Goal: Task Accomplishment & Management: Use online tool/utility

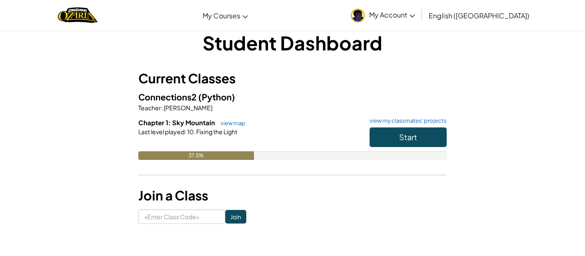
scroll to position [14, 0]
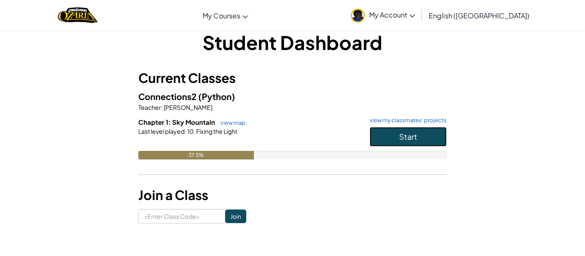
click at [414, 138] on span "Start" at bounding box center [408, 137] width 18 height 10
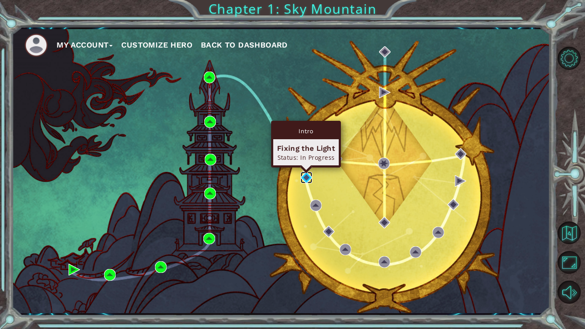
click at [310, 176] on img at bounding box center [307, 178] width 12 height 12
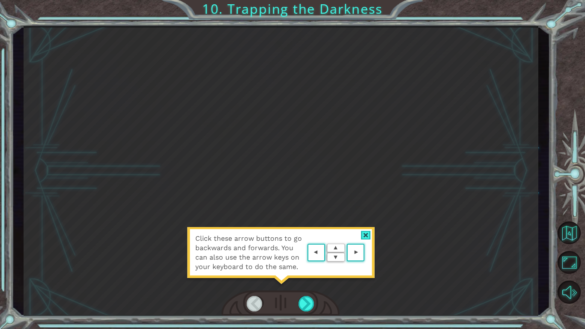
click at [366, 231] on div at bounding box center [366, 235] width 10 height 9
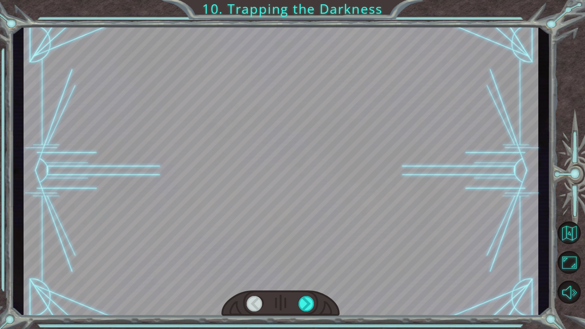
click at [295, 197] on div at bounding box center [281, 170] width 515 height 289
click at [309, 256] on div at bounding box center [306, 303] width 16 height 15
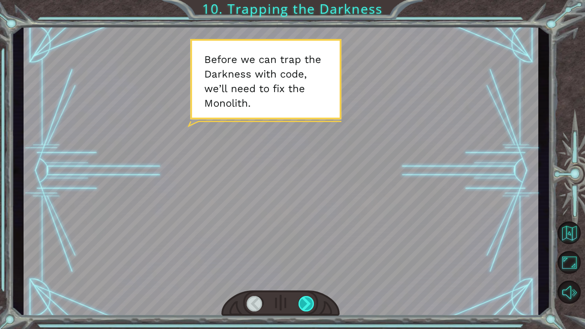
click at [309, 256] on div at bounding box center [306, 303] width 16 height 15
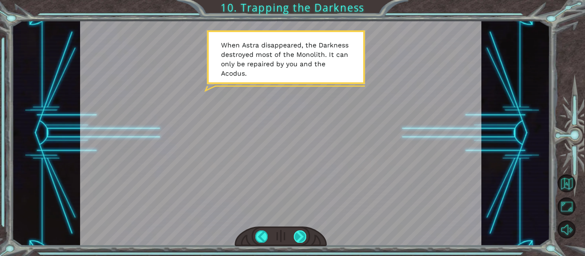
click at [297, 233] on div at bounding box center [300, 237] width 12 height 12
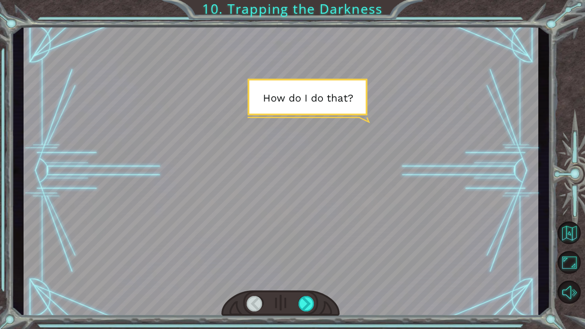
click at [297, 256] on div at bounding box center [281, 170] width 515 height 289
click at [306, 256] on div at bounding box center [306, 303] width 16 height 15
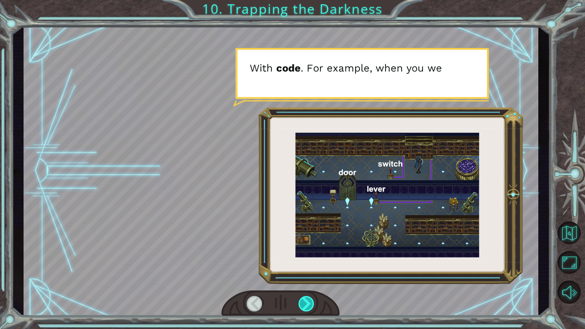
click at [307, 256] on div at bounding box center [306, 303] width 16 height 15
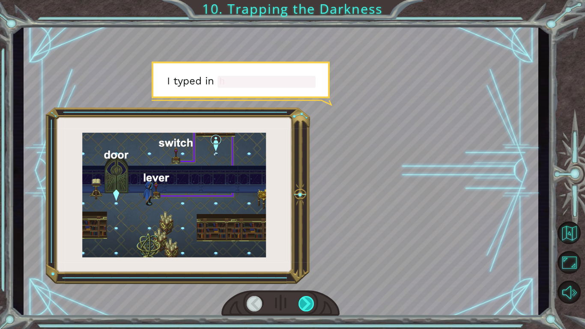
click at [307, 256] on div at bounding box center [306, 303] width 16 height 15
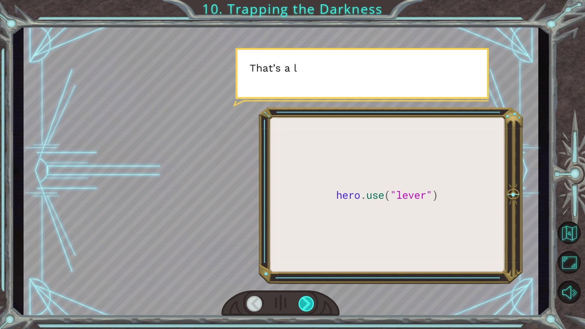
click at [307, 256] on div at bounding box center [306, 303] width 16 height 15
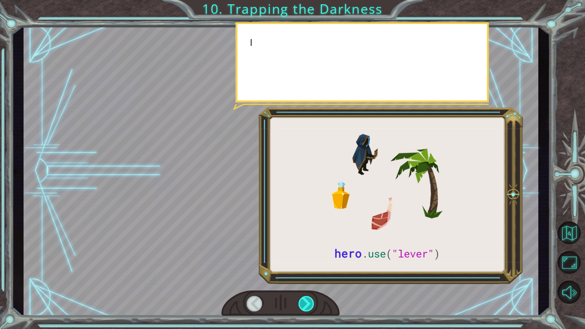
click at [307, 256] on div at bounding box center [306, 303] width 16 height 15
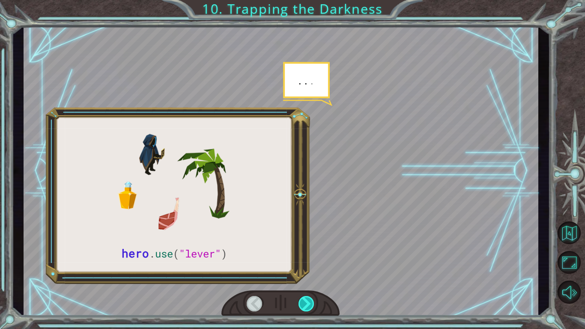
click at [307, 256] on div at bounding box center [306, 303] width 16 height 15
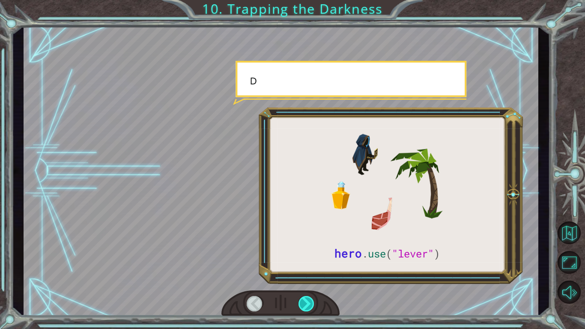
click at [307, 256] on div at bounding box center [306, 303] width 16 height 15
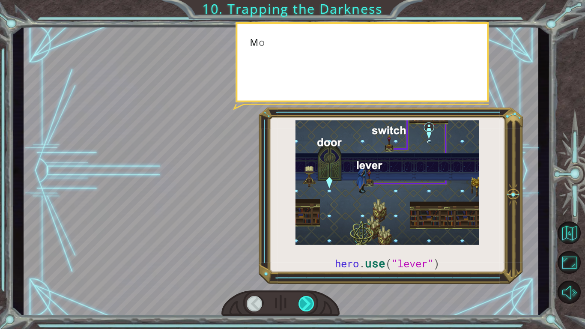
click at [307, 256] on div at bounding box center [306, 303] width 16 height 15
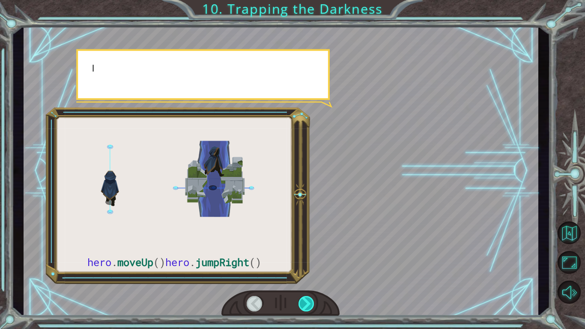
click at [307, 256] on div at bounding box center [306, 303] width 16 height 15
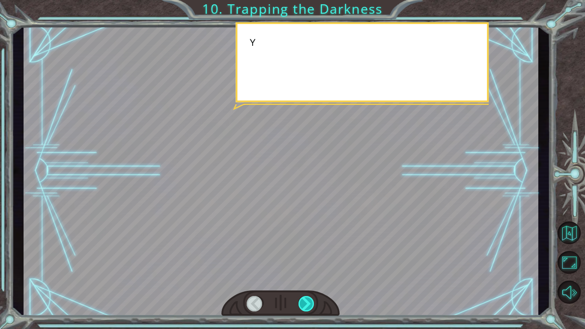
click at [307, 256] on div at bounding box center [306, 303] width 16 height 15
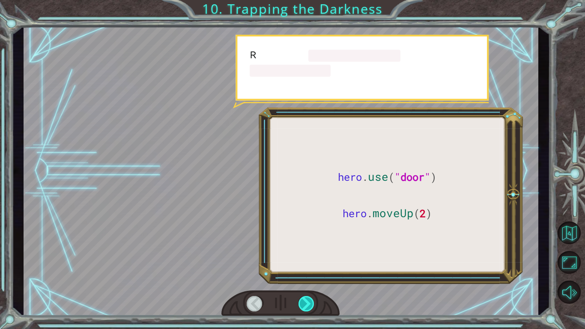
click at [307, 256] on div at bounding box center [306, 303] width 16 height 15
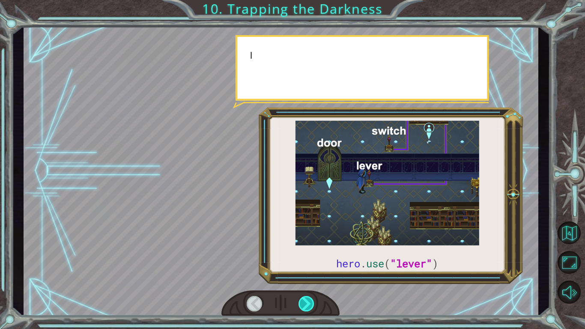
click at [307, 256] on div at bounding box center [306, 303] width 16 height 15
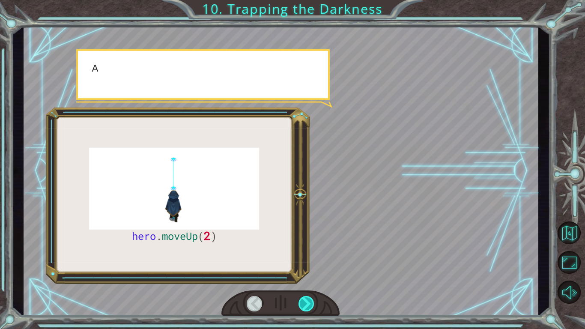
click at [307, 256] on div at bounding box center [306, 303] width 16 height 15
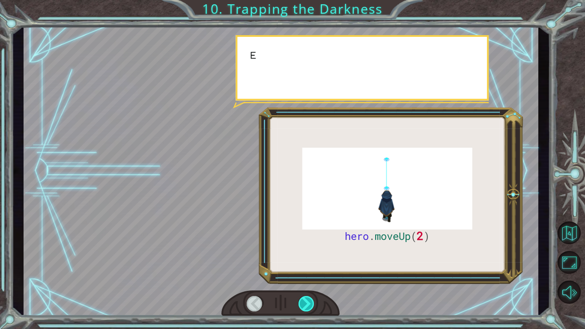
click at [307, 256] on div at bounding box center [306, 303] width 16 height 15
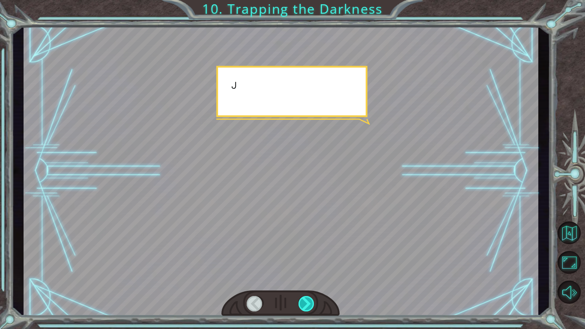
click at [307, 256] on div at bounding box center [306, 303] width 16 height 15
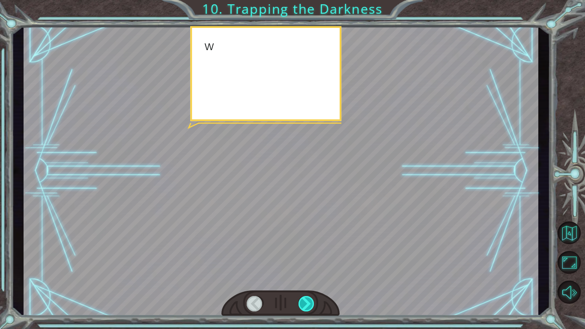
click at [307, 256] on div at bounding box center [306, 303] width 16 height 15
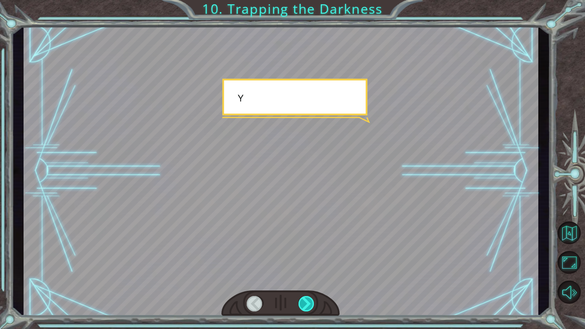
click at [307, 256] on div at bounding box center [306, 303] width 16 height 15
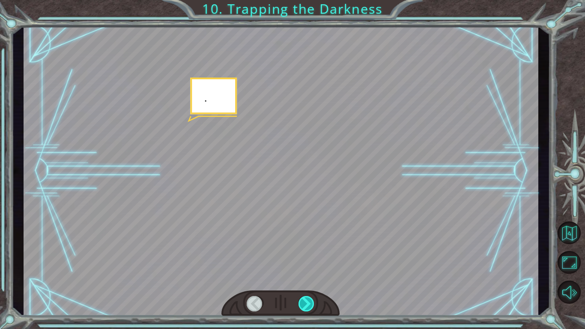
click at [307, 256] on div at bounding box center [306, 303] width 16 height 15
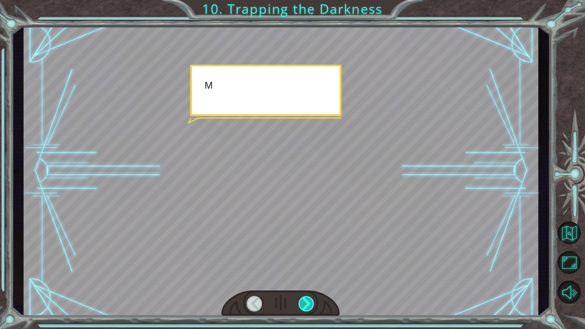
click at [307, 256] on div at bounding box center [306, 303] width 16 height 15
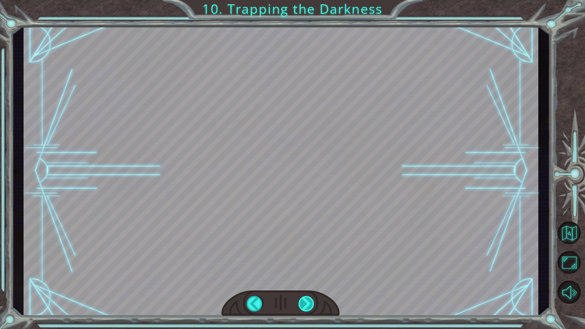
click at [307, 256] on div at bounding box center [306, 303] width 16 height 15
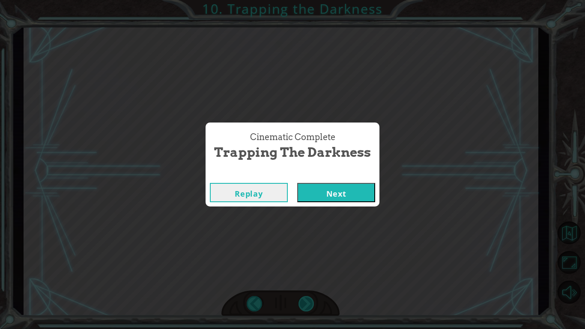
click at [307, 256] on div "Cinematic Complete Trapping the Darkness Replay Next" at bounding box center [292, 164] width 585 height 329
click at [351, 193] on button "Next" at bounding box center [336, 192] width 78 height 19
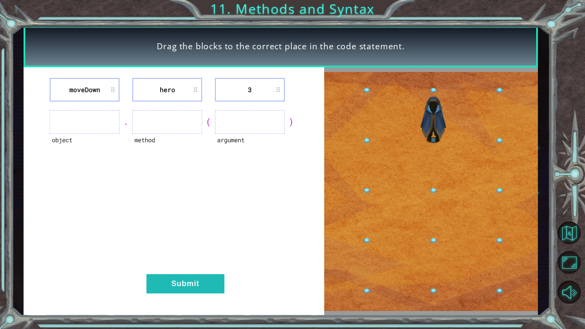
click at [96, 125] on ul at bounding box center [85, 122] width 70 height 24
click at [110, 115] on ul at bounding box center [85, 122] width 70 height 24
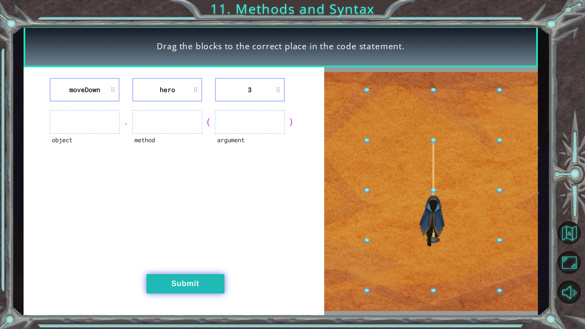
click at [203, 256] on button "Submit" at bounding box center [185, 283] width 78 height 19
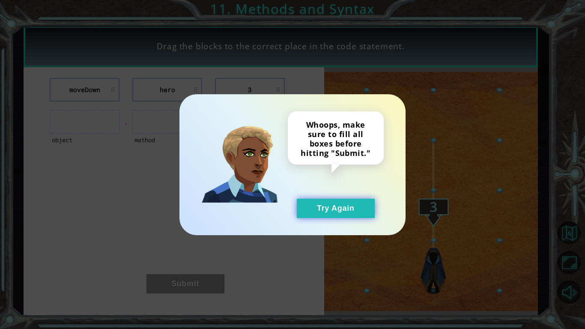
click at [322, 211] on button "Try Again" at bounding box center [336, 208] width 78 height 19
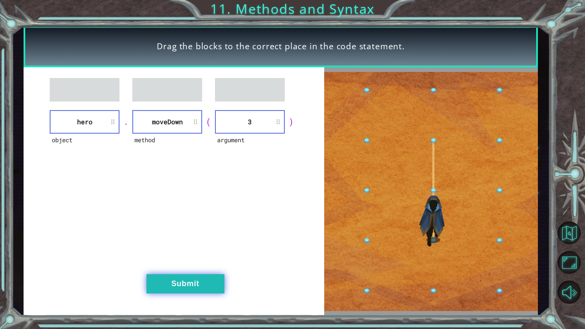
click at [188, 256] on button "Submit" at bounding box center [185, 283] width 78 height 19
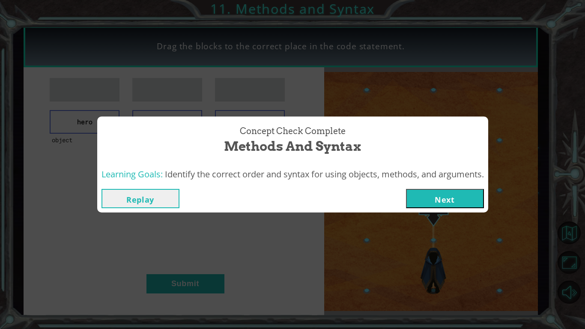
click at [479, 198] on button "Next" at bounding box center [445, 198] width 78 height 19
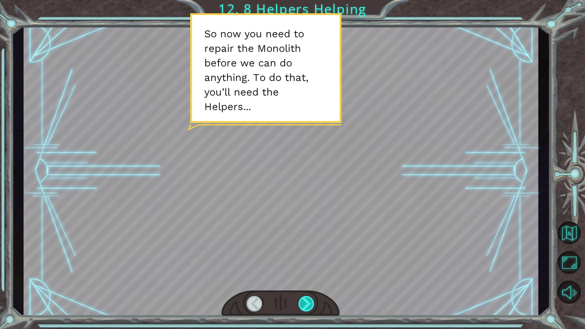
click at [311, 256] on div at bounding box center [306, 303] width 16 height 15
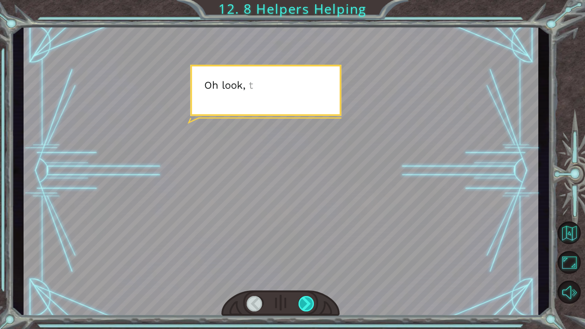
click at [311, 256] on div at bounding box center [306, 303] width 16 height 15
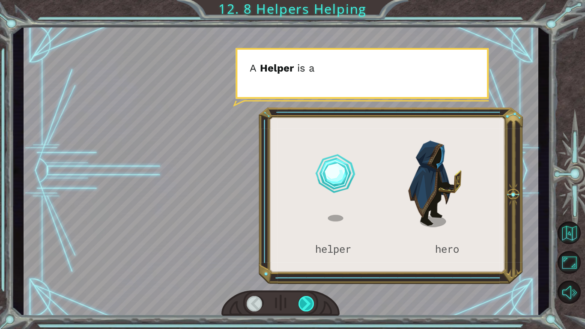
click at [311, 256] on div at bounding box center [306, 303] width 16 height 15
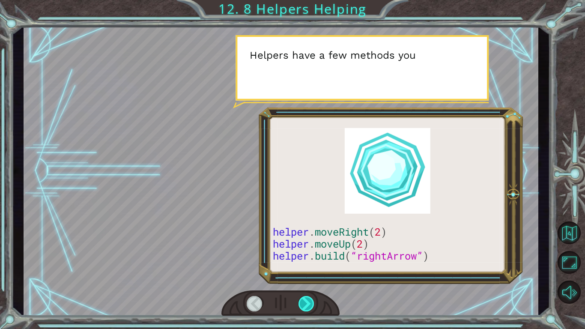
click at [310, 256] on div at bounding box center [306, 303] width 16 height 15
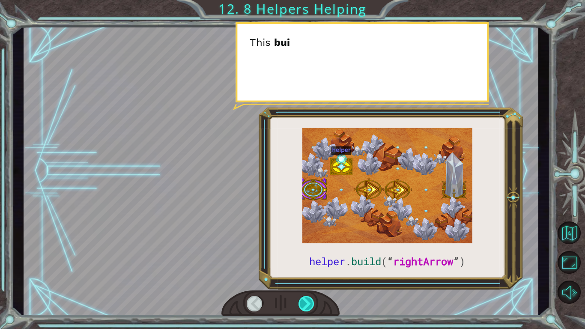
click at [310, 256] on div at bounding box center [306, 303] width 16 height 15
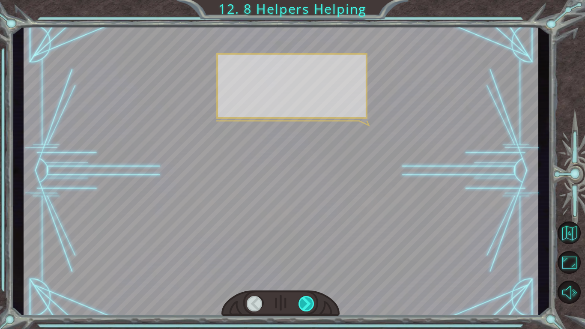
click at [310, 256] on div at bounding box center [306, 303] width 16 height 15
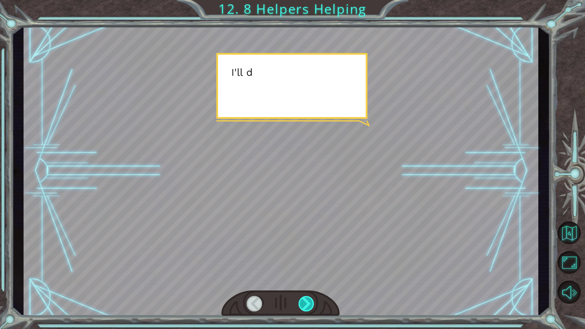
click at [310, 256] on div at bounding box center [306, 303] width 16 height 15
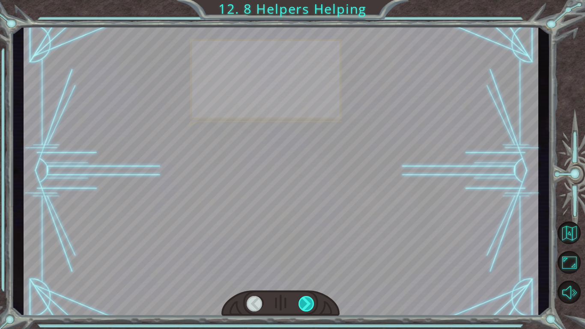
click at [310, 256] on div at bounding box center [306, 303] width 16 height 15
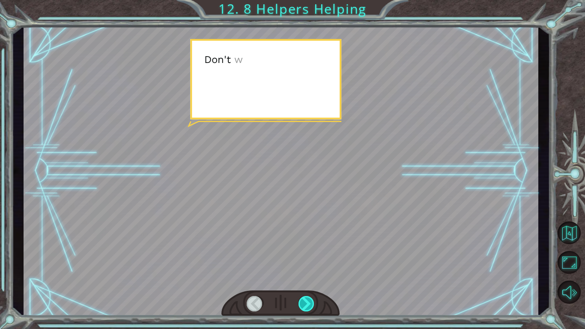
click at [310, 256] on div at bounding box center [306, 303] width 16 height 15
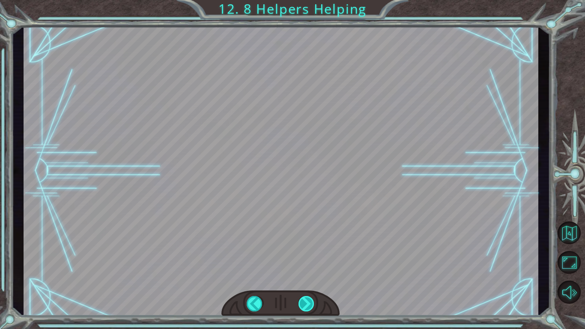
click at [310, 256] on div at bounding box center [306, 303] width 16 height 15
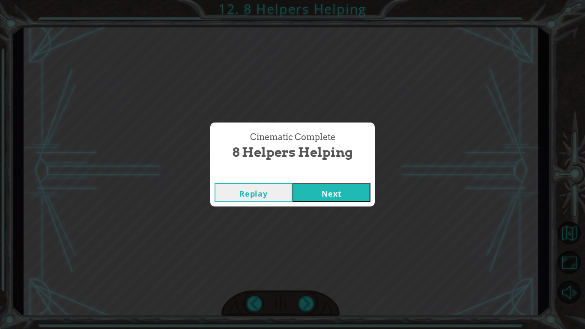
click at [318, 194] on button "Next" at bounding box center [331, 192] width 78 height 19
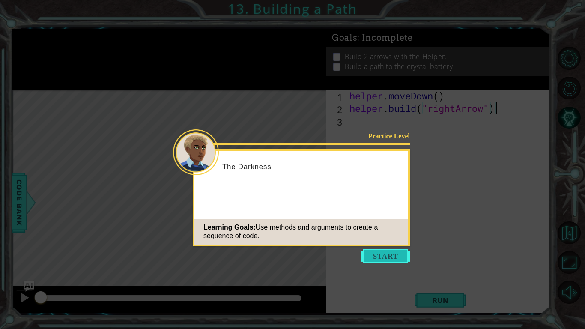
click at [381, 250] on button "Start" at bounding box center [385, 256] width 49 height 14
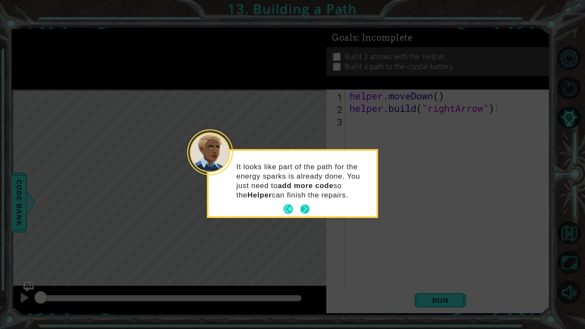
click at [309, 202] on div "It looks like part of the path for the energy sparks is already done. You just …" at bounding box center [292, 185] width 168 height 62
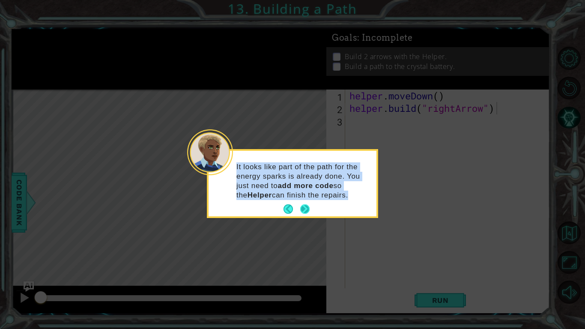
click at [309, 202] on div "It looks like part of the path for the energy sparks is already done. You just …" at bounding box center [292, 185] width 168 height 62
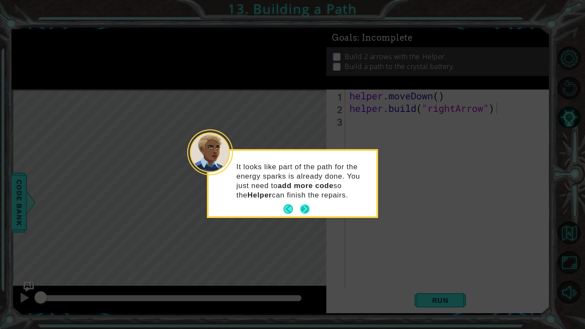
click at [309, 202] on div "It looks like part of the path for the energy sparks is already done. You just …" at bounding box center [292, 185] width 168 height 62
click at [304, 208] on button "Next" at bounding box center [304, 208] width 9 height 9
click at [304, 208] on icon at bounding box center [292, 164] width 585 height 329
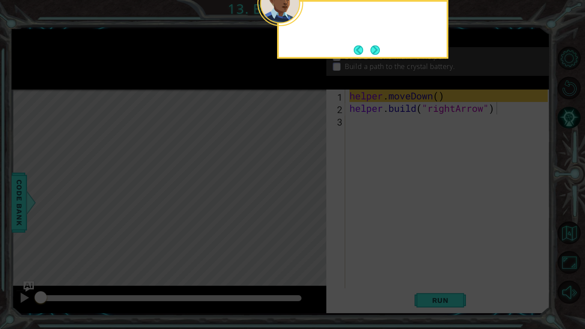
click at [304, 208] on icon at bounding box center [292, 52] width 585 height 551
click at [377, 48] on button "Next" at bounding box center [374, 49] width 9 height 9
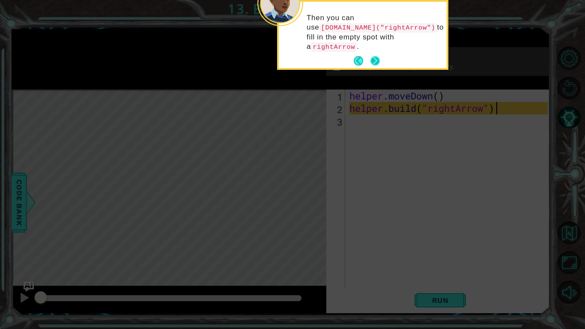
click at [375, 56] on button "Next" at bounding box center [375, 61] width 10 height 10
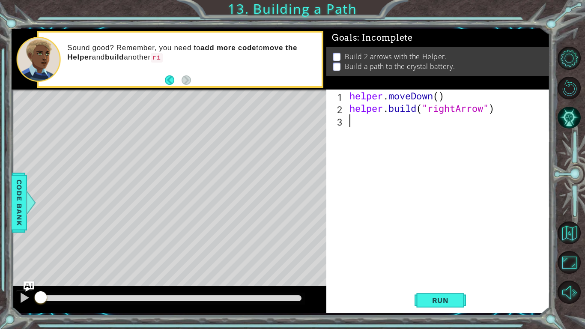
click at [352, 122] on div "helper . moveDown ( ) helper . build ( "rightArrow" )" at bounding box center [450, 200] width 204 height 223
click at [440, 256] on button "Run" at bounding box center [439, 300] width 51 height 22
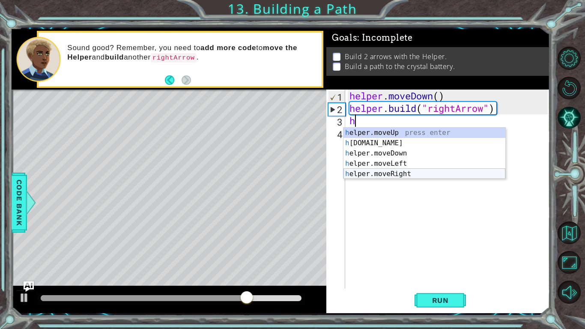
click at [420, 171] on div "h elper.moveUp press enter h [DOMAIN_NAME] press enter h elper.moveDown press e…" at bounding box center [424, 164] width 162 height 72
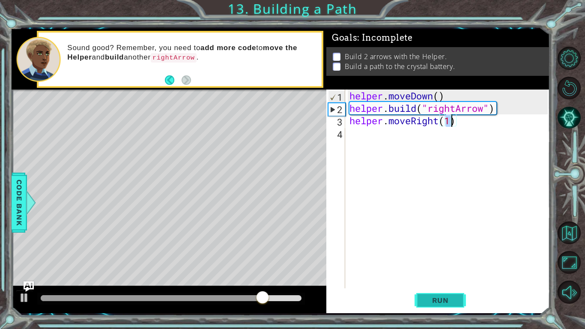
click at [424, 256] on button "Run" at bounding box center [439, 300] width 51 height 22
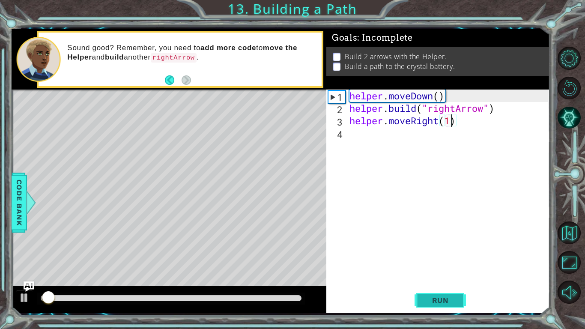
click at [424, 256] on button "Run" at bounding box center [439, 300] width 51 height 22
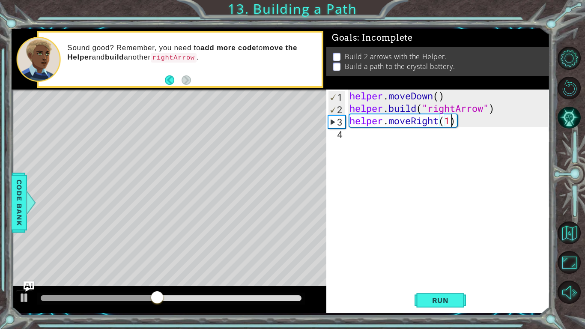
click at [469, 121] on div "helper . moveDown ( ) helper . build ( "rightArrow" ) helper . moveRight ( 1 )" at bounding box center [450, 200] width 204 height 223
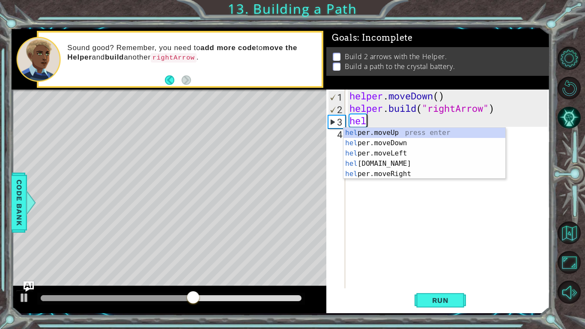
type textarea "h"
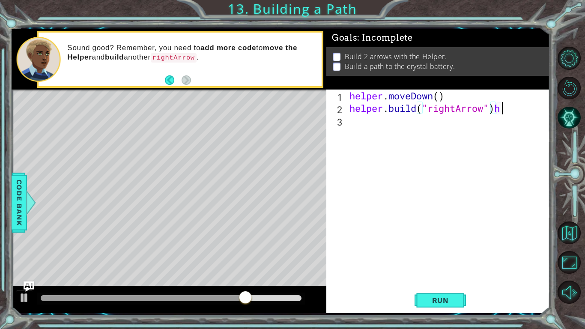
scroll to position [0, 6]
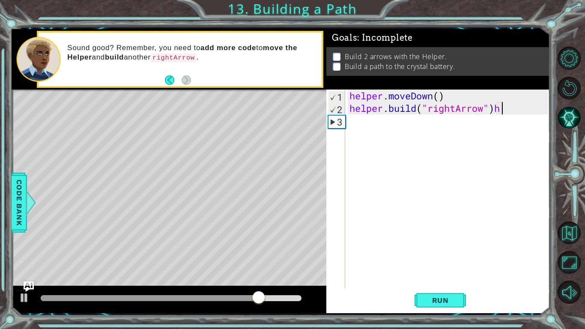
type textarea "[DOMAIN_NAME]("rightArrow")"
click at [356, 121] on div "helper . moveDown ( ) helper . build ( "rightArrow" )" at bounding box center [450, 200] width 204 height 223
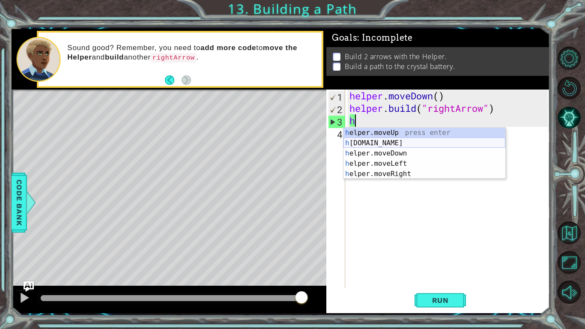
click at [399, 142] on div "h elper.moveUp press enter h [DOMAIN_NAME] press enter h elper.moveDown press e…" at bounding box center [424, 164] width 162 height 72
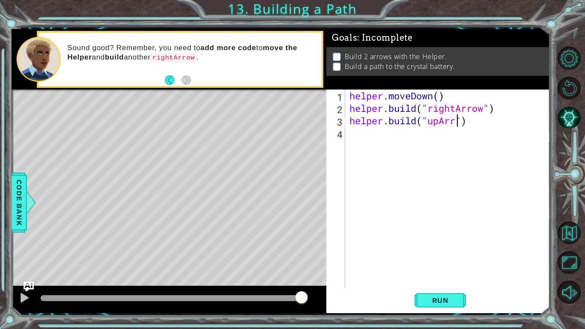
scroll to position [0, 5]
click at [423, 256] on span "Run" at bounding box center [440, 300] width 34 height 9
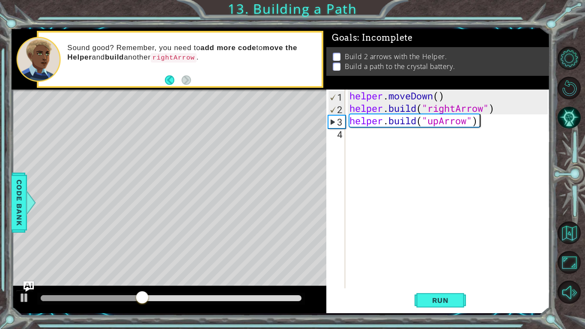
click at [485, 125] on div "helper . moveDown ( ) helper . build ( "rightArrow" ) helper . build ( "upArrow…" at bounding box center [450, 200] width 204 height 223
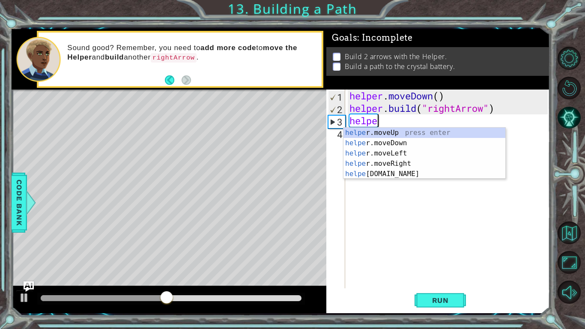
scroll to position [0, 0]
click at [459, 172] on div "help er.moveUp press enter help er.moveDown press enter help er.moveLeft press …" at bounding box center [424, 164] width 162 height 72
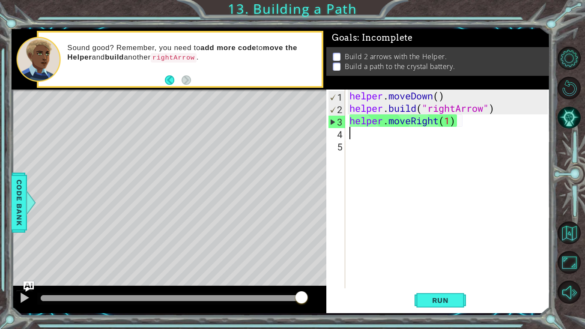
scroll to position [0, 5]
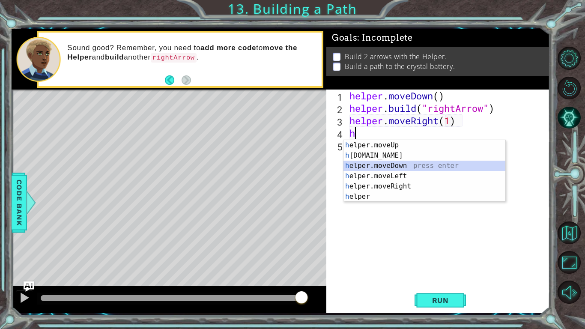
click at [399, 163] on div "h elper.moveUp press enter h [DOMAIN_NAME] press enter h elper.moveDown press e…" at bounding box center [424, 181] width 162 height 82
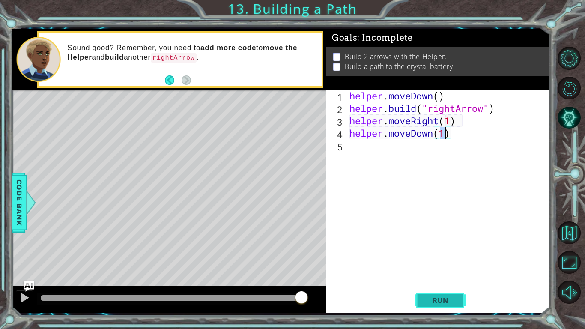
click at [435, 256] on span "Run" at bounding box center [440, 300] width 34 height 9
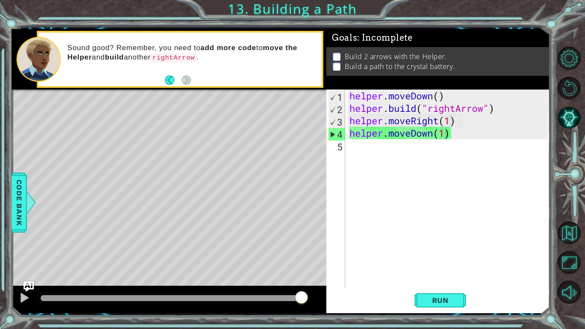
click at [347, 256] on div "Run" at bounding box center [439, 300] width 223 height 22
click at [451, 121] on div "helper . moveDown ( ) helper . build ( "rightArrow" ) helper . moveRight ( 1 ) …" at bounding box center [450, 200] width 204 height 223
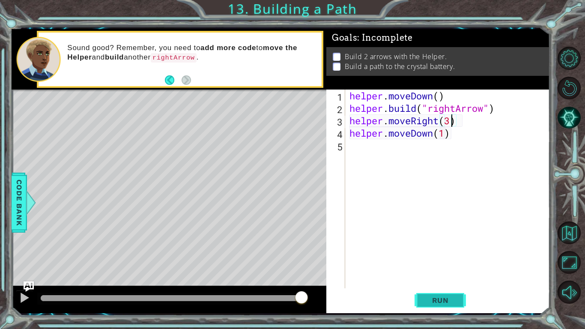
click at [437, 256] on span "Run" at bounding box center [440, 300] width 34 height 9
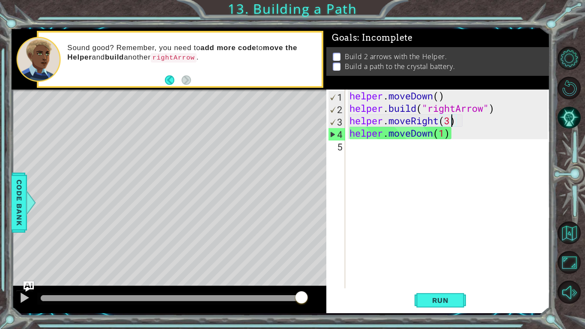
click at [447, 135] on div "helper . moveDown ( ) helper . build ( "rightArrow" ) helper . moveRight ( 3 ) …" at bounding box center [450, 200] width 204 height 223
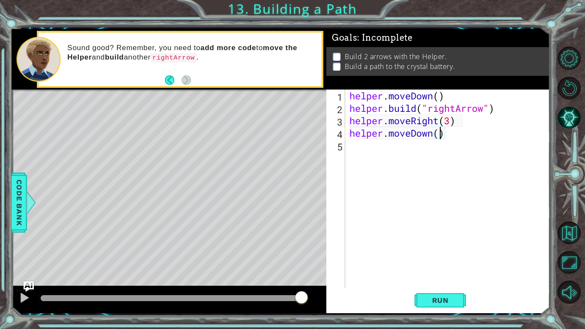
scroll to position [0, 4]
click at [433, 256] on span "Run" at bounding box center [440, 300] width 34 height 9
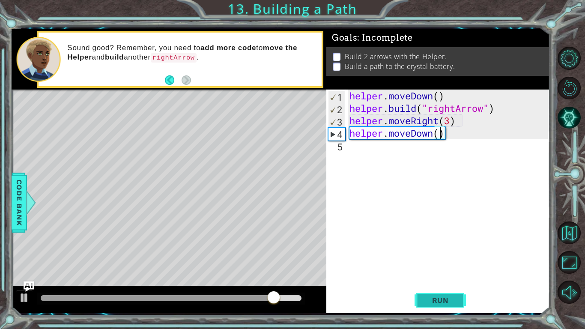
click at [441, 256] on span "Run" at bounding box center [440, 300] width 34 height 9
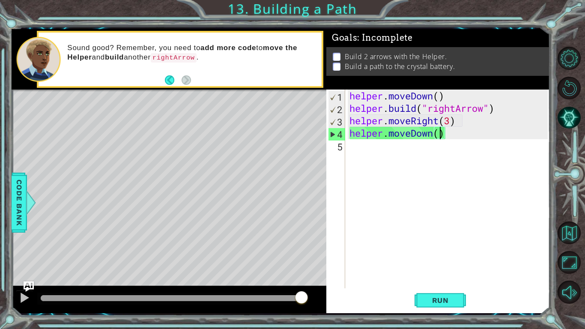
drag, startPoint x: 160, startPoint y: 296, endPoint x: 317, endPoint y: 316, distance: 158.3
click at [317, 256] on div "1 ההההההההההההההההההההההההההההההההההההההההההההההההההההההההההההההההההההההההההההה…" at bounding box center [292, 164] width 585 height 329
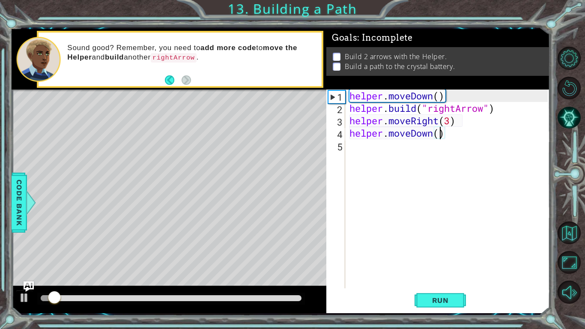
click at [452, 119] on div "helper . moveDown ( ) helper . build ( "rightArrow" ) helper . moveRight ( 3 ) …" at bounding box center [450, 200] width 204 height 223
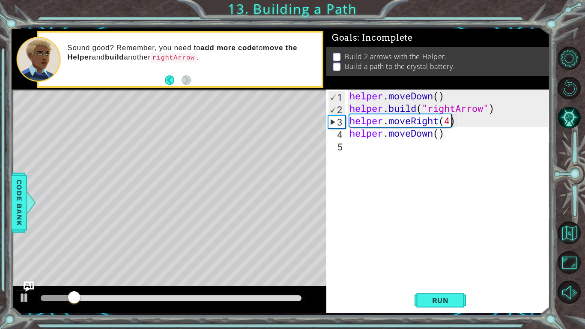
scroll to position [0, 4]
click at [436, 256] on span "Run" at bounding box center [440, 300] width 34 height 9
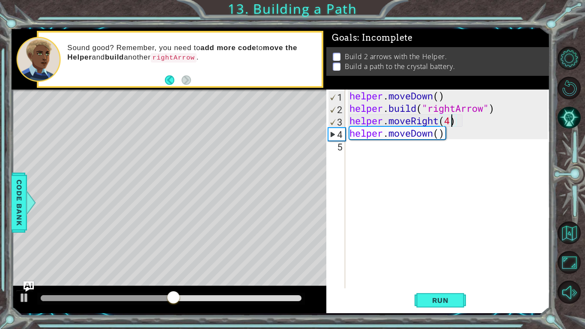
click at [440, 135] on div "helper . moveDown ( ) helper . build ( "rightArrow" ) helper . moveRight ( 4 ) …" at bounding box center [450, 200] width 204 height 223
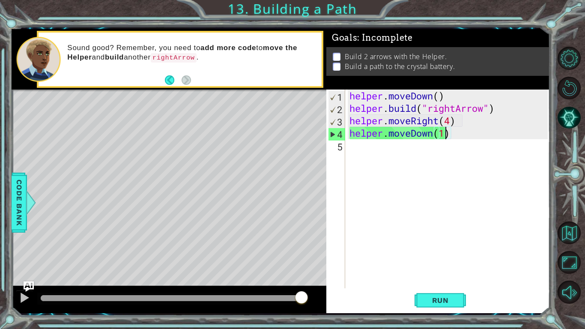
click at [452, 122] on div "helper . moveDown ( ) helper . build ( "rightArrow" ) helper . moveRight ( 4 ) …" at bounding box center [450, 200] width 204 height 223
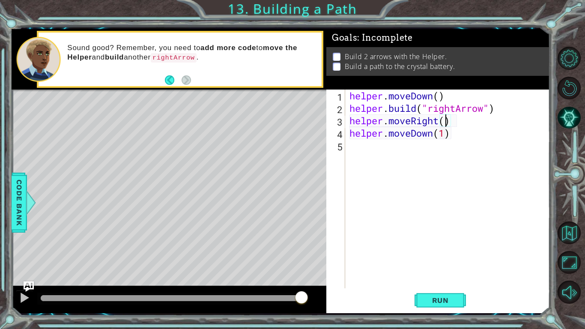
type textarea "helper.moveRight(3)"
click at [463, 122] on div "helper . moveDown ( ) helper . build ( "rightArrow" ) helper . moveRight ( 3 ) …" at bounding box center [450, 200] width 204 height 223
click at [463, 123] on div "helper . moveDown ( ) helper . build ( "rightArrow" ) helper . moveRight ( 3 ) …" at bounding box center [450, 200] width 204 height 223
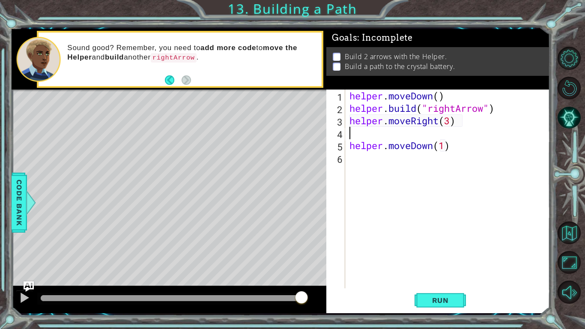
type textarea "helper.moveRight(3)"
click at [496, 111] on div "helper . moveDown ( ) helper . build ( "rightArrow" ) helper . moveRight ( 3 ) …" at bounding box center [450, 200] width 204 height 223
type textarea "[DOMAIN_NAME]("rightArrow")"
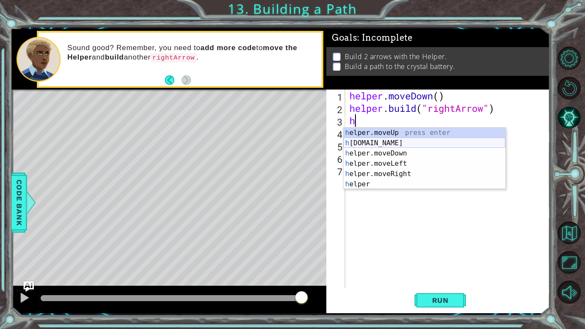
click at [408, 143] on div "h elper.moveUp press enter h [DOMAIN_NAME] press enter h elper.moveDown press e…" at bounding box center [424, 169] width 162 height 82
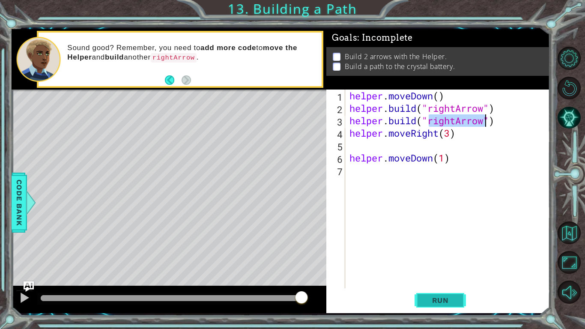
click at [441, 256] on span "Run" at bounding box center [440, 300] width 34 height 9
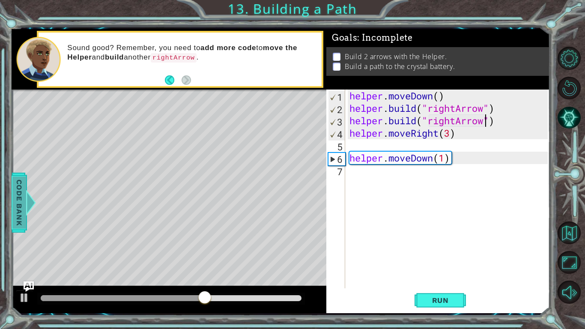
click at [20, 218] on span "Code Bank" at bounding box center [19, 202] width 14 height 52
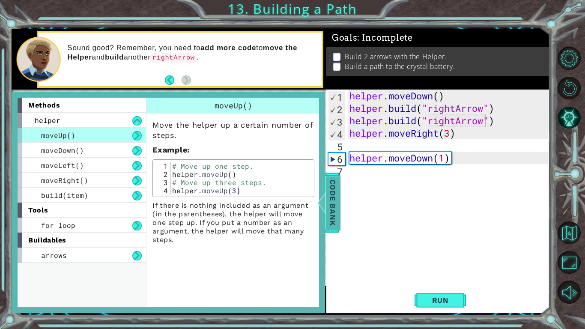
click at [328, 194] on span "Code Bank" at bounding box center [333, 202] width 14 height 52
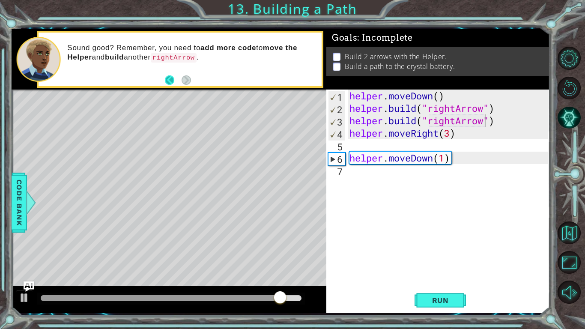
click at [167, 76] on button "Back" at bounding box center [173, 79] width 17 height 9
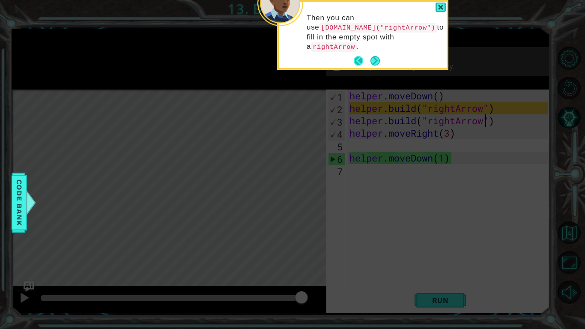
click at [360, 56] on button "Back" at bounding box center [362, 60] width 17 height 9
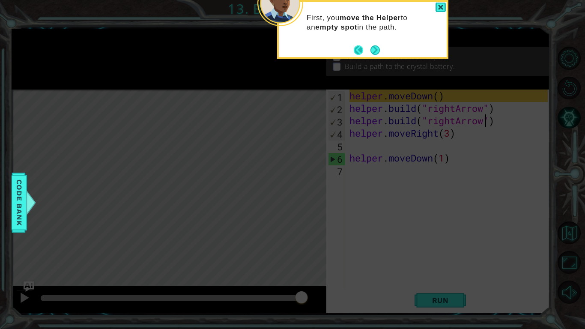
click at [361, 47] on button "Back" at bounding box center [362, 49] width 17 height 9
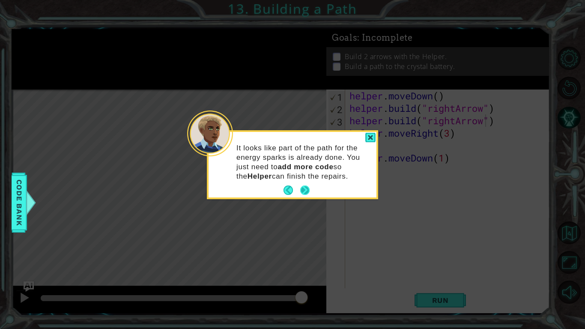
click at [308, 190] on button "Next" at bounding box center [304, 189] width 9 height 9
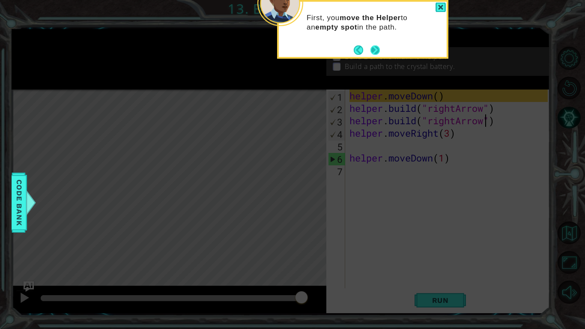
click at [372, 47] on button "Next" at bounding box center [374, 49] width 9 height 9
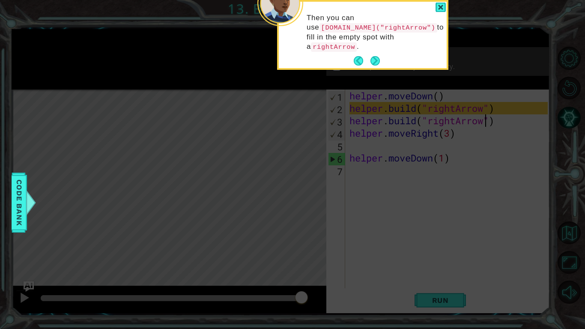
click at [442, 2] on header at bounding box center [363, 3] width 168 height 3
click at [442, 3] on div at bounding box center [440, 8] width 10 height 10
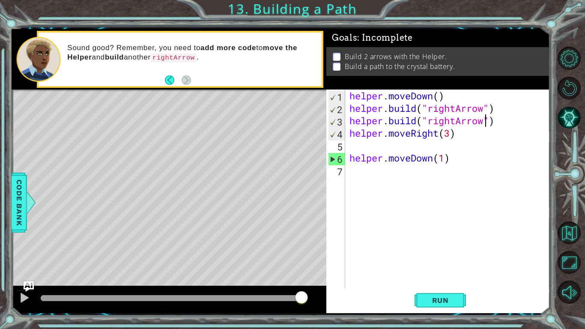
click at [497, 121] on div "helper . moveDown ( ) helper . build ( "rightArrow" ) helper . build ( "rightAr…" at bounding box center [450, 200] width 204 height 223
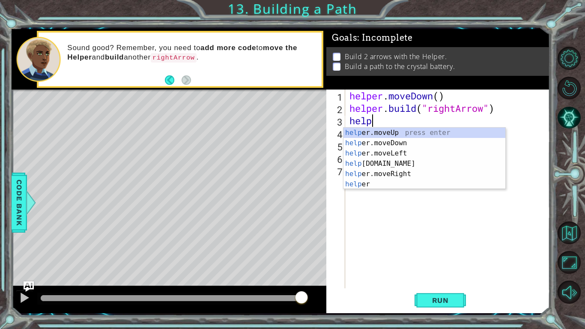
type textarea "h"
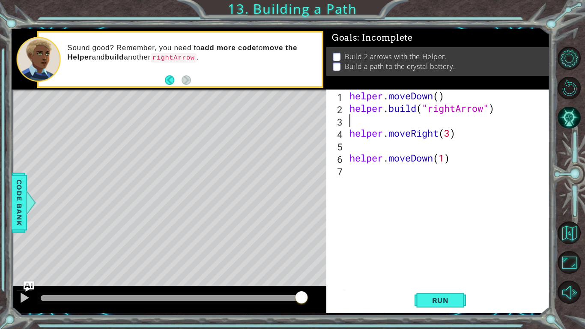
type textarea "[DOMAIN_NAME]("rightArrow")"
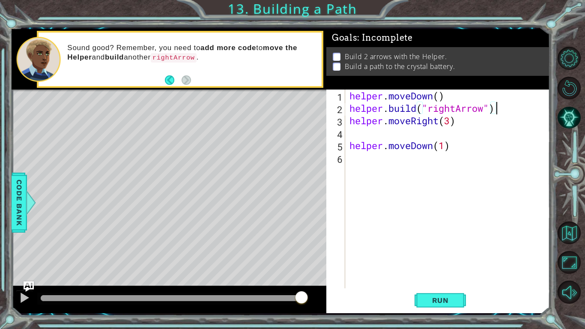
click at [355, 136] on div "helper . moveDown ( ) helper . build ( "rightArrow" ) helper . moveRight ( 3 ) …" at bounding box center [450, 200] width 204 height 223
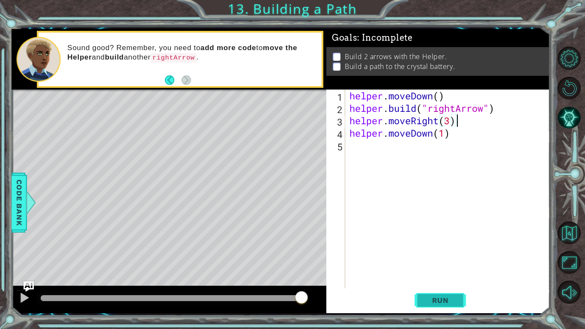
click at [435, 256] on span "Run" at bounding box center [440, 300] width 34 height 9
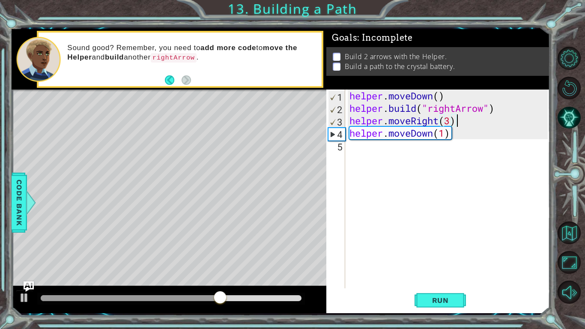
click at [438, 95] on div "helper . moveDown ( ) helper . build ( "rightArrow" ) helper . moveRight ( 3 ) …" at bounding box center [450, 200] width 204 height 223
click at [435, 256] on span "Run" at bounding box center [440, 300] width 34 height 9
click at [459, 120] on div "helper . moveDown ( ) helper . build ( "rightArrow" ) helper . moveRight ( 3 ) …" at bounding box center [450, 200] width 204 height 223
type textarea "helper.moveRight(3)"
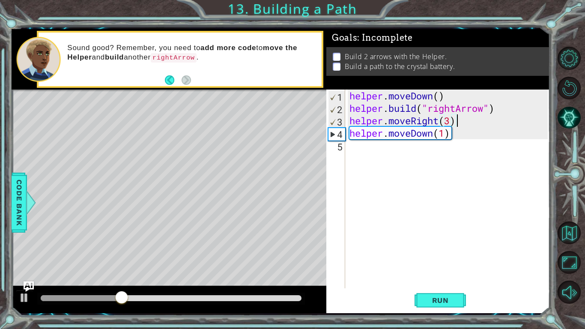
scroll to position [0, 0]
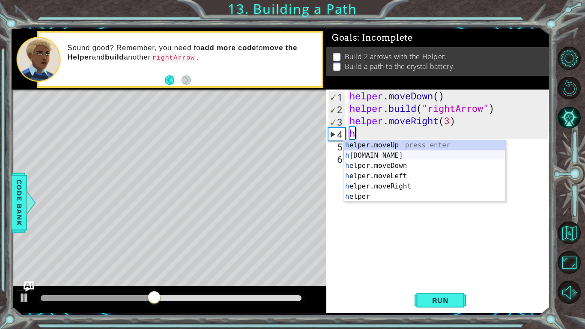
click at [399, 155] on div "h elper.moveUp press enter h [DOMAIN_NAME] press enter h elper.moveDown press e…" at bounding box center [424, 181] width 162 height 82
type textarea "[DOMAIN_NAME]("rightArrow")"
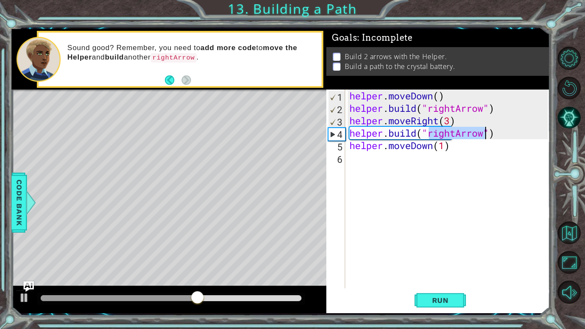
click at [372, 156] on div "helper . moveDown ( ) helper . build ( "rightArrow" ) helper . moveRight ( 3 ) …" at bounding box center [450, 200] width 204 height 223
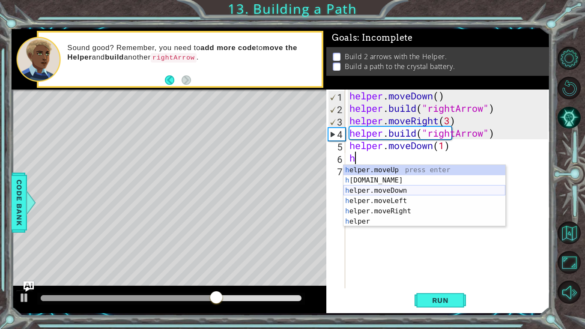
click at [404, 188] on div "h elper.moveUp press enter h [DOMAIN_NAME] press enter h elper.moveDown press e…" at bounding box center [424, 206] width 162 height 82
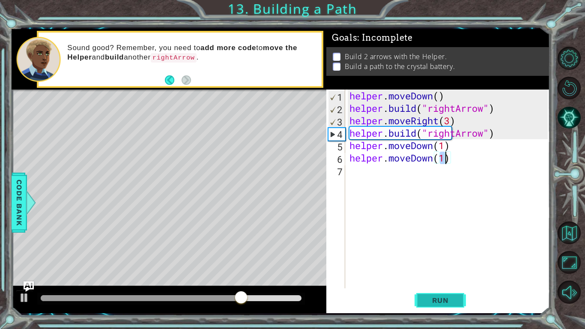
type textarea "helper.moveDown(1)"
click at [436, 256] on button "Run" at bounding box center [439, 300] width 51 height 22
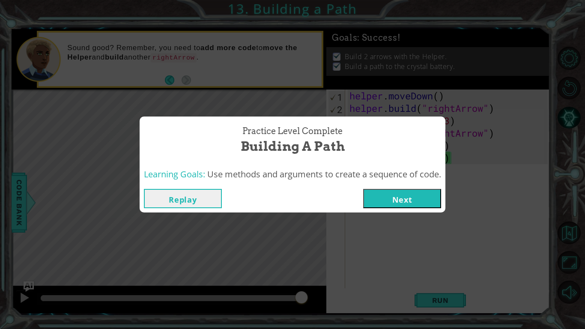
click at [179, 203] on button "Replay" at bounding box center [183, 198] width 78 height 19
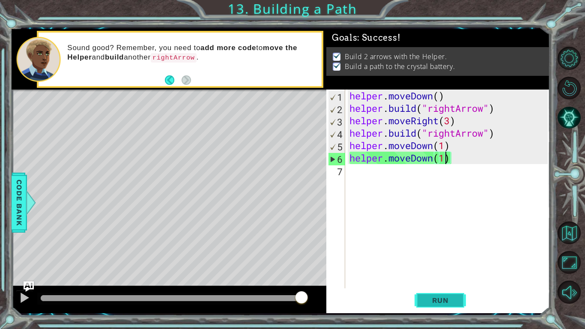
click at [430, 256] on span "Run" at bounding box center [440, 300] width 34 height 9
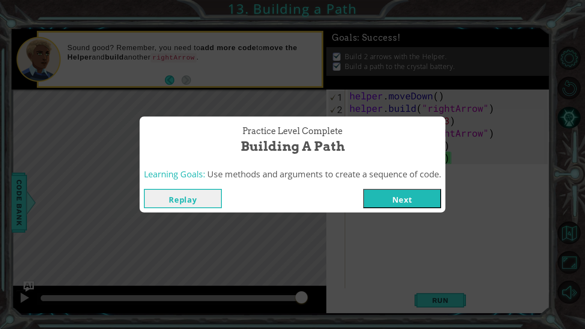
click at [394, 201] on button "Next" at bounding box center [402, 198] width 78 height 19
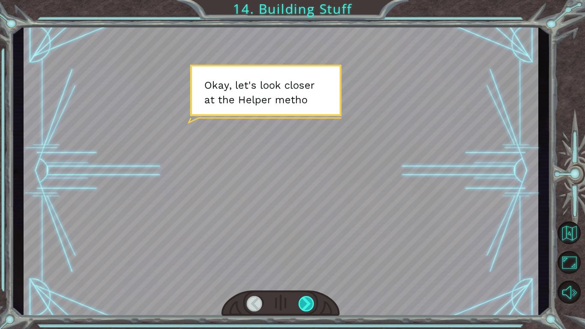
click at [306, 256] on div at bounding box center [306, 303] width 16 height 15
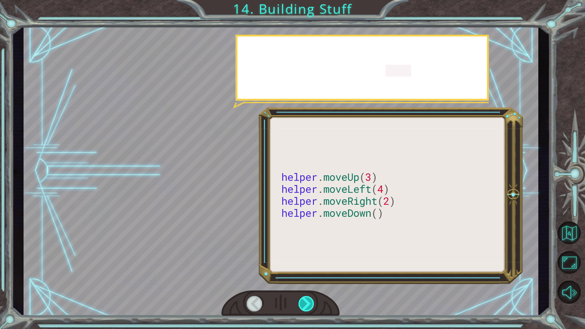
click at [306, 256] on div at bounding box center [306, 303] width 16 height 15
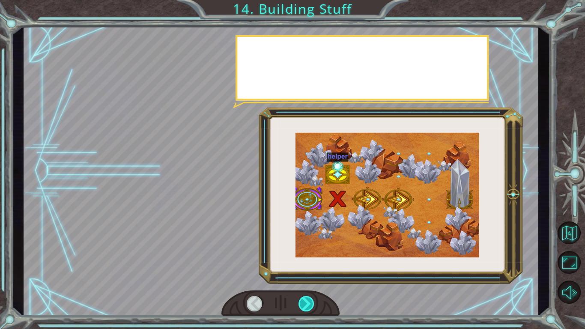
click at [306, 256] on div at bounding box center [306, 303] width 16 height 15
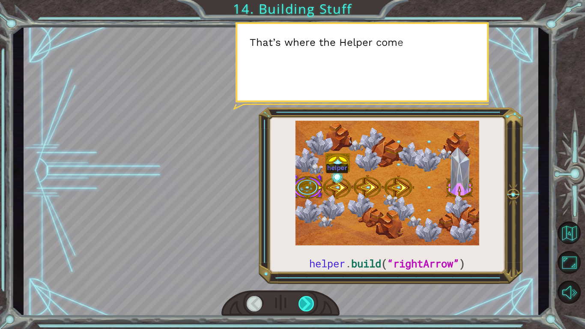
click at [306, 256] on div at bounding box center [306, 303] width 16 height 15
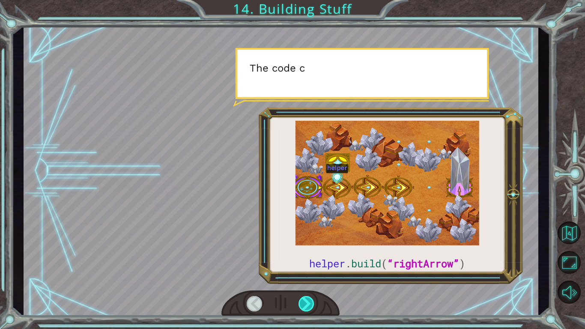
click at [306, 256] on div at bounding box center [306, 303] width 16 height 15
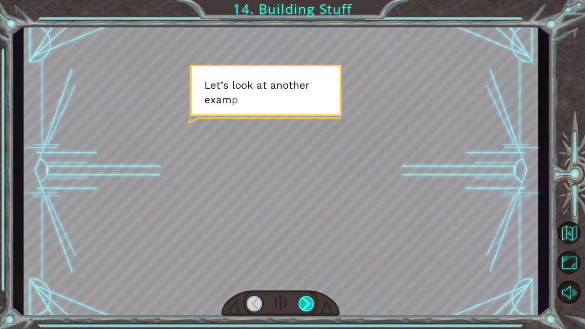
click at [306, 256] on div at bounding box center [306, 303] width 16 height 15
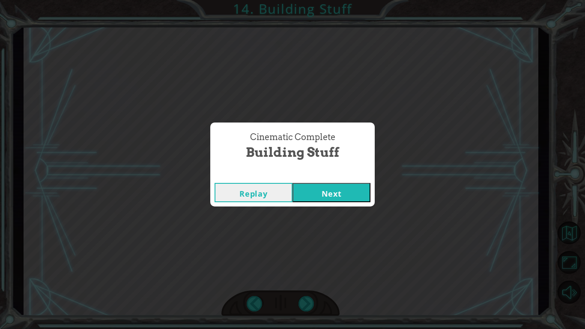
click at [336, 185] on button "Next" at bounding box center [331, 192] width 78 height 19
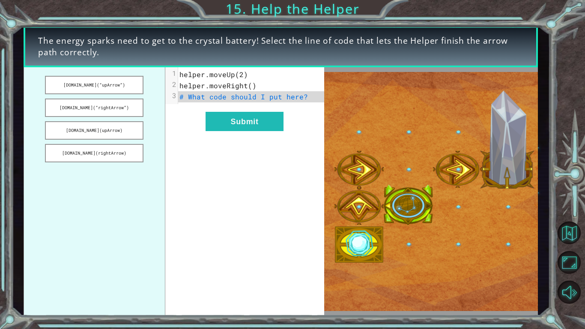
drag, startPoint x: 85, startPoint y: 83, endPoint x: 131, endPoint y: 97, distance: 48.6
click at [131, 97] on ul "[DOMAIN_NAME](“upArrow”) [DOMAIN_NAME](“rightArrow”) [DOMAIN_NAME](upArrow) [DO…" at bounding box center [95, 191] width 142 height 249
click at [125, 88] on button "[DOMAIN_NAME](“upArrow”)" at bounding box center [94, 85] width 98 height 18
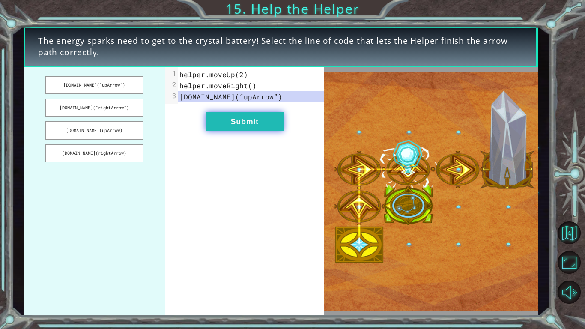
click at [222, 123] on button "Submit" at bounding box center [244, 121] width 78 height 19
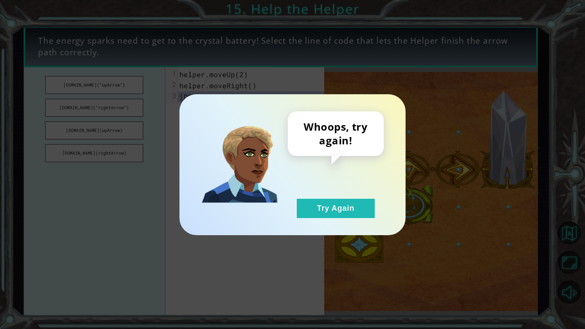
click at [345, 197] on div "Whoops, try again! Try Again" at bounding box center [336, 164] width 96 height 107
click at [343, 205] on button "Try Again" at bounding box center [336, 208] width 78 height 19
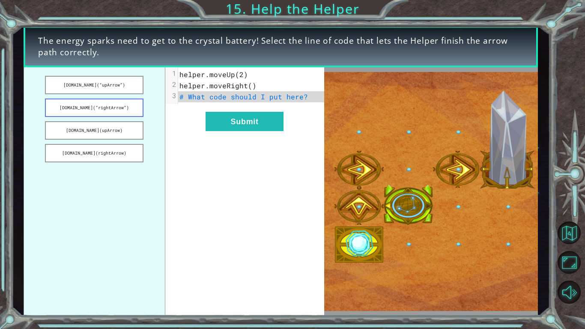
click at [131, 113] on button "[DOMAIN_NAME](“rightArrow”)" at bounding box center [94, 107] width 98 height 18
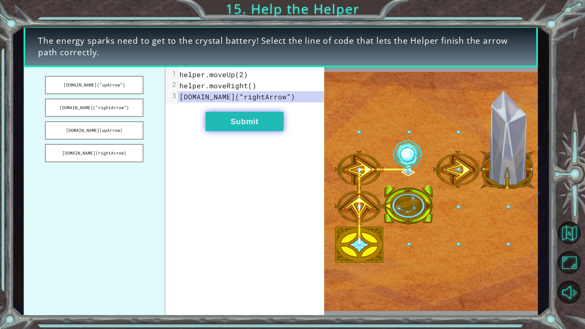
click at [259, 118] on button "Submit" at bounding box center [244, 121] width 78 height 19
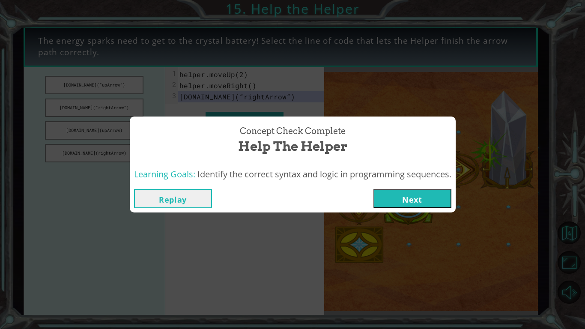
click at [389, 190] on button "Next" at bounding box center [412, 198] width 78 height 19
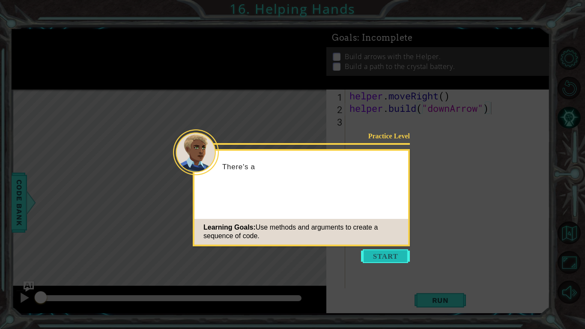
click at [375, 256] on button "Start" at bounding box center [385, 256] width 49 height 14
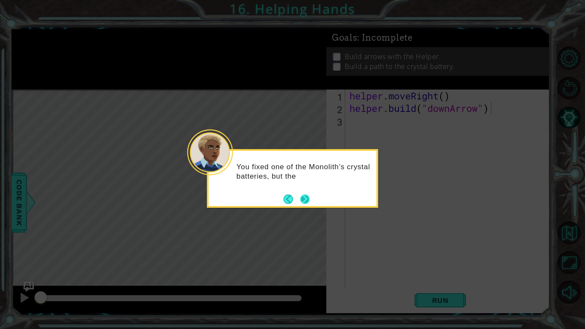
click at [304, 196] on button "Next" at bounding box center [304, 198] width 9 height 9
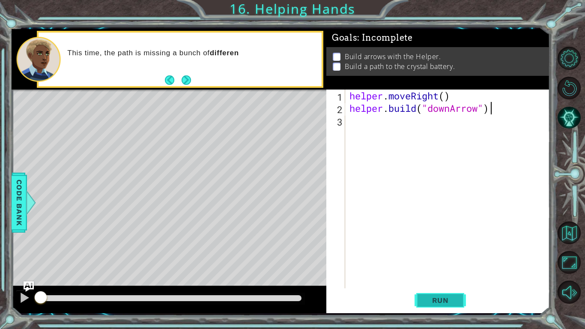
click at [440, 256] on span "Run" at bounding box center [440, 300] width 34 height 9
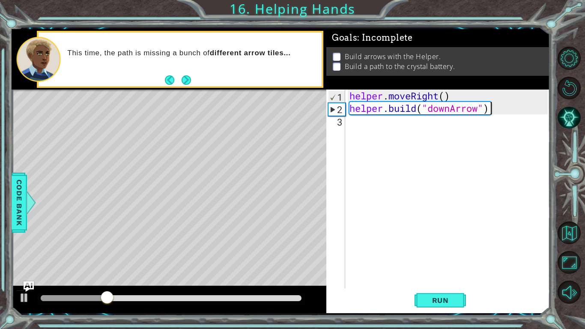
click at [358, 125] on div "helper . moveRight ( ) helper . build ( "downArrow" )" at bounding box center [450, 200] width 204 height 223
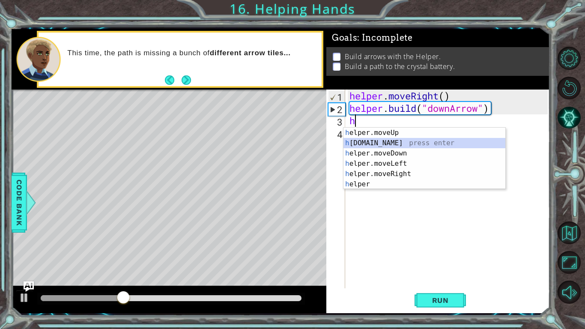
click at [380, 141] on div "h elper.moveUp press enter h [DOMAIN_NAME] press enter h elper.moveDown press e…" at bounding box center [424, 169] width 162 height 82
type textarea "[DOMAIN_NAME]("rightArrow")"
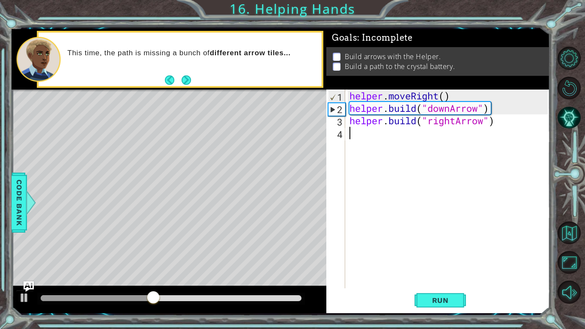
click at [351, 138] on div "helper . moveRight ( ) helper . build ( "downArrow" ) helper . build ( "rightAr…" at bounding box center [450, 200] width 204 height 223
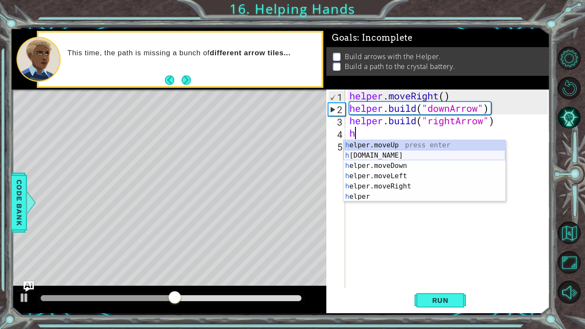
click at [401, 155] on div "h elper.moveUp press enter h [DOMAIN_NAME] press enter h elper.moveDown press e…" at bounding box center [424, 181] width 162 height 82
type textarea "[DOMAIN_NAME]("rightArrow")"
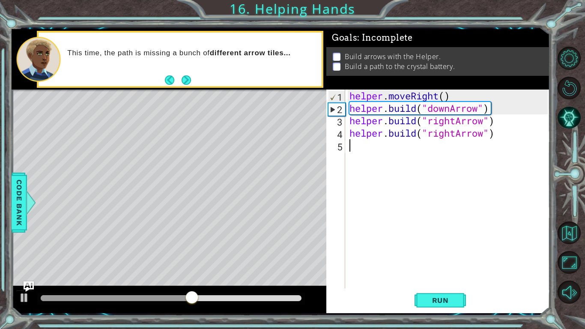
click at [401, 155] on div "helper . moveRight ( ) helper . build ( "downArrow" ) helper . build ( "rightAr…" at bounding box center [450, 200] width 204 height 223
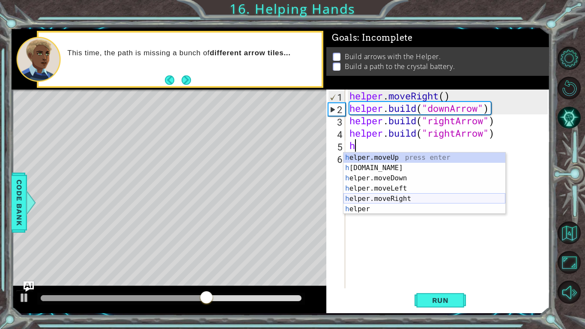
click at [410, 197] on div "h elper.moveUp press enter h [DOMAIN_NAME] press enter h elper.moveDown press e…" at bounding box center [424, 193] width 162 height 82
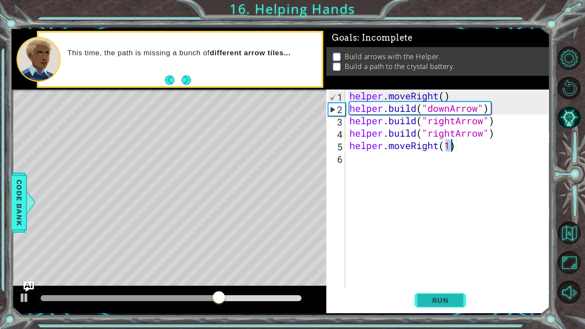
click at [451, 256] on span "Run" at bounding box center [440, 300] width 34 height 9
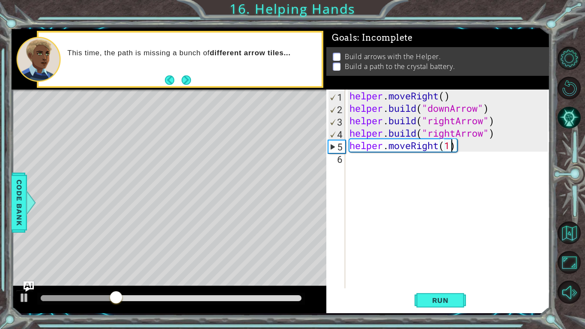
click at [471, 143] on div "helper . moveRight ( ) helper . build ( "downArrow" ) helper . build ( "rightAr…" at bounding box center [450, 200] width 204 height 223
click at [467, 146] on div "helper . moveRight ( ) helper . build ( "downArrow" ) helper . build ( "rightAr…" at bounding box center [450, 200] width 204 height 223
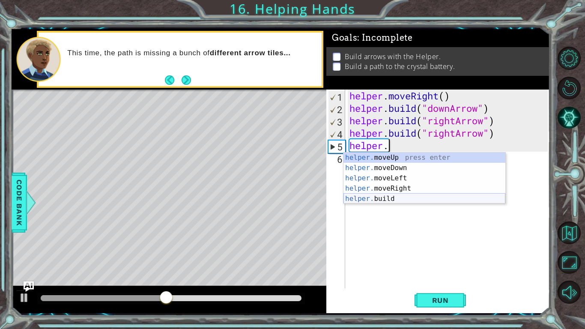
click at [451, 202] on div "helper. moveUp press enter helper. moveDown press enter helper. moveLeft press …" at bounding box center [424, 188] width 162 height 72
type textarea "[DOMAIN_NAME]("rightArrow")"
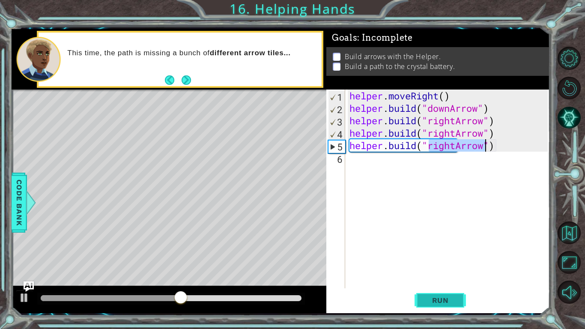
click at [446, 256] on span "Run" at bounding box center [440, 300] width 34 height 9
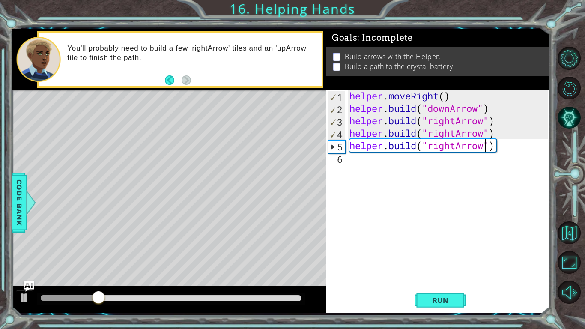
click at [357, 158] on div "helper . moveRight ( ) helper . build ( "downArrow" ) helper . build ( "rightAr…" at bounding box center [450, 200] width 204 height 223
click at [485, 121] on div "helper . moveRight ( ) helper . build ( "downArrow" ) helper . build ( "rightAr…" at bounding box center [450, 200] width 204 height 223
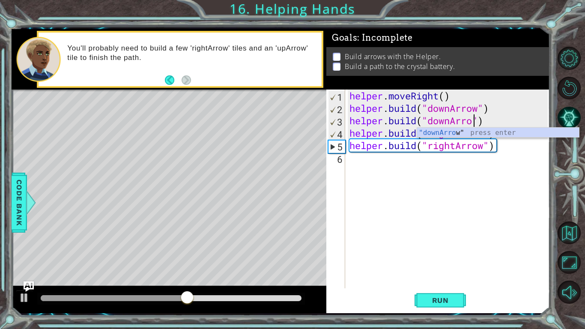
scroll to position [0, 6]
click at [457, 256] on span "Run" at bounding box center [440, 300] width 34 height 9
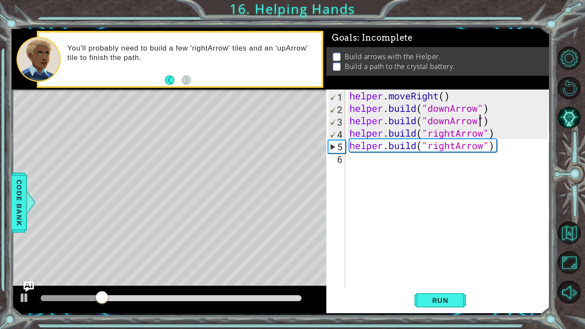
click at [335, 95] on div "1" at bounding box center [336, 97] width 17 height 12
click at [505, 101] on div "helper . moveRight ( ) helper . build ( "downArrow" ) helper . build ( "downArr…" at bounding box center [450, 200] width 204 height 223
click at [492, 121] on div "helper . moveRight ( ) helper . build ( "downArrow" ) helper . build ( "downArr…" at bounding box center [450, 200] width 204 height 223
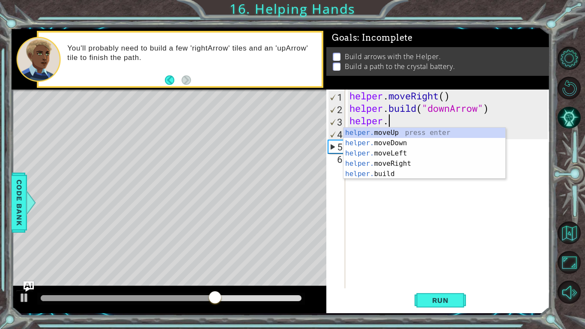
scroll to position [0, 1]
click at [406, 164] on div "helper. moveUp press enter helper. moveDown press enter helper. moveLeft press …" at bounding box center [424, 164] width 162 height 72
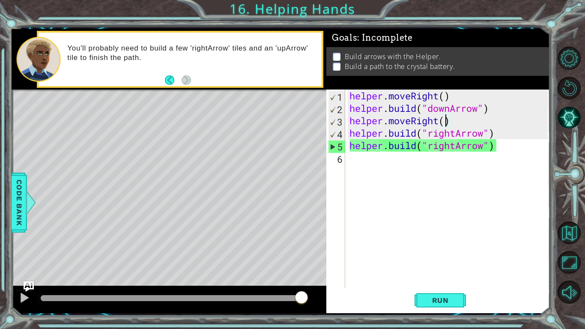
scroll to position [0, 4]
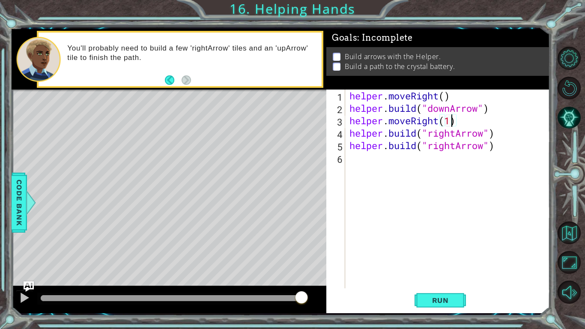
click at [513, 149] on div "helper . moveRight ( ) helper . build ( "downArrow" ) helper . moveRight ( 1 ) …" at bounding box center [450, 200] width 204 height 223
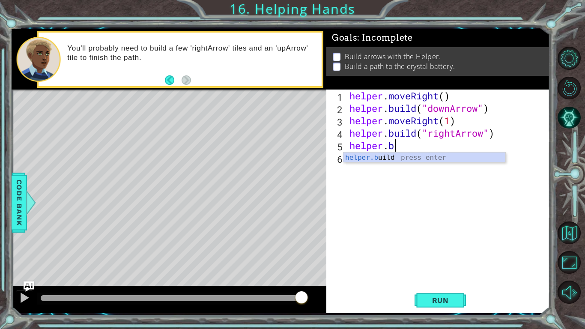
scroll to position [0, 1]
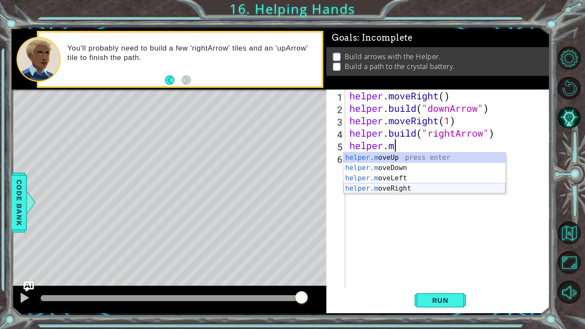
click at [474, 189] on div "helper.m oveUp press enter helper.m oveDown press enter helper.m oveLeft press …" at bounding box center [424, 183] width 162 height 62
type textarea "helper.moveRight(1)"
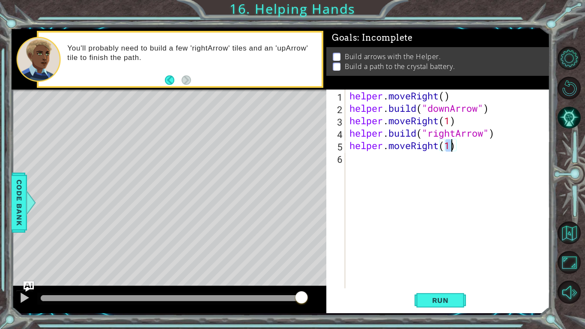
click at [354, 158] on div "helper . moveRight ( ) helper . build ( "downArrow" ) helper . moveRight ( 1 ) …" at bounding box center [450, 200] width 204 height 223
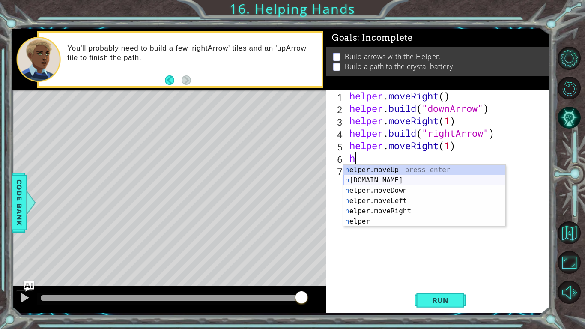
click at [384, 182] on div "h elper.moveUp press enter h [DOMAIN_NAME] press enter h elper.moveDown press e…" at bounding box center [424, 206] width 162 height 82
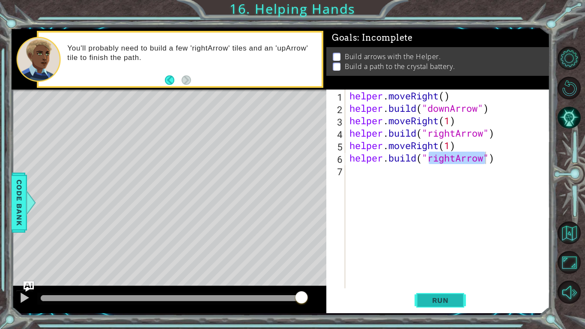
click at [441, 256] on span "Run" at bounding box center [440, 300] width 34 height 9
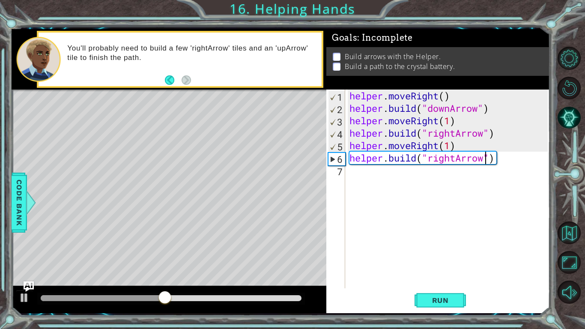
click at [500, 159] on div "helper . moveRight ( ) helper . build ( "downArrow" ) helper . moveRight ( 1 ) …" at bounding box center [450, 200] width 204 height 223
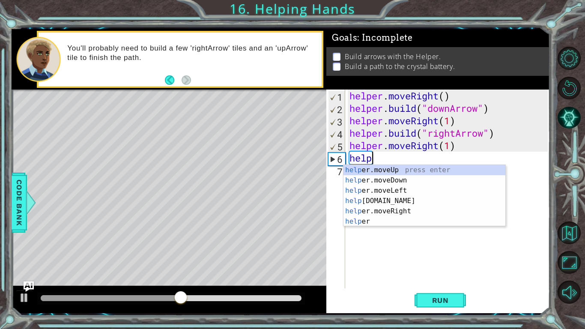
type textarea "h"
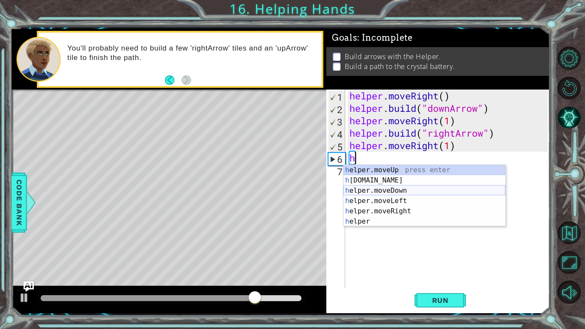
click at [424, 189] on div "h elper.moveUp press enter h [DOMAIN_NAME] press enter h elper.moveDown press e…" at bounding box center [424, 206] width 162 height 82
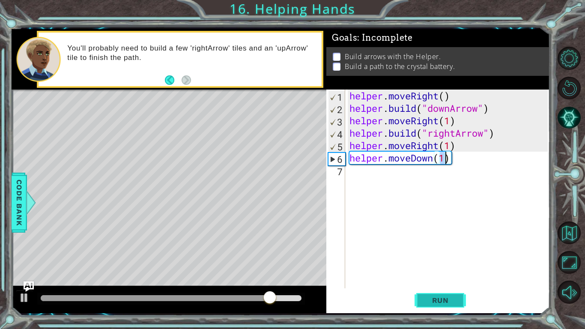
click at [451, 256] on span "Run" at bounding box center [440, 300] width 34 height 9
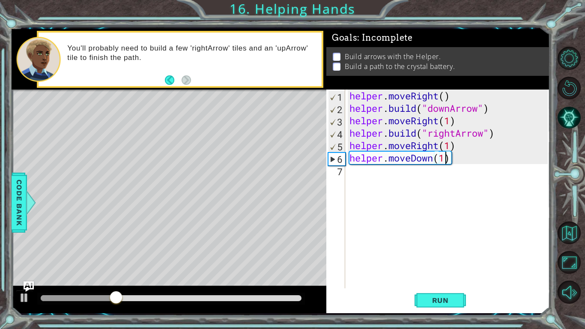
click at [467, 160] on div "helper . moveRight ( ) helper . build ( "downArrow" ) helper . moveRight ( 1 ) …" at bounding box center [450, 200] width 204 height 223
click at [467, 158] on div "helper . moveRight ( ) helper . build ( "downArrow" ) helper . moveRight ( 1 ) …" at bounding box center [450, 200] width 204 height 223
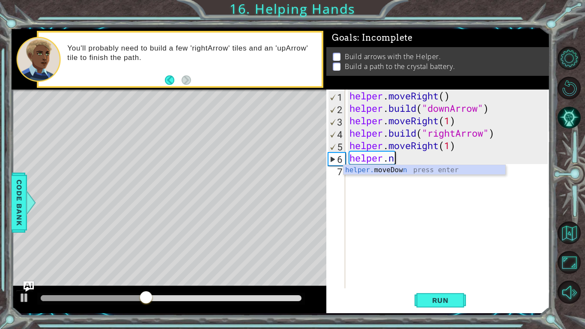
scroll to position [0, 1]
click at [464, 173] on div "helper.b uild press enter" at bounding box center [424, 180] width 162 height 31
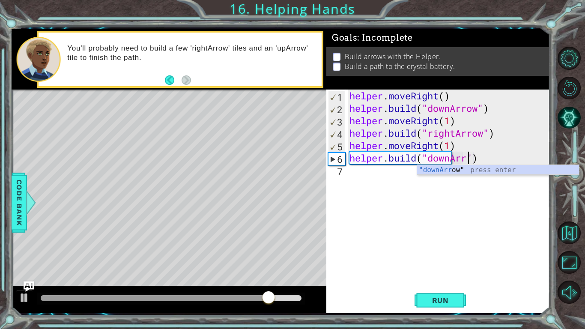
scroll to position [0, 6]
click at [441, 256] on span "Run" at bounding box center [440, 300] width 34 height 9
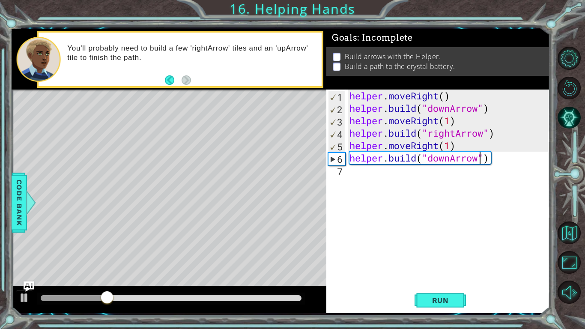
click at [459, 145] on div "helper . moveRight ( ) helper . build ( "downArrow" ) helper . moveRight ( 1 ) …" at bounding box center [450, 200] width 204 height 223
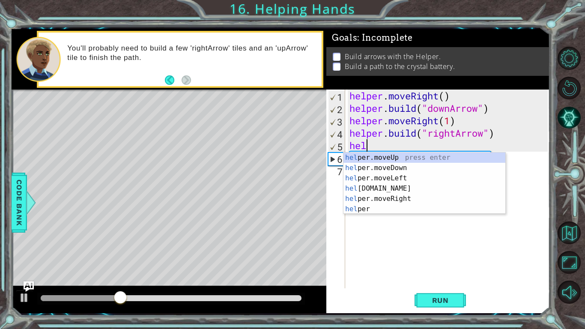
scroll to position [0, 0]
type textarea "h"
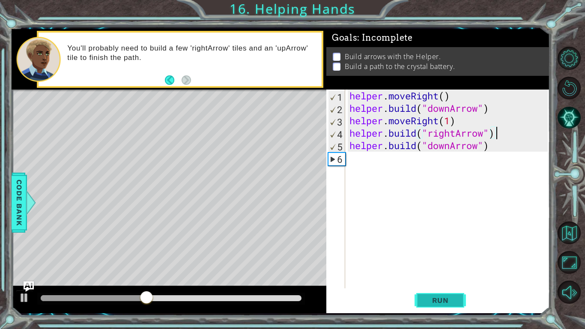
click at [444, 256] on span "Run" at bounding box center [440, 300] width 34 height 9
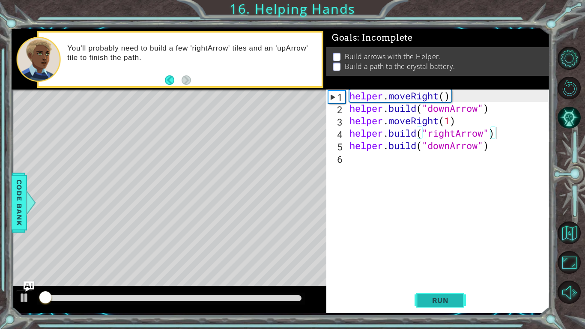
click at [444, 256] on span "Run" at bounding box center [440, 300] width 34 height 9
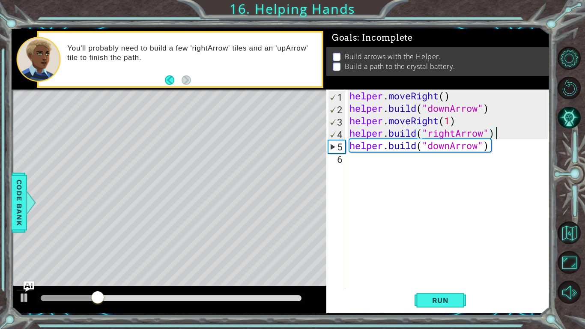
click at [502, 148] on div "helper . moveRight ( ) helper . build ( "downArrow" ) helper . moveRight ( 1 ) …" at bounding box center [450, 200] width 204 height 223
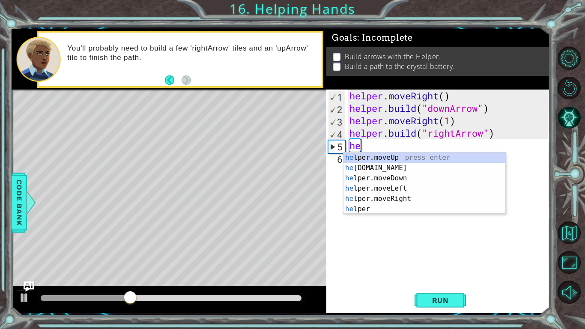
type textarea "h"
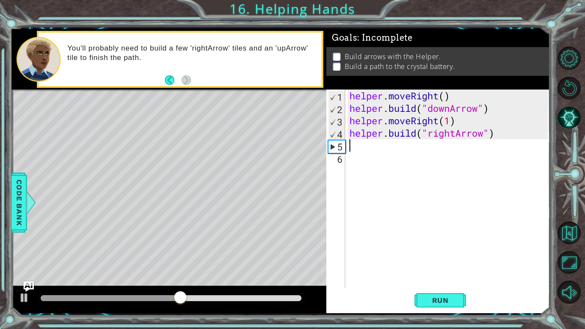
click at [439, 123] on div "helper . moveRight ( ) helper . build ( "downArrow" ) helper . moveRight ( 1 ) …" at bounding box center [450, 200] width 204 height 223
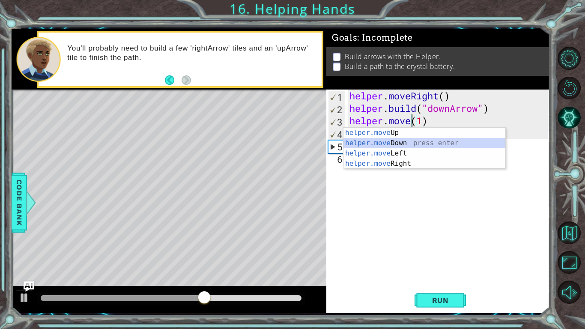
click at [442, 140] on div "helper.move Up press enter helper.move Down press enter helper.move Left press …" at bounding box center [424, 159] width 162 height 62
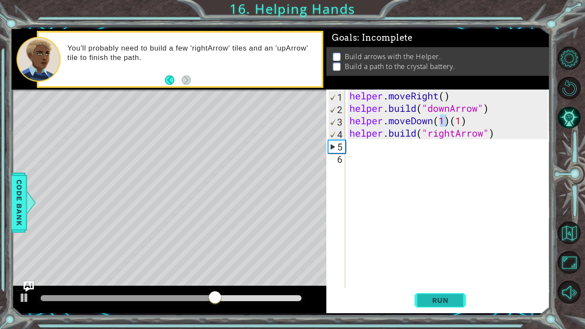
click at [438, 256] on button "Run" at bounding box center [439, 300] width 51 height 22
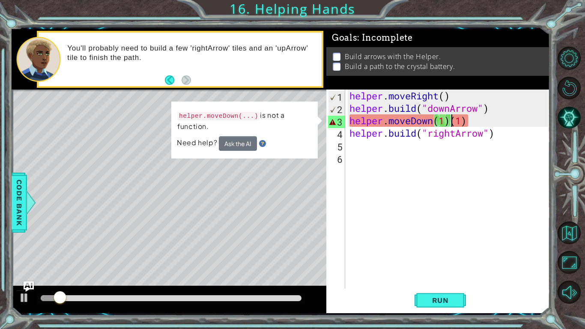
click at [448, 119] on div "helper . moveRight ( ) helper . build ( "downArrow" ) helper . moveDown ( 1 ) (…" at bounding box center [450, 200] width 204 height 223
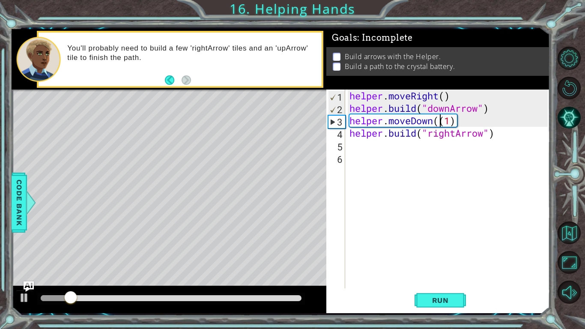
type textarea "helper.moveDown(1)"
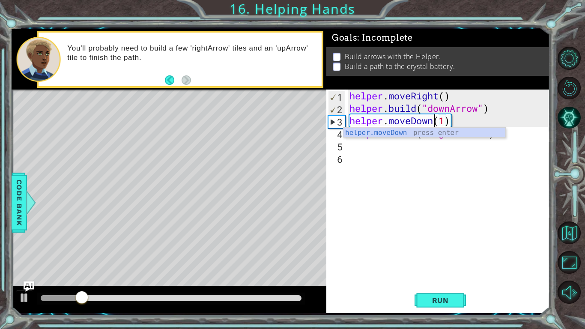
click at [456, 256] on div "helper . moveRight ( ) helper . build ( "downArrow" ) helper . moveDown ( 1 ) h…" at bounding box center [450, 200] width 204 height 223
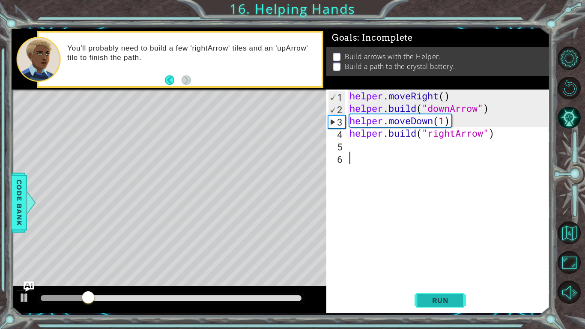
click at [451, 256] on span "Run" at bounding box center [440, 300] width 34 height 9
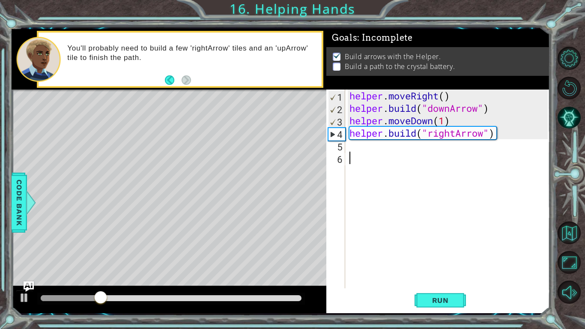
click at [354, 148] on div "helper . moveRight ( ) helper . build ( "downArrow" ) helper . moveDown ( 1 ) h…" at bounding box center [450, 200] width 204 height 223
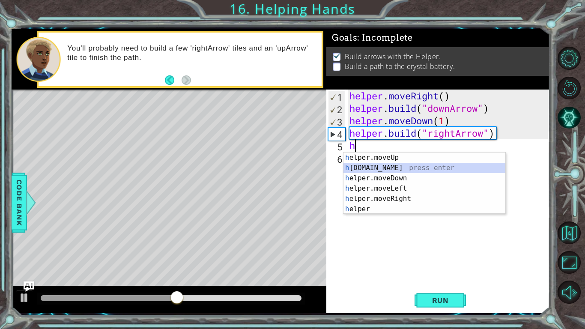
click at [396, 170] on div "h elper.moveUp press enter h [DOMAIN_NAME] press enter h elper.moveDown press e…" at bounding box center [424, 193] width 162 height 82
type textarea "[DOMAIN_NAME]("rightArrow")"
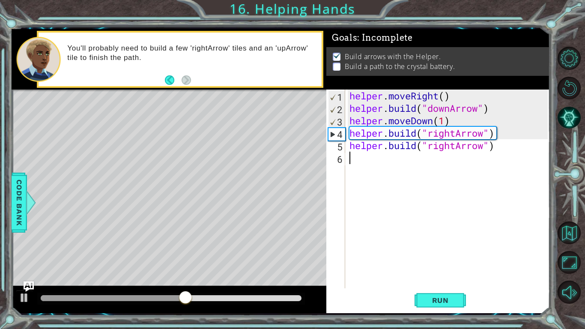
click at [367, 159] on div "helper . moveRight ( ) helper . build ( "downArrow" ) helper . moveDown ( 1 ) h…" at bounding box center [450, 200] width 204 height 223
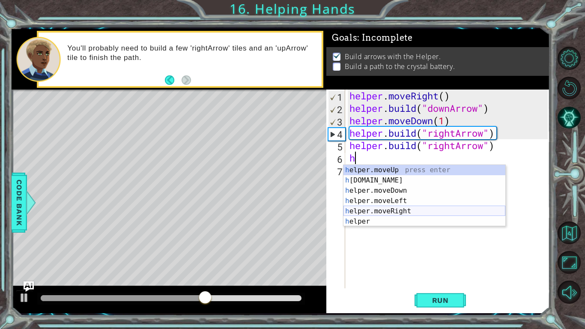
click at [400, 211] on div "h elper.moveUp press enter h [DOMAIN_NAME] press enter h elper.moveDown press e…" at bounding box center [424, 206] width 162 height 82
type textarea "helper.moveRight(1)"
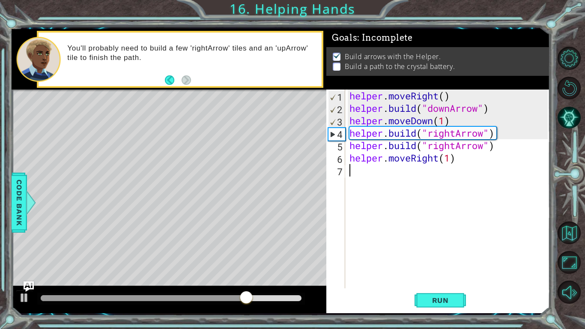
click at [357, 171] on div "helper . moveRight ( ) helper . build ( "downArrow" ) helper . moveDown ( 1 ) h…" at bounding box center [450, 200] width 204 height 223
click at [499, 151] on div "helper . moveRight ( ) helper . build ( "downArrow" ) helper . moveDown ( 1 ) h…" at bounding box center [450, 200] width 204 height 223
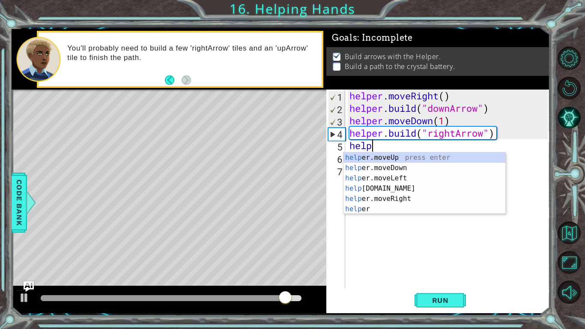
type textarea "h"
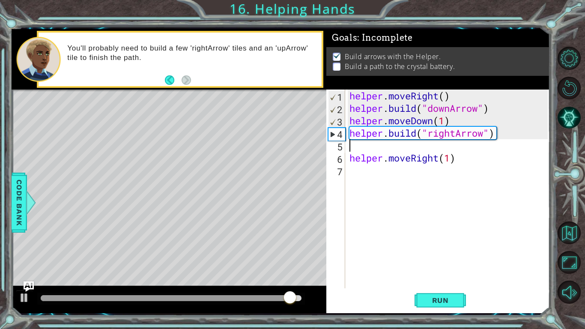
type textarea "[DOMAIN_NAME]("rightArrow")"
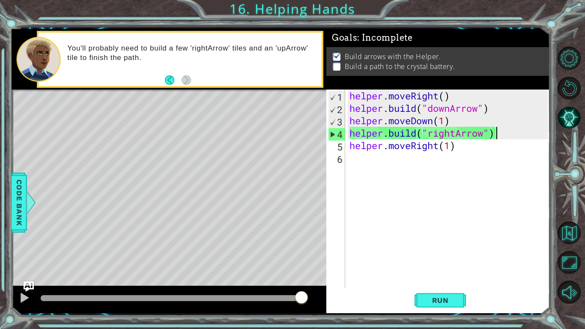
click at [360, 163] on div "helper . moveRight ( ) helper . build ( "downArrow" ) helper . moveDown ( 1 ) h…" at bounding box center [450, 200] width 204 height 223
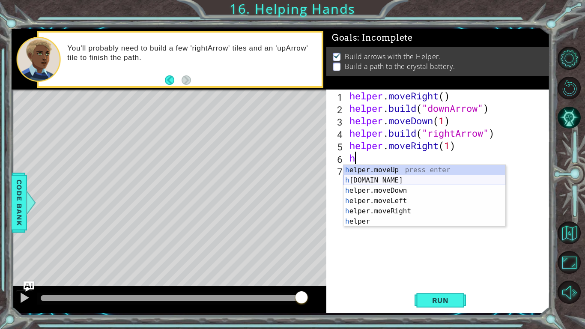
click at [379, 179] on div "h elper.moveUp press enter h [DOMAIN_NAME] press enter h elper.moveDown press e…" at bounding box center [424, 206] width 162 height 82
type textarea "[DOMAIN_NAME]("rightArrow")"
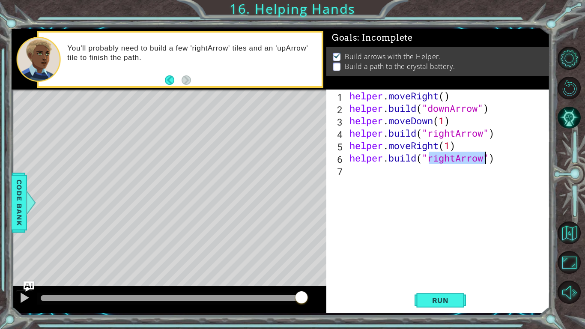
click at [351, 177] on div "helper . moveRight ( ) helper . build ( "downArrow" ) helper . moveDown ( 1 ) h…" at bounding box center [450, 200] width 204 height 223
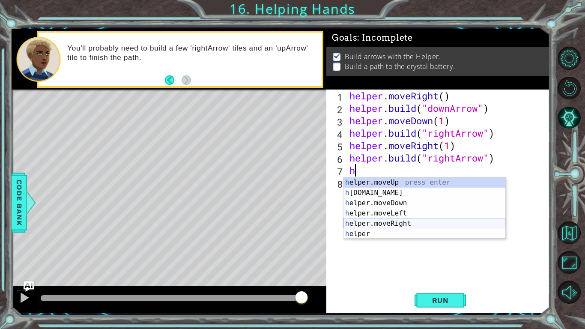
click at [416, 225] on div "h elper.moveUp press enter h [DOMAIN_NAME] press enter h elper.moveDown press e…" at bounding box center [424, 218] width 162 height 82
type textarea "helper.moveRight(1)"
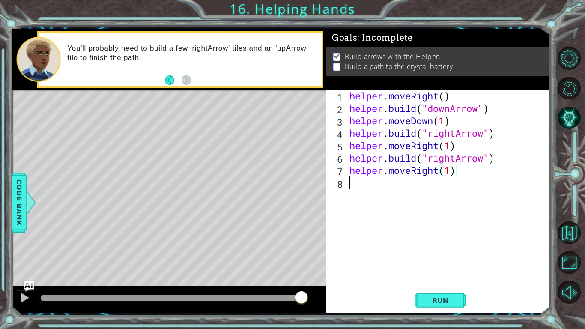
click at [354, 187] on div "helper . moveRight ( ) helper . build ( "downArrow" ) helper . moveDown ( 1 ) h…" at bounding box center [450, 200] width 204 height 223
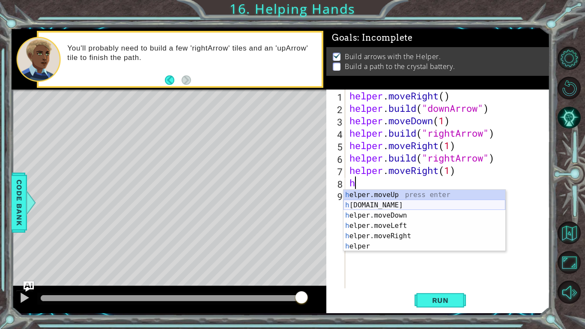
click at [378, 202] on div "h elper.moveUp press enter h [DOMAIN_NAME] press enter h elper.moveDown press e…" at bounding box center [424, 231] width 162 height 82
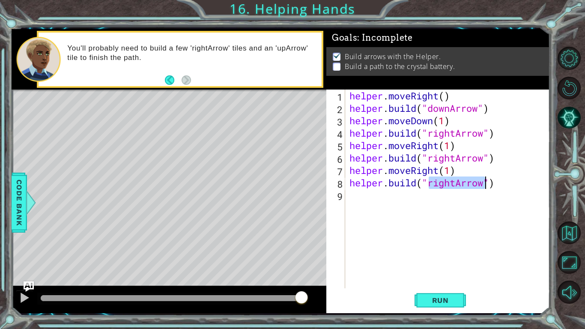
click at [457, 182] on div "helper . moveRight ( ) helper . build ( "downArrow" ) helper . moveDown ( 1 ) h…" at bounding box center [448, 188] width 200 height 199
click at [457, 182] on div "helper . moveRight ( ) helper . build ( "downArrow" ) helper . moveDown ( 1 ) h…" at bounding box center [450, 200] width 204 height 223
type textarea "[DOMAIN_NAME]("upArrow")"
click at [351, 197] on div "helper . moveRight ( ) helper . build ( "downArrow" ) helper . moveDown ( 1 ) h…" at bounding box center [450, 200] width 204 height 223
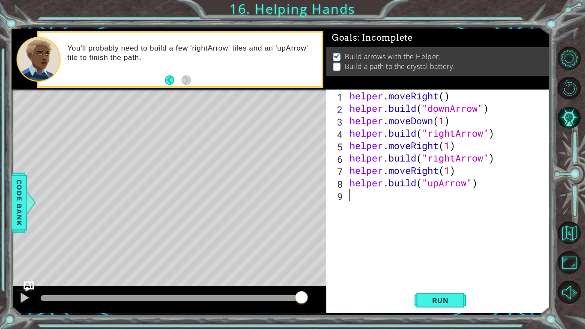
scroll to position [0, 0]
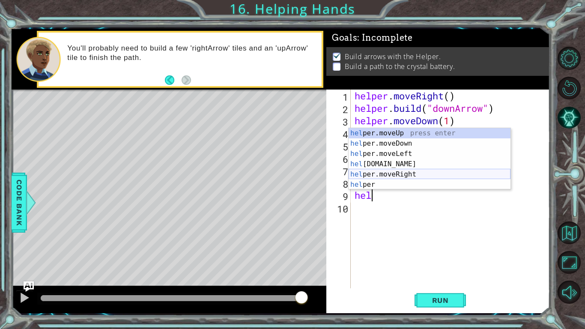
click at [393, 173] on div "hel per.moveUp press enter hel per.moveDown press enter hel per.moveLeft press …" at bounding box center [429, 169] width 162 height 82
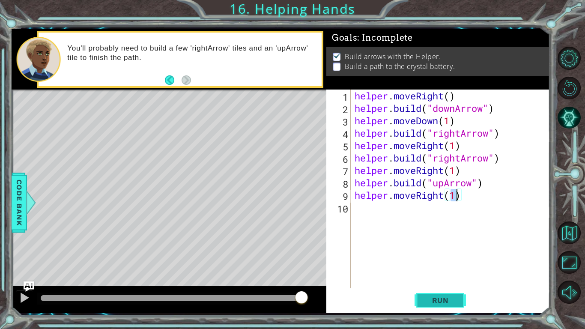
type textarea "helper.moveRight(1)"
click at [445, 256] on span "Run" at bounding box center [440, 300] width 34 height 9
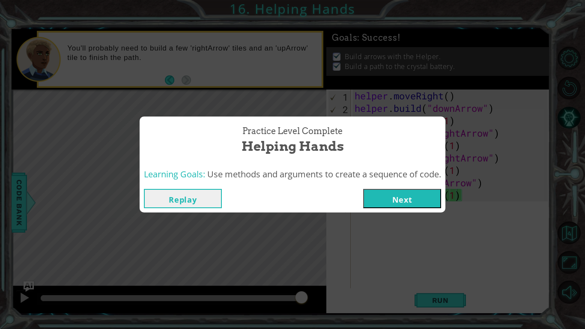
click at [392, 197] on button "Next" at bounding box center [402, 198] width 78 height 19
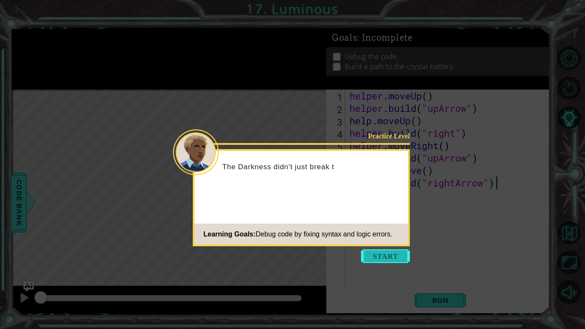
click at [389, 255] on button "Start" at bounding box center [385, 256] width 49 height 14
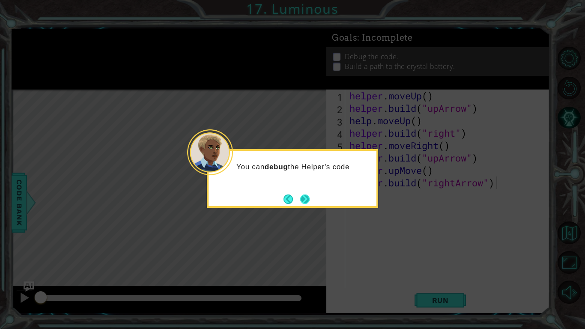
click at [304, 204] on button "Next" at bounding box center [304, 198] width 9 height 9
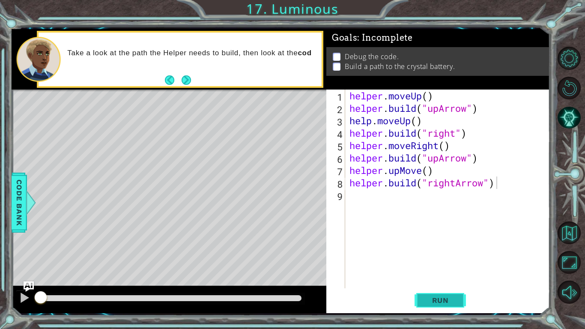
click at [421, 256] on button "Run" at bounding box center [439, 300] width 51 height 22
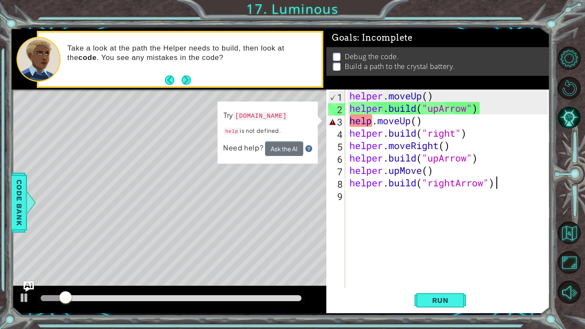
click at [271, 185] on div "Level Map" at bounding box center [210, 215] width 396 height 252
click at [371, 123] on div "helper . moveUp ( ) helper . build ( "upArrow" ) help . moveUp ( ) helper . bui…" at bounding box center [450, 200] width 204 height 223
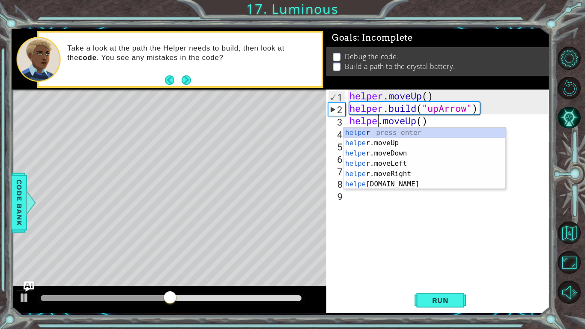
scroll to position [0, 1]
type textarea "helper.moveUp()"
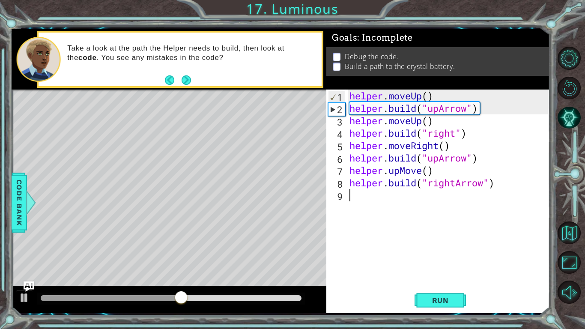
click at [391, 236] on div "helper . moveUp ( ) helper . build ( "upArrow" ) helper . moveUp ( ) helper . b…" at bounding box center [450, 200] width 204 height 223
click at [435, 256] on span "Run" at bounding box center [440, 300] width 34 height 9
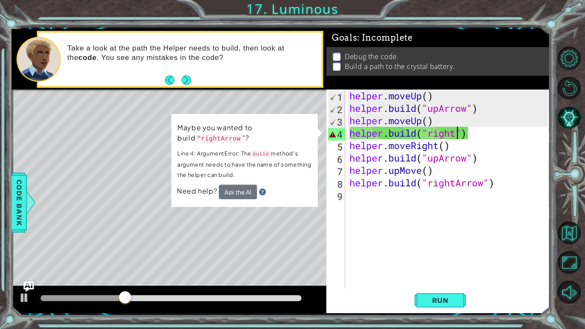
click at [456, 132] on div "helper . moveUp ( ) helper . build ( "upArrow" ) helper . moveUp ( ) helper . b…" at bounding box center [450, 200] width 204 height 223
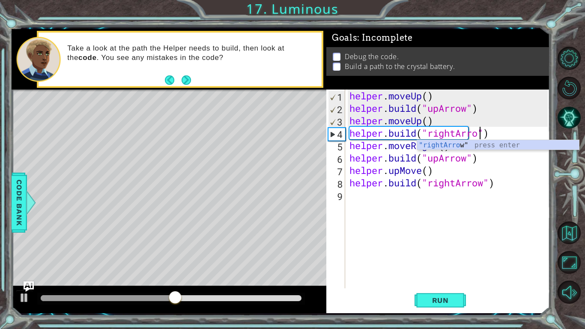
scroll to position [0, 6]
click at [439, 256] on span "Run" at bounding box center [440, 300] width 34 height 9
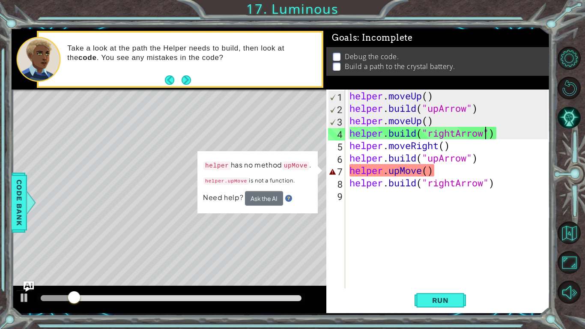
click at [423, 170] on div "helper . moveUp ( ) helper . build ( "upArrow" ) helper . moveUp ( ) helper . b…" at bounding box center [450, 200] width 204 height 223
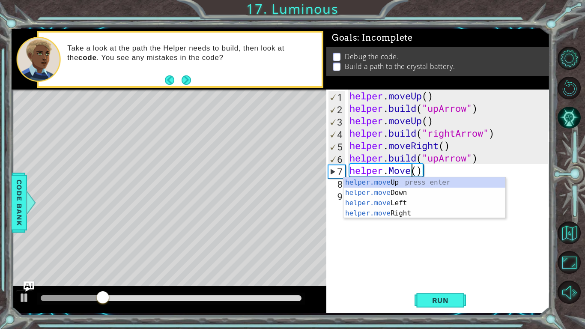
scroll to position [0, 3]
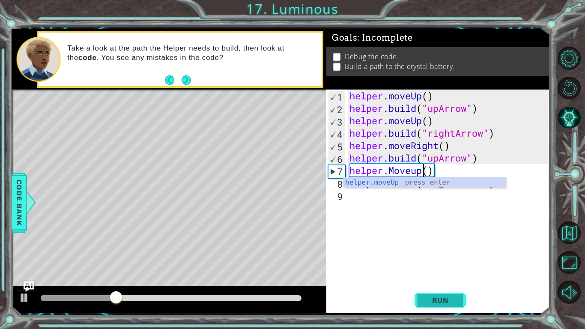
click at [445, 256] on span "Run" at bounding box center [440, 300] width 34 height 9
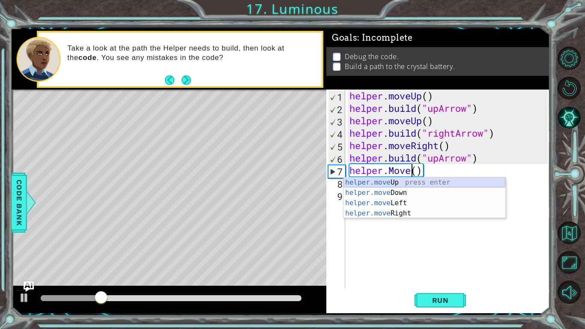
click at [426, 181] on div "helper.move Up press enter helper.move Down press enter helper.move Left press …" at bounding box center [424, 208] width 162 height 62
type textarea "helper.moveUp(1)"
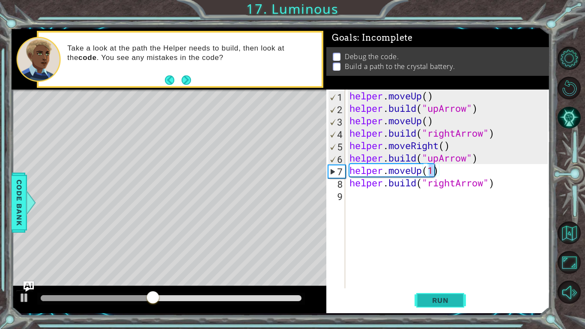
click at [437, 256] on span "Run" at bounding box center [440, 300] width 34 height 9
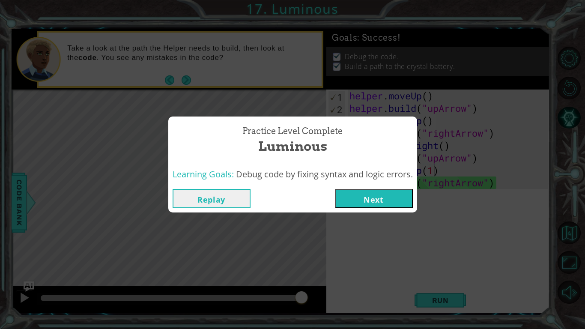
click at [367, 198] on button "Next" at bounding box center [374, 198] width 78 height 19
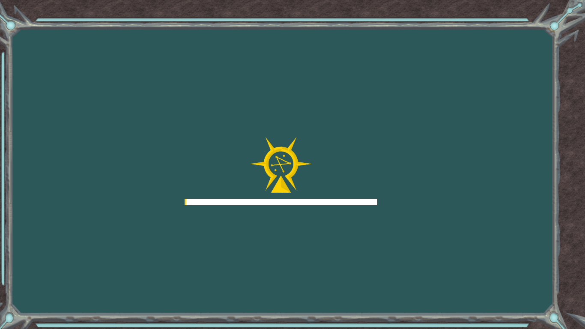
click at [393, 204] on div "Goals Error loading from server. Try refreshing the page. You'll need to join a…" at bounding box center [292, 164] width 585 height 329
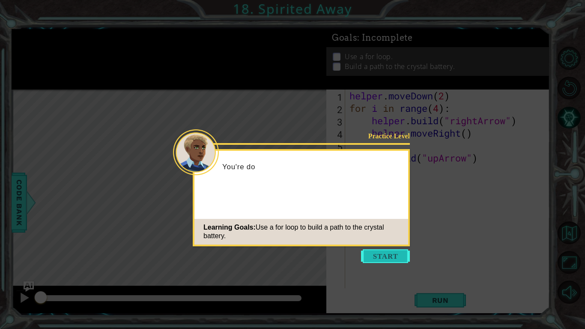
click at [399, 254] on button "Start" at bounding box center [385, 256] width 49 height 14
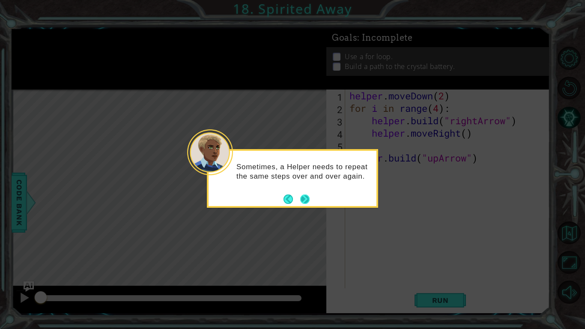
click at [313, 205] on div "Sometimes, a Helper needs to repeat the same steps over and over again." at bounding box center [292, 178] width 171 height 59
click at [306, 200] on button "Next" at bounding box center [304, 198] width 9 height 9
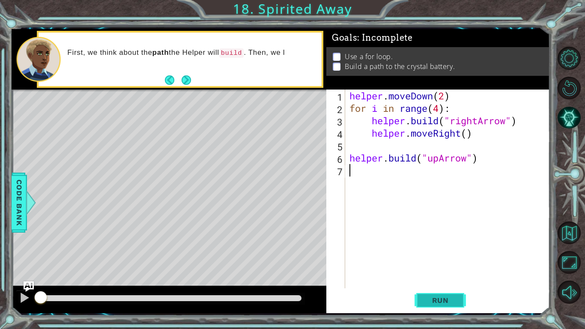
click at [453, 256] on button "Run" at bounding box center [439, 300] width 51 height 22
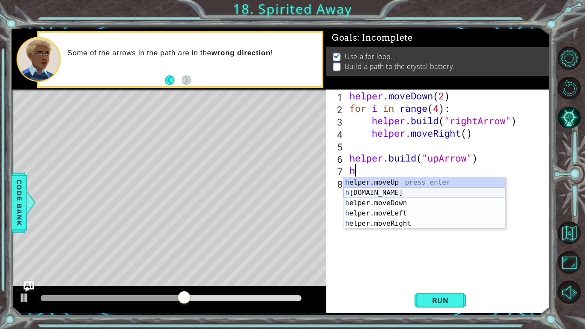
click at [403, 192] on div "h elper.moveUp press enter h [DOMAIN_NAME] press enter h elper.moveDown press e…" at bounding box center [424, 213] width 162 height 72
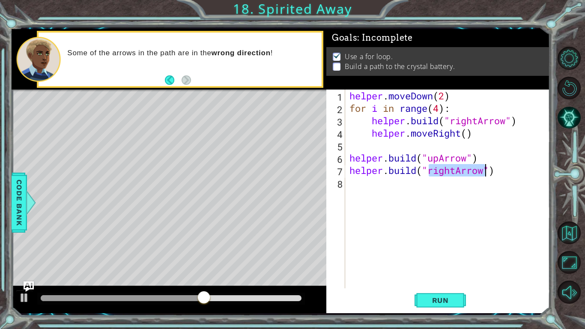
click at [457, 169] on div "helper . moveDown ( 2 ) for i in range ( 4 ) : helper . build ( "rightArrow" ) …" at bounding box center [448, 188] width 200 height 199
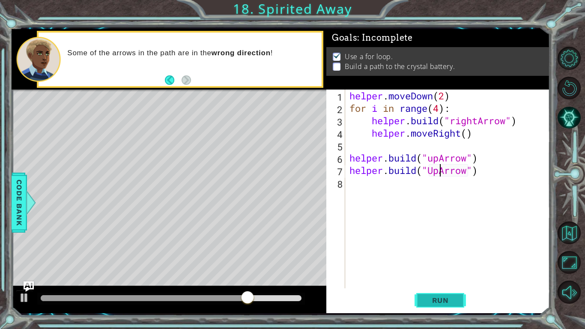
click at [435, 256] on button "Run" at bounding box center [439, 300] width 51 height 22
click at [446, 256] on button "Run" at bounding box center [439, 300] width 51 height 22
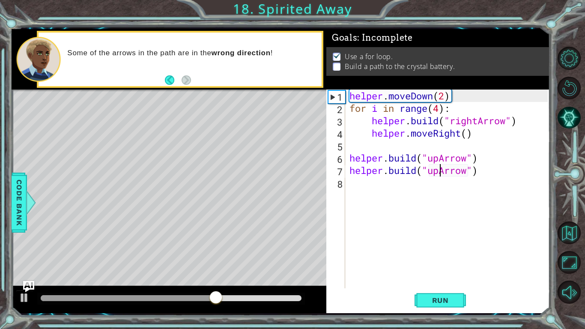
click at [30, 256] on img "Ask AI" at bounding box center [28, 286] width 11 height 11
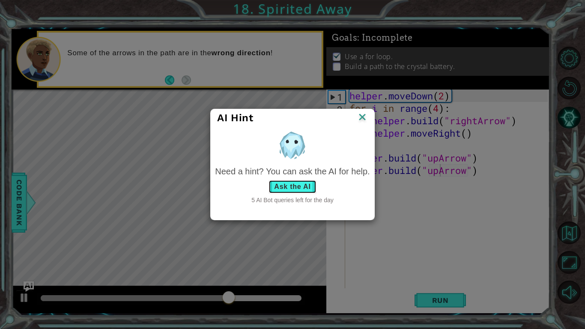
click at [295, 190] on button "Ask the AI" at bounding box center [292, 187] width 48 height 14
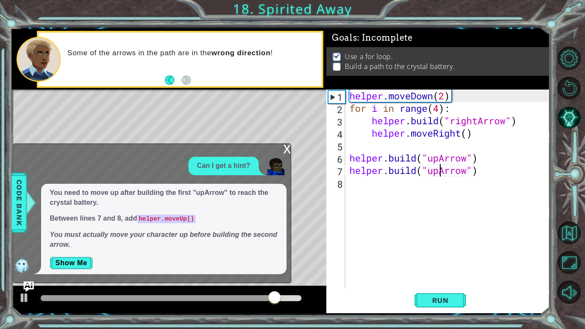
click at [286, 149] on div "x" at bounding box center [287, 148] width 8 height 9
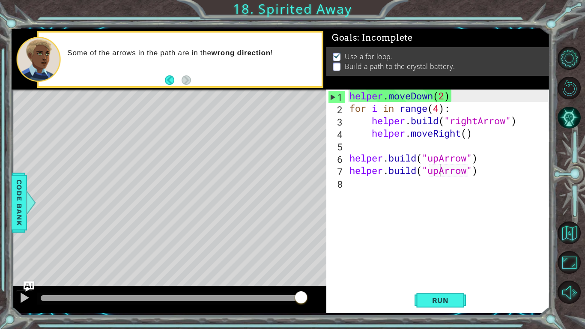
click at [482, 171] on div "helper . moveDown ( 2 ) for i in range ( 4 ) : helper . build ( "rightArrow" ) …" at bounding box center [450, 200] width 204 height 223
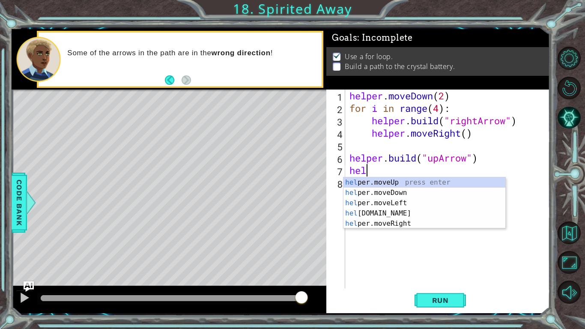
scroll to position [0, 0]
click at [441, 181] on div "h elper.moveUp press enter h [DOMAIN_NAME] press enter h elper.moveDown press e…" at bounding box center [424, 213] width 162 height 72
type textarea "helper.moveUp(1)"
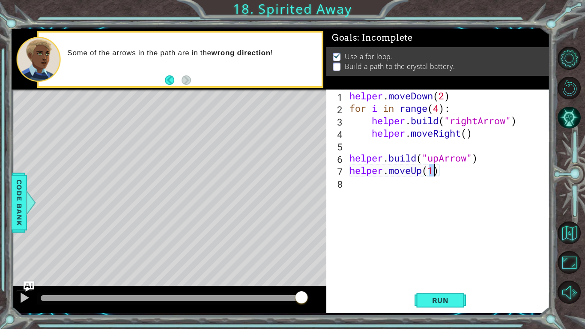
click at [357, 183] on div "helper . moveDown ( 2 ) for i in range ( 4 ) : helper . build ( "rightArrow" ) …" at bounding box center [450, 200] width 204 height 223
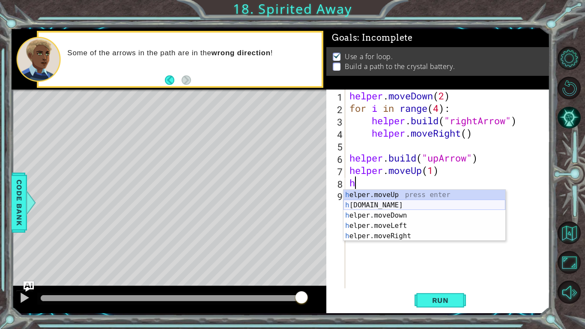
click at [373, 204] on div "h elper.moveUp press enter h [DOMAIN_NAME] press enter h elper.moveDown press e…" at bounding box center [424, 226] width 162 height 72
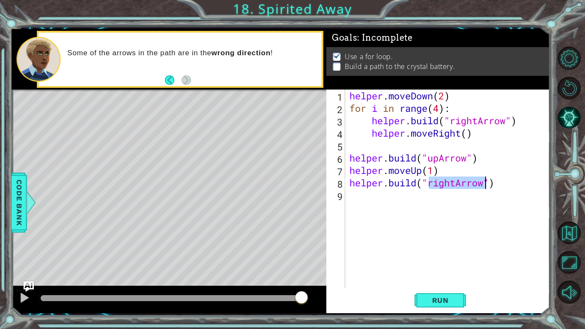
click at [457, 183] on div "helper . moveDown ( 2 ) for i in range ( 4 ) : helper . build ( "rightArrow" ) …" at bounding box center [448, 188] width 200 height 199
type textarea "[DOMAIN_NAME]("upArrow")"
click at [428, 256] on span "Run" at bounding box center [440, 300] width 34 height 9
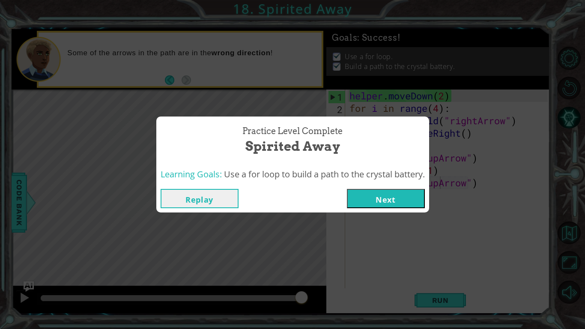
click at [390, 202] on button "Next" at bounding box center [386, 198] width 78 height 19
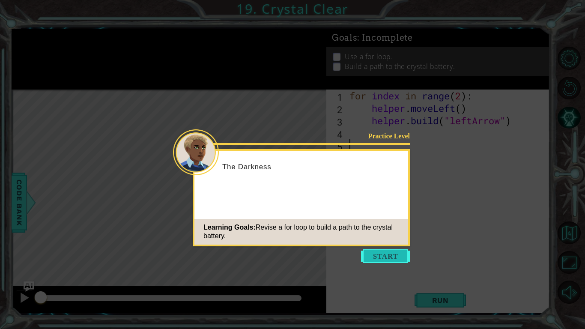
click at [382, 256] on button "Start" at bounding box center [385, 256] width 49 height 14
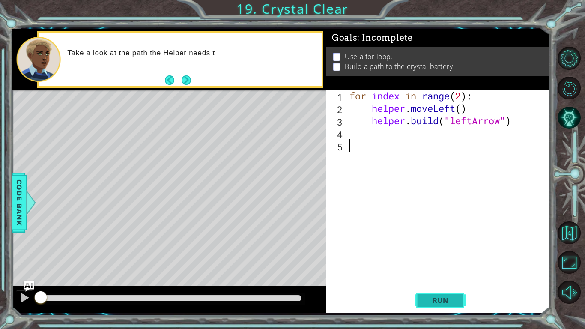
click at [454, 256] on span "Run" at bounding box center [440, 300] width 34 height 9
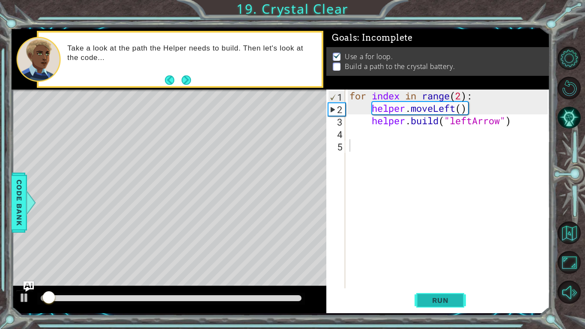
click at [423, 256] on span "Run" at bounding box center [440, 300] width 34 height 9
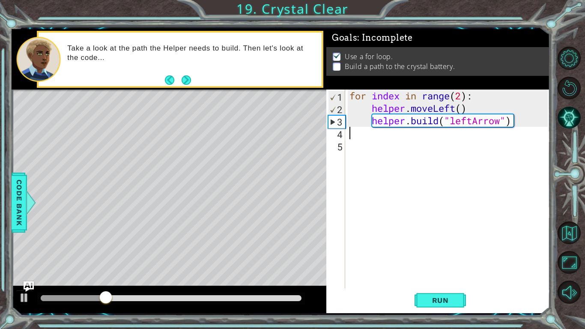
click at [360, 134] on div "for index in range ( 2 ) : helper . moveLeft ( ) helper . build ( "leftArrow" )" at bounding box center [450, 200] width 204 height 223
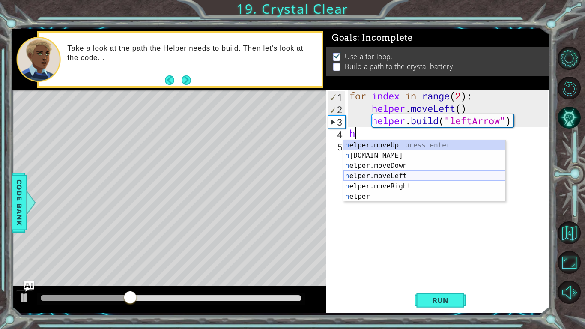
click at [392, 175] on div "h elper.moveUp press enter h [DOMAIN_NAME] press enter h elper.moveDown press e…" at bounding box center [424, 181] width 162 height 82
type textarea "helper.moveLeft(1)"
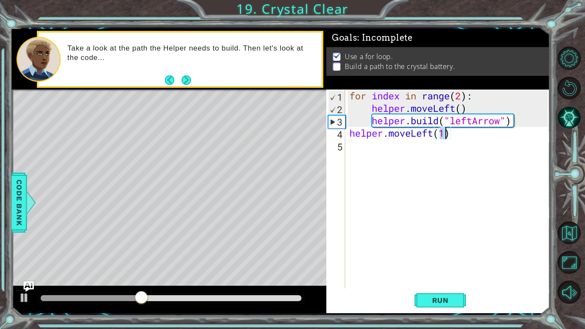
click at [356, 146] on div "for index in range ( 2 ) : helper . moveLeft ( ) helper . build ( "leftArrow" )…" at bounding box center [450, 200] width 204 height 223
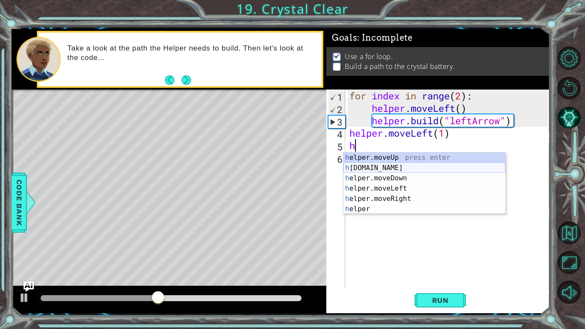
click at [381, 167] on div "h elper.moveUp press enter h [DOMAIN_NAME] press enter h elper.moveDown press e…" at bounding box center [424, 193] width 162 height 82
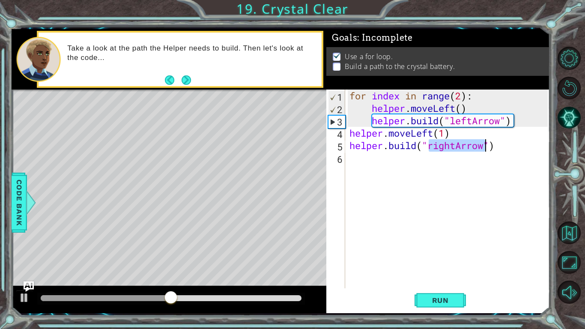
click at [458, 146] on div "for index in range ( 2 ) : helper . moveLeft ( ) helper . build ( "leftArrow" )…" at bounding box center [448, 188] width 200 height 199
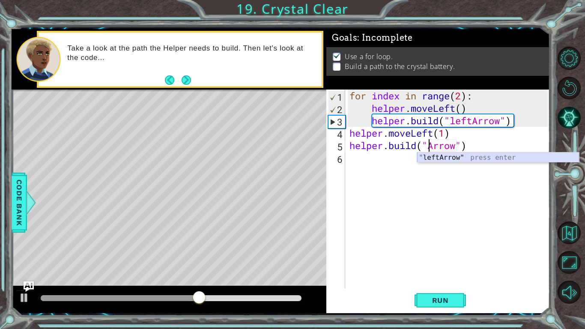
click at [471, 156] on div "" leftArrow" press enter" at bounding box center [498, 167] width 162 height 31
type textarea "[DOMAIN_NAME]("leftArrow")"
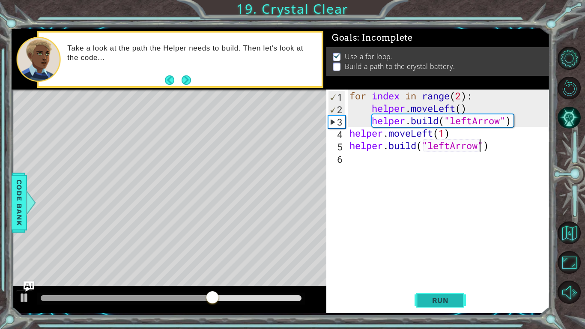
click at [447, 256] on button "Run" at bounding box center [439, 300] width 51 height 22
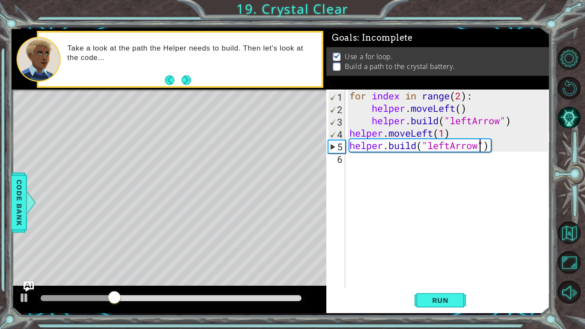
click at [353, 160] on div "for index in range ( 2 ) : helper . moveLeft ( ) helper . build ( "leftArrow" )…" at bounding box center [450, 200] width 204 height 223
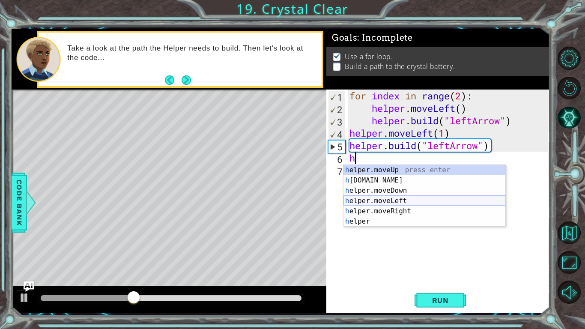
click at [409, 202] on div "h elper.moveUp press enter h [DOMAIN_NAME] press enter h elper.moveDown press e…" at bounding box center [424, 206] width 162 height 82
type textarea "helper.moveLeft(1)"
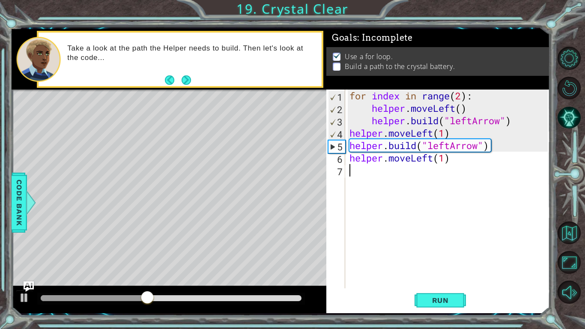
click at [357, 174] on div "for index in range ( 2 ) : helper . moveLeft ( ) helper . build ( "leftArrow" )…" at bounding box center [450, 200] width 204 height 223
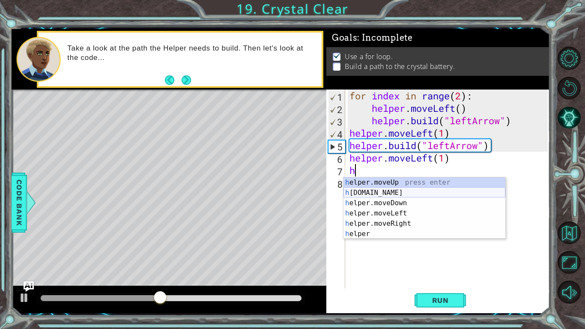
click at [386, 192] on div "h elper.moveUp press enter h [DOMAIN_NAME] press enter h elper.moveDown press e…" at bounding box center [424, 218] width 162 height 82
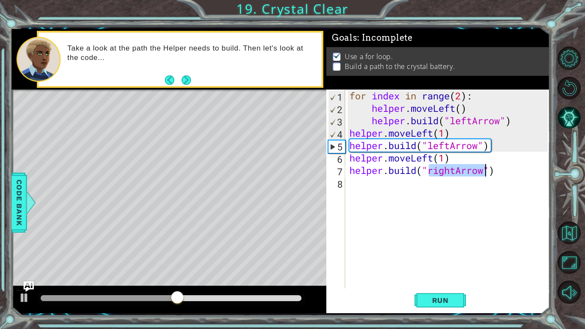
click at [456, 170] on div "for index in range ( 2 ) : helper . moveLeft ( ) helper . build ( "leftArrow" )…" at bounding box center [448, 188] width 200 height 199
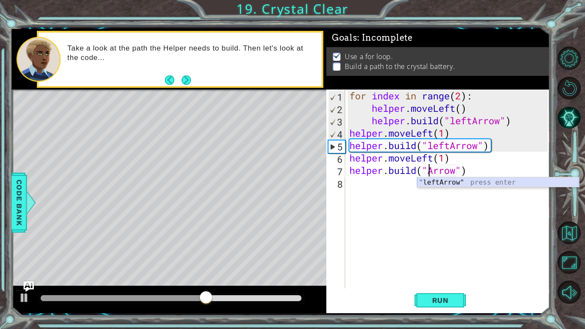
click at [466, 182] on div "" leftArrow" press enter" at bounding box center [498, 192] width 162 height 31
type textarea "[DOMAIN_NAME]("leftArrow")"
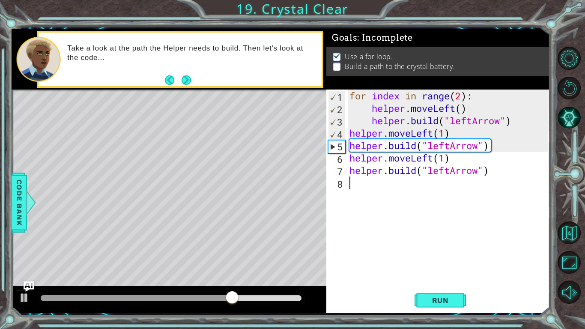
click at [366, 187] on div "for index in range ( 2 ) : helper . moveLeft ( ) helper . build ( "leftArrow" )…" at bounding box center [450, 200] width 204 height 223
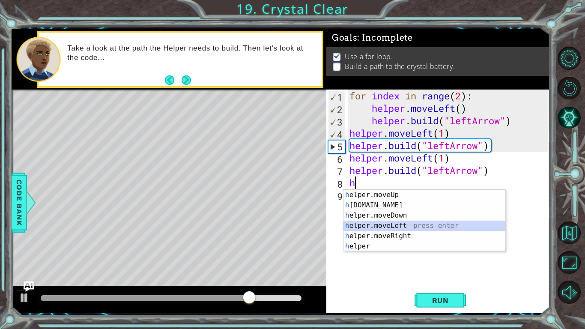
click at [403, 224] on div "h elper.moveUp press enter h [DOMAIN_NAME] press enter h elper.moveDown press e…" at bounding box center [424, 231] width 162 height 82
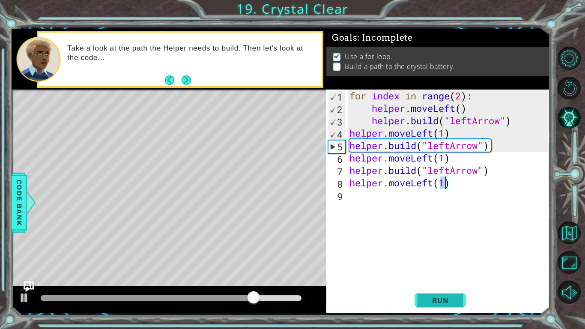
type textarea "helper.moveLeft(1)"
click at [429, 256] on span "Run" at bounding box center [440, 300] width 34 height 9
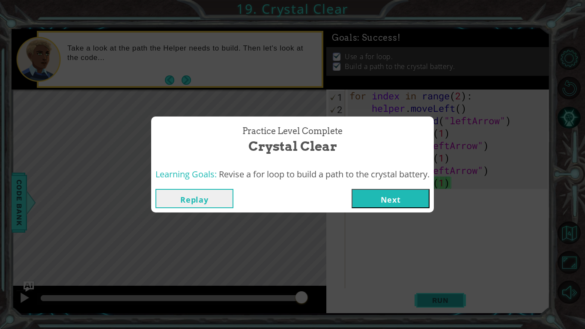
click at [429, 256] on body "1 ההההההההההההההההההההההההההההההההההההההההההההההההההההההההההההההההההההההההההההה…" at bounding box center [292, 164] width 585 height 329
click at [200, 196] on button "Replay" at bounding box center [194, 198] width 78 height 19
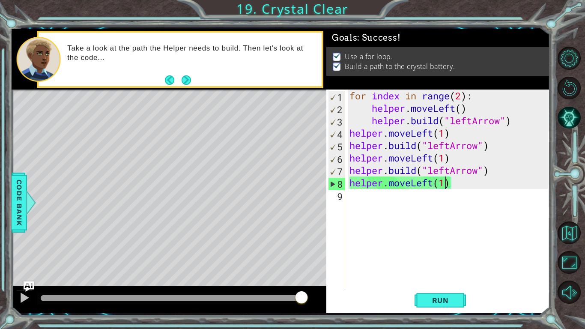
click at [39, 256] on div at bounding box center [171, 298] width 268 height 12
click at [447, 256] on span "Run" at bounding box center [440, 300] width 34 height 9
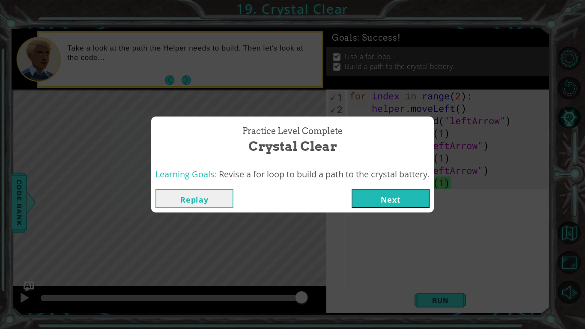
click at [405, 190] on button "Next" at bounding box center [390, 198] width 78 height 19
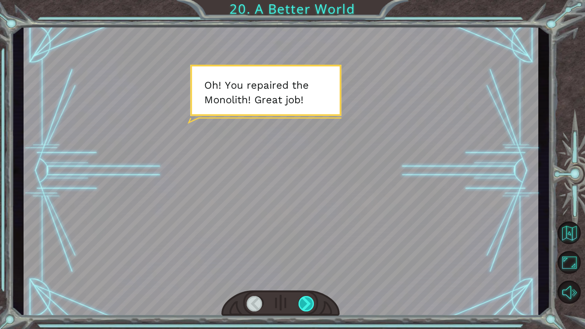
click at [302, 256] on div at bounding box center [306, 303] width 16 height 15
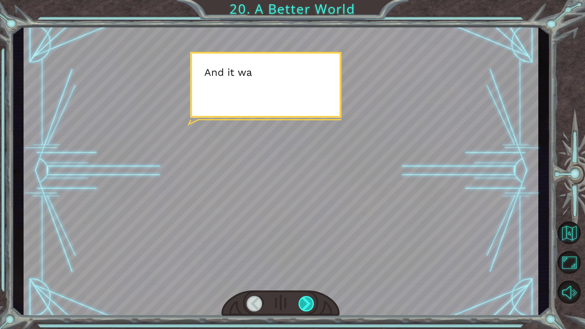
click at [302, 256] on div at bounding box center [306, 303] width 16 height 15
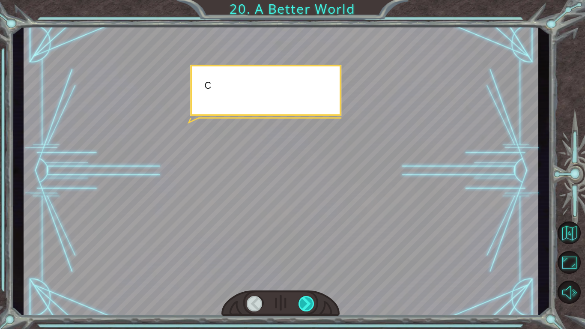
click at [302, 256] on div at bounding box center [306, 303] width 16 height 15
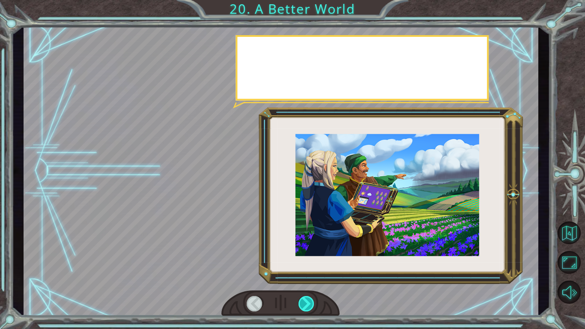
click at [302, 256] on div at bounding box center [306, 303] width 16 height 15
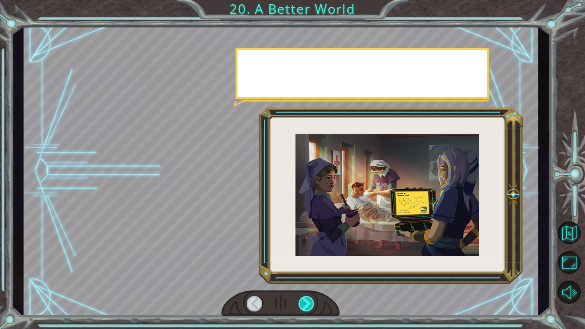
click at [302, 256] on div at bounding box center [306, 303] width 16 height 15
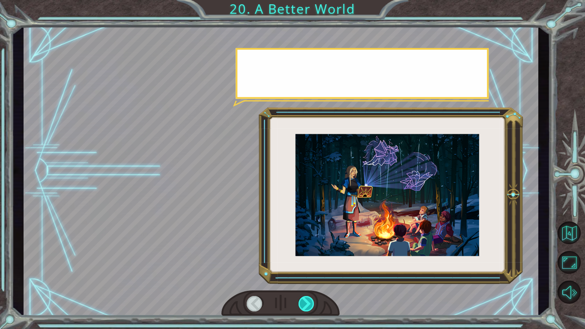
click at [302, 256] on div at bounding box center [306, 303] width 16 height 15
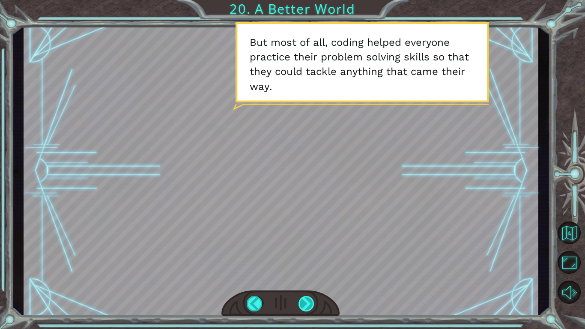
click at [302, 256] on div at bounding box center [306, 303] width 16 height 15
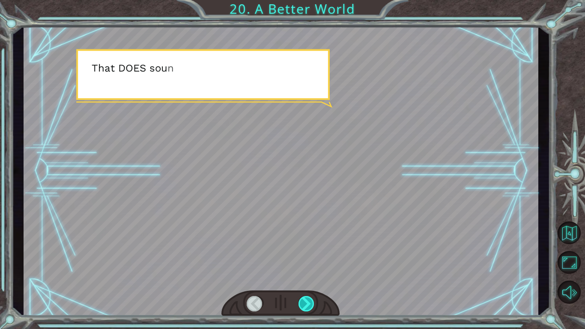
click at [303, 256] on div at bounding box center [306, 303] width 16 height 15
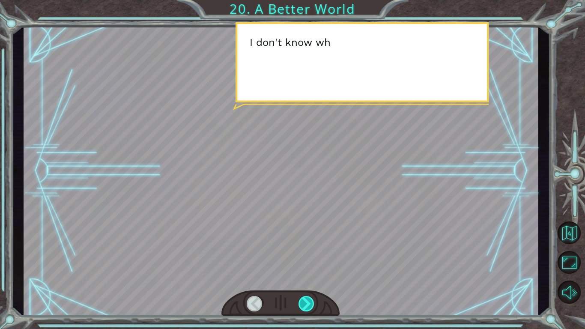
click at [303, 256] on div at bounding box center [306, 303] width 16 height 15
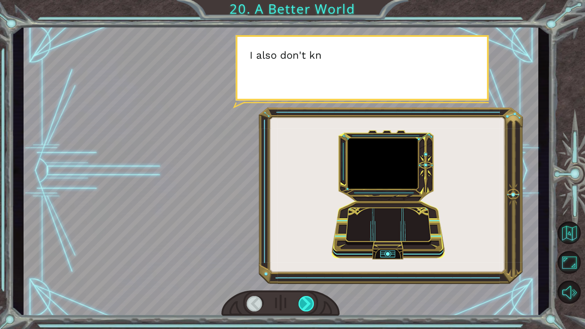
click at [303, 256] on div at bounding box center [306, 303] width 16 height 15
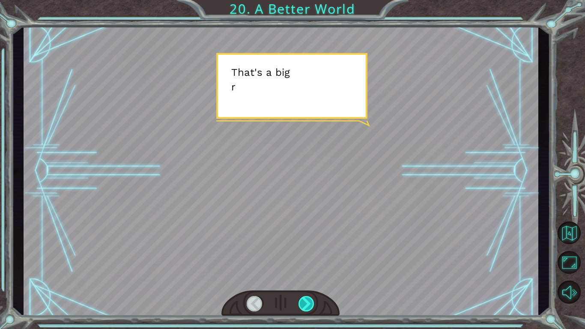
click at [303, 256] on div at bounding box center [306, 303] width 16 height 15
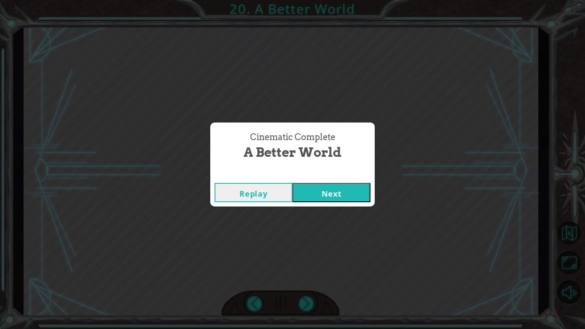
click at [311, 183] on button "Next" at bounding box center [331, 192] width 78 height 19
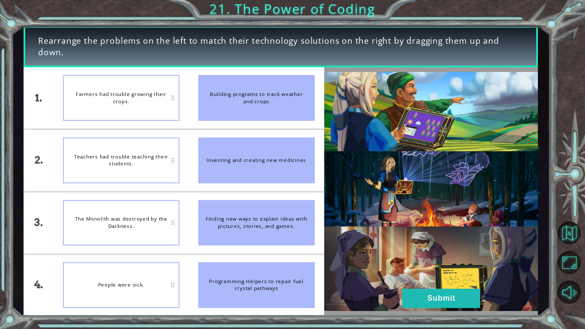
click at [133, 106] on div "Farmers had trouble growing their crops." at bounding box center [121, 98] width 116 height 46
click at [244, 101] on div "Building programs to track weather and crops" at bounding box center [256, 98] width 116 height 46
click at [104, 156] on div "Teachers had trouble teaching their students." at bounding box center [121, 160] width 116 height 46
click at [253, 256] on div "Programming Helpers to repair fuel crystal pathways" at bounding box center [256, 285] width 116 height 46
click at [172, 256] on div "People were sick." at bounding box center [121, 285] width 116 height 46
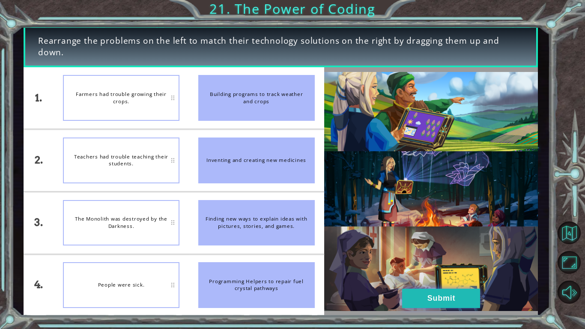
click at [458, 256] on button "Submit" at bounding box center [441, 298] width 78 height 19
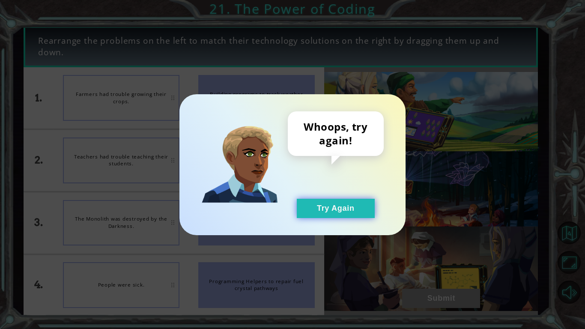
click at [353, 212] on button "Try Again" at bounding box center [336, 208] width 78 height 19
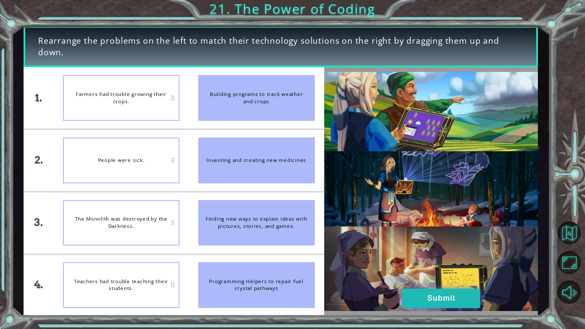
click at [462, 256] on button "Submit" at bounding box center [441, 298] width 78 height 19
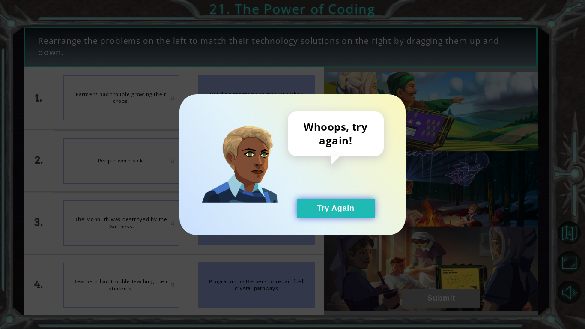
click at [351, 202] on button "Try Again" at bounding box center [336, 208] width 78 height 19
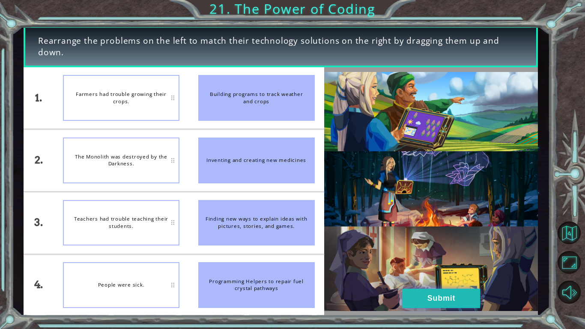
click at [423, 256] on button "Submit" at bounding box center [441, 298] width 78 height 19
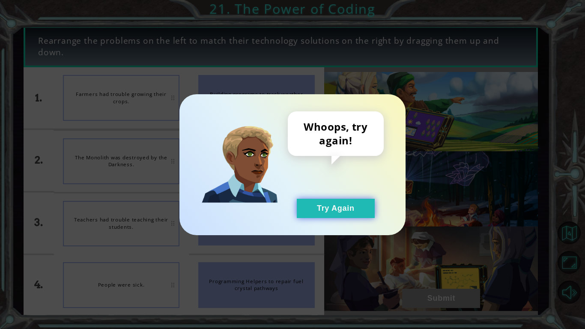
click at [323, 205] on button "Try Again" at bounding box center [336, 208] width 78 height 19
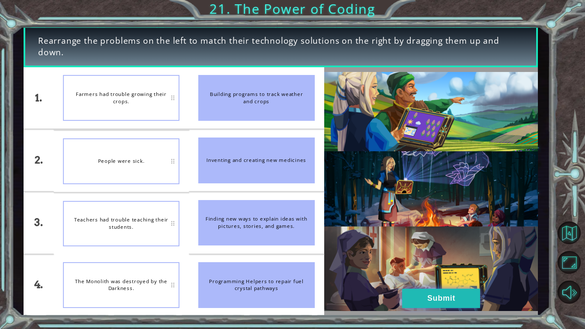
click at [419, 256] on button "Submit" at bounding box center [441, 298] width 78 height 19
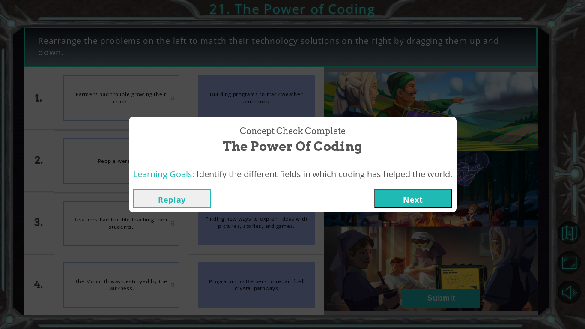
click at [400, 198] on button "Next" at bounding box center [413, 198] width 78 height 19
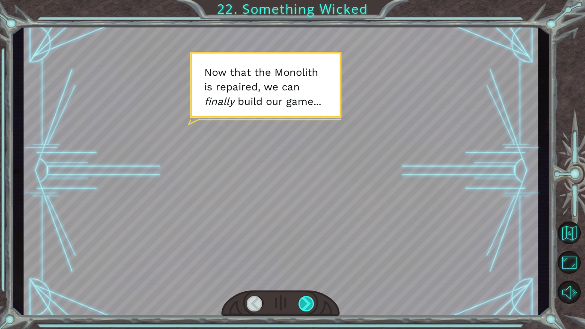
click at [298, 256] on div at bounding box center [306, 303] width 16 height 15
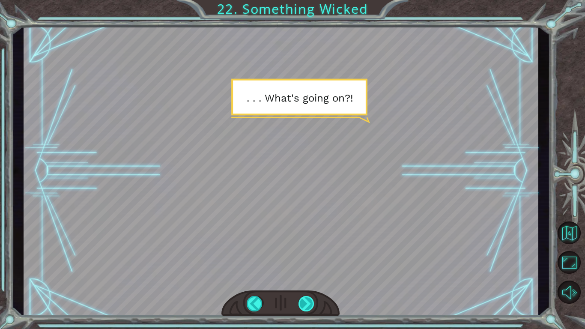
click at [311, 256] on div at bounding box center [306, 303] width 16 height 15
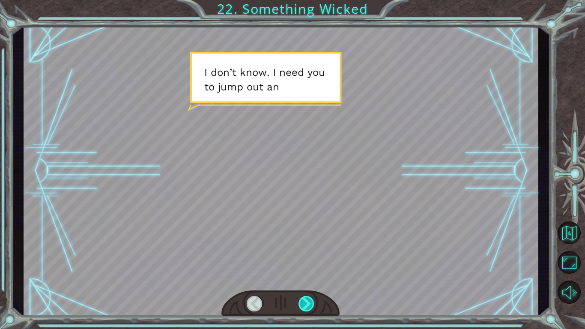
click at [311, 256] on div at bounding box center [306, 303] width 16 height 15
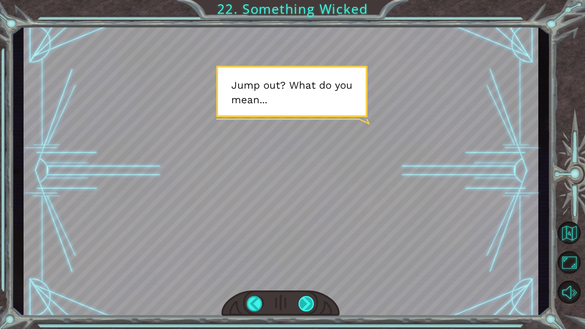
click at [311, 256] on div at bounding box center [306, 303] width 16 height 15
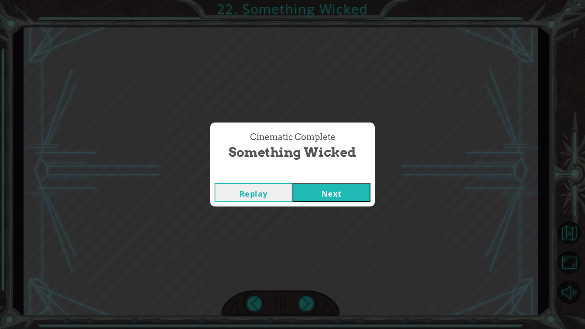
click at [319, 201] on button "Next" at bounding box center [331, 192] width 78 height 19
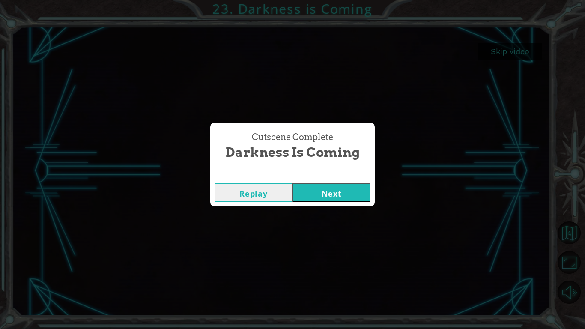
click at [348, 196] on button "Next" at bounding box center [331, 192] width 78 height 19
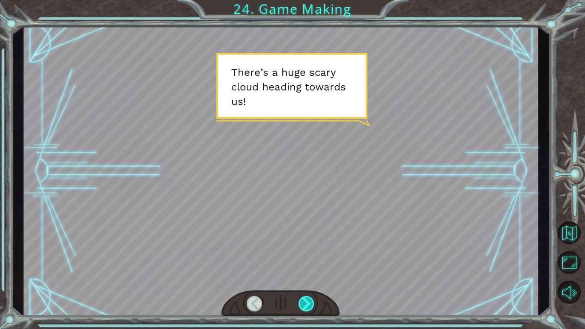
click at [298, 256] on div at bounding box center [306, 303] width 16 height 15
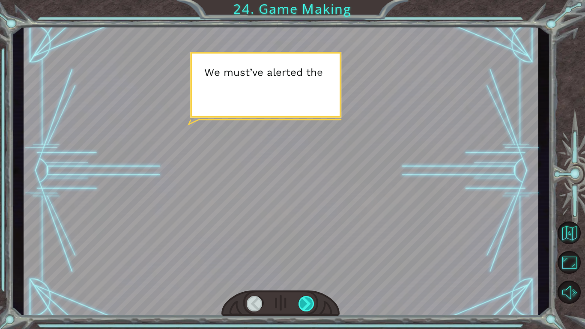
click at [303, 256] on div at bounding box center [306, 303] width 16 height 15
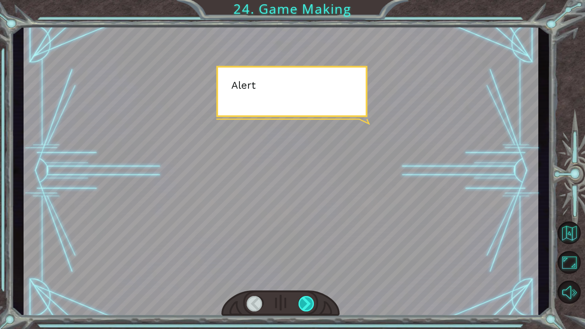
click at [303, 256] on div at bounding box center [306, 303] width 16 height 15
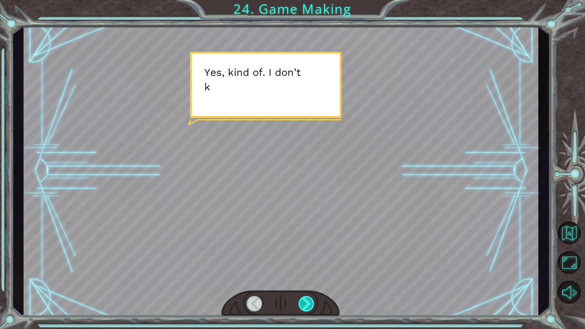
click at [303, 256] on div at bounding box center [306, 303] width 16 height 15
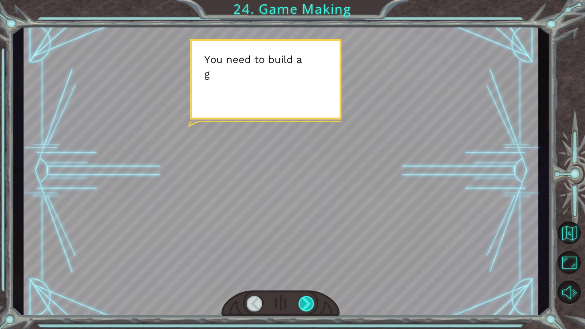
click at [303, 256] on div at bounding box center [306, 303] width 16 height 15
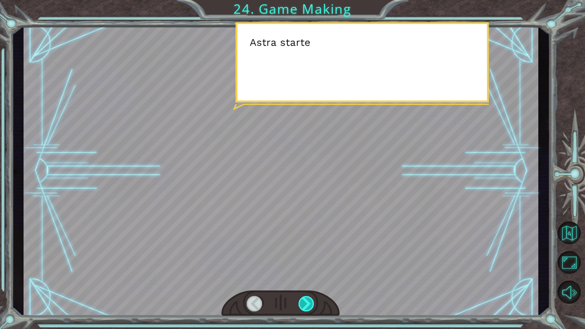
click at [303, 256] on div at bounding box center [306, 303] width 16 height 15
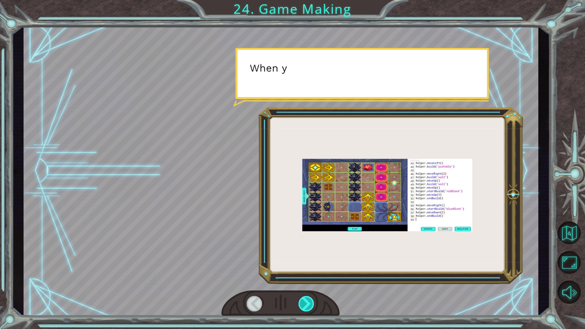
click at [303, 256] on div at bounding box center [306, 303] width 16 height 15
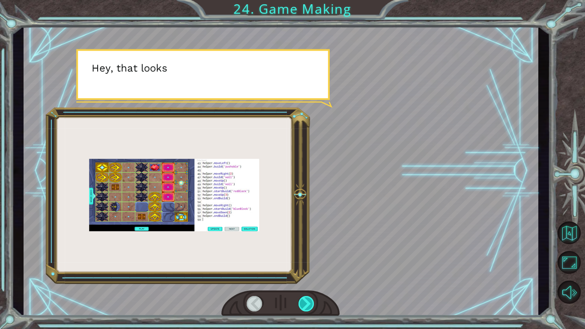
click at [303, 256] on div at bounding box center [306, 303] width 16 height 15
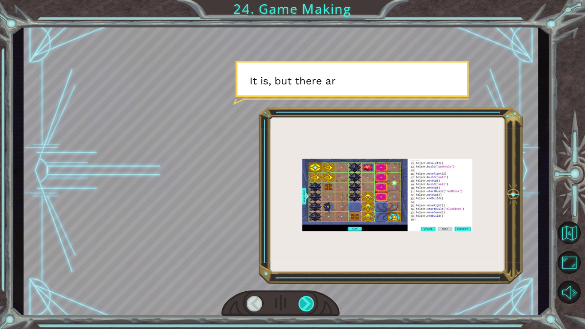
click at [303, 256] on div at bounding box center [306, 303] width 16 height 15
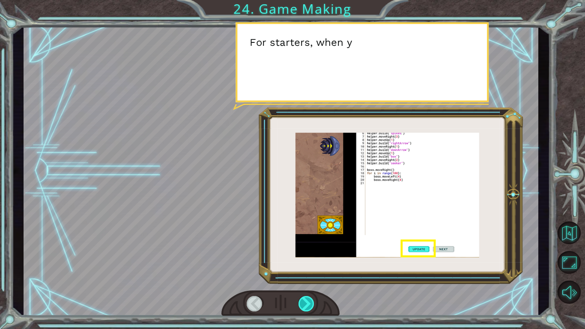
click at [303, 256] on div at bounding box center [306, 303] width 16 height 15
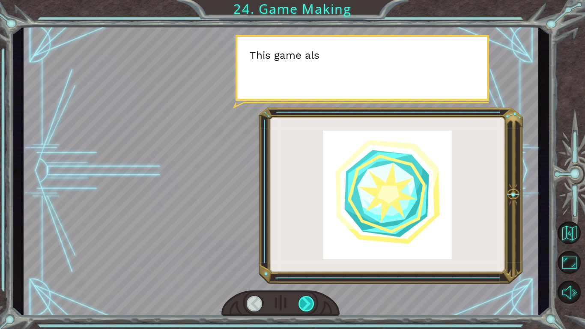
click at [303, 256] on div at bounding box center [306, 303] width 16 height 15
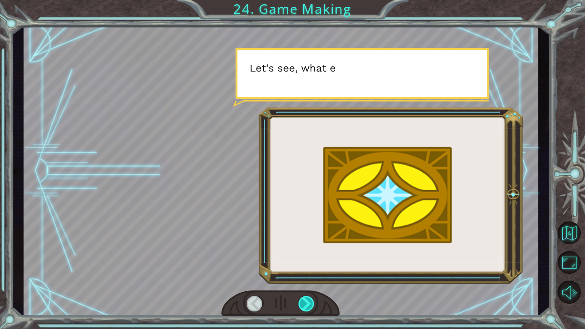
click at [303, 256] on div at bounding box center [306, 303] width 16 height 15
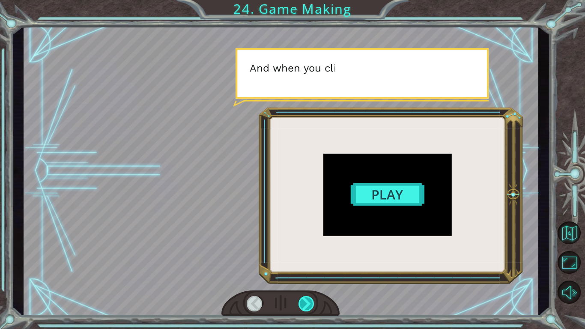
click at [303, 256] on div at bounding box center [306, 303] width 16 height 15
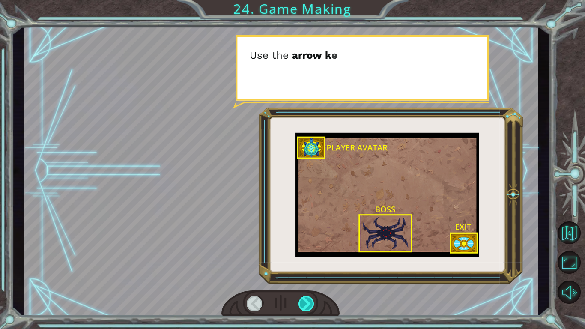
click at [303, 256] on div at bounding box center [306, 303] width 16 height 15
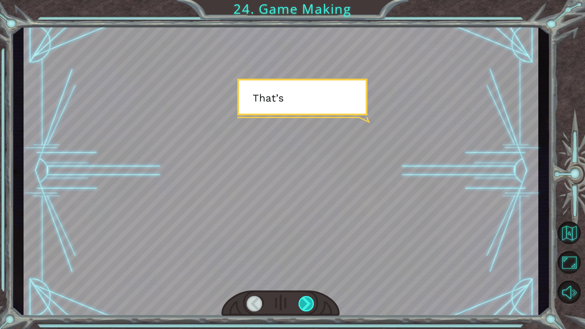
click at [303, 256] on div at bounding box center [306, 303] width 16 height 15
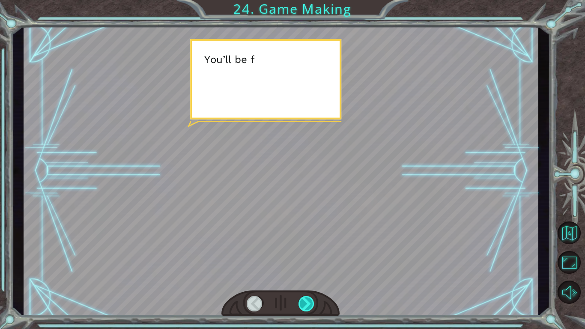
click at [303, 256] on div at bounding box center [306, 303] width 16 height 15
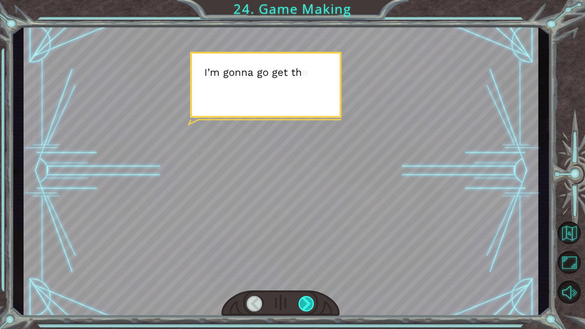
click at [303, 256] on div at bounding box center [306, 303] width 16 height 15
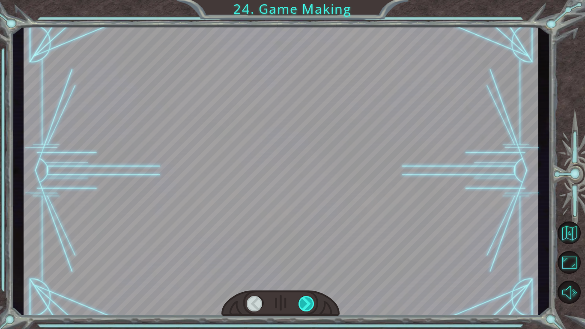
click at [303, 256] on div at bounding box center [306, 303] width 16 height 15
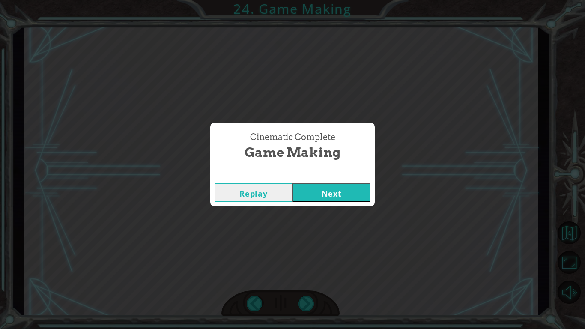
click at [333, 188] on button "Next" at bounding box center [331, 192] width 78 height 19
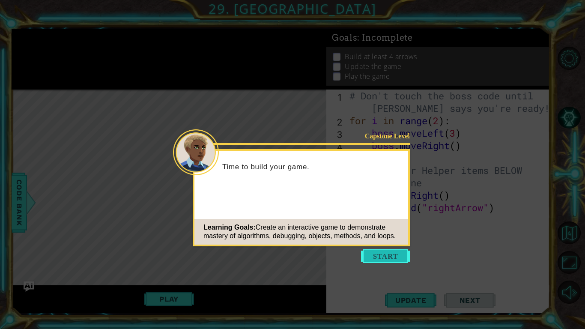
click at [396, 255] on button "Start" at bounding box center [385, 256] width 49 height 14
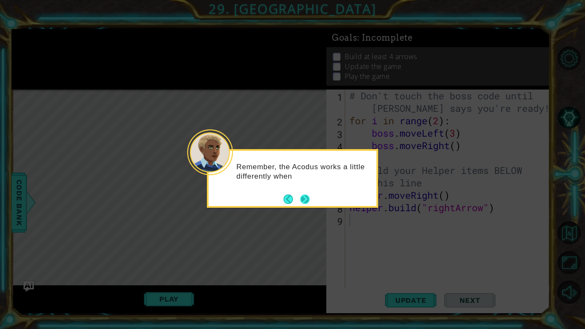
click at [307, 196] on button "Next" at bounding box center [304, 198] width 9 height 9
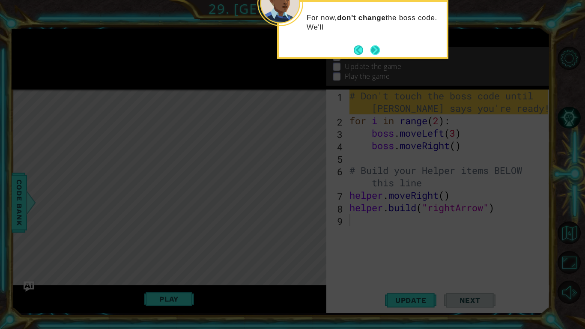
click at [377, 52] on button "Next" at bounding box center [374, 49] width 9 height 9
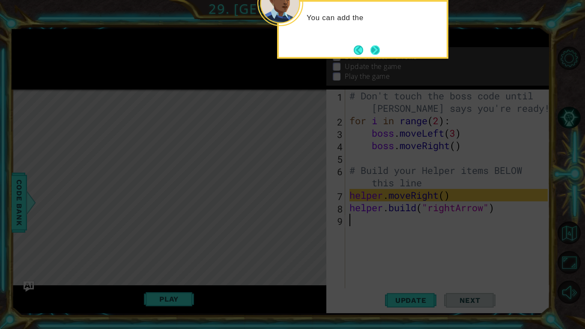
click at [372, 46] on button "Next" at bounding box center [374, 49] width 9 height 9
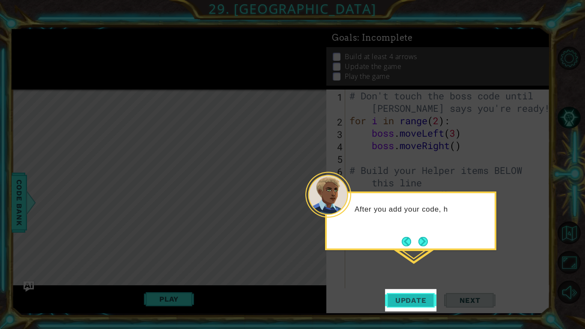
click at [416, 256] on span "Update" at bounding box center [411, 300] width 48 height 9
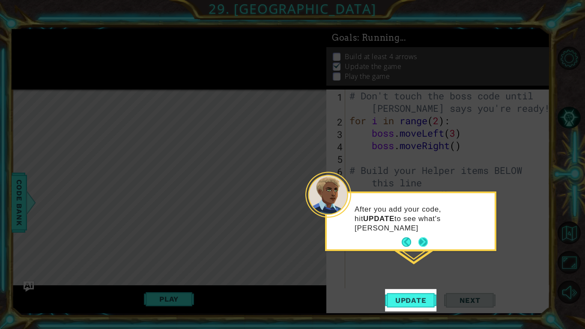
click at [425, 243] on button "Next" at bounding box center [422, 241] width 9 height 9
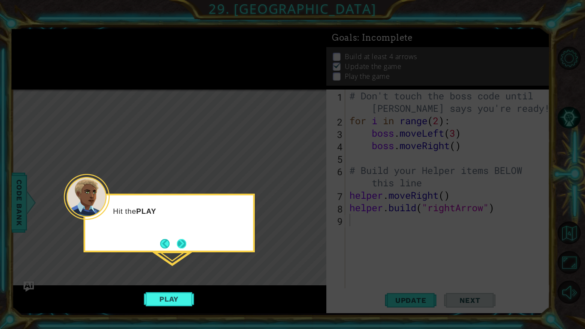
click at [186, 243] on button "Next" at bounding box center [182, 243] width 10 height 10
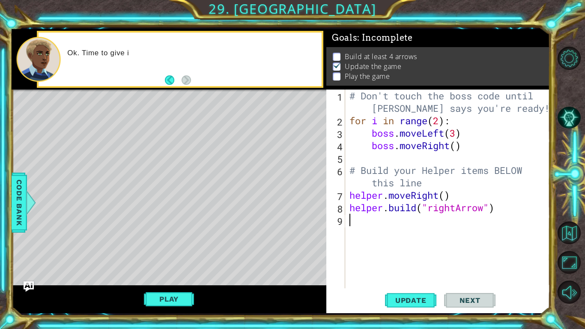
click at [177, 256] on div "Play" at bounding box center [169, 299] width 315 height 28
click at [185, 256] on button "Play" at bounding box center [169, 299] width 50 height 16
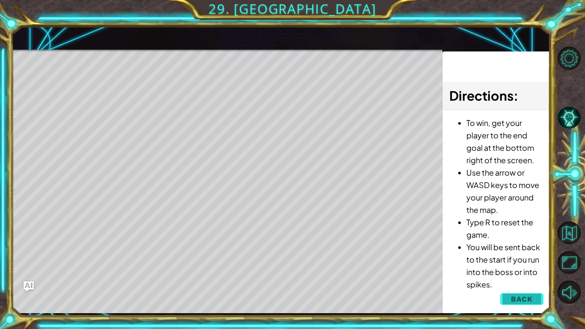
click at [522, 256] on span "Back" at bounding box center [522, 299] width 22 height 9
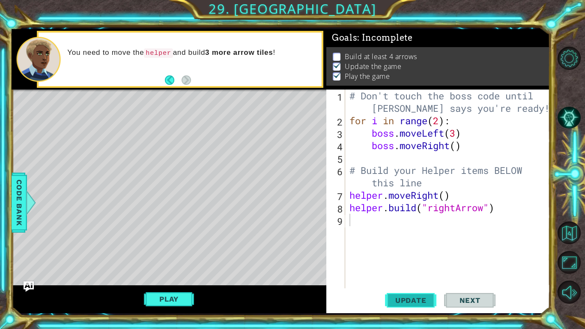
click at [394, 256] on span "Update" at bounding box center [411, 300] width 48 height 9
click at [175, 256] on button "Play" at bounding box center [169, 299] width 50 height 16
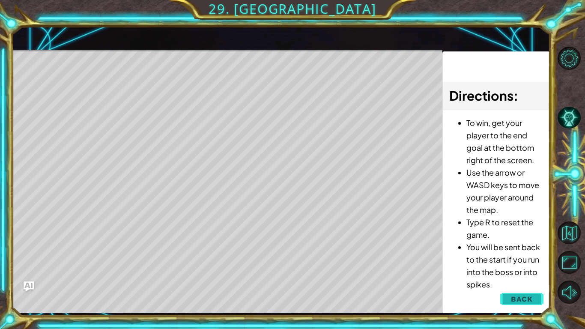
click at [524, 256] on span "Back" at bounding box center [522, 299] width 22 height 9
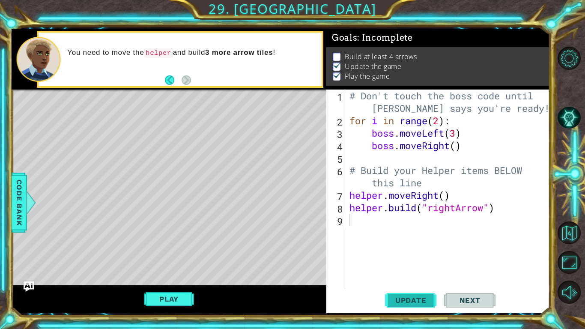
click at [412, 256] on button "Update" at bounding box center [410, 300] width 51 height 22
click at [186, 256] on button "Play" at bounding box center [169, 299] width 50 height 16
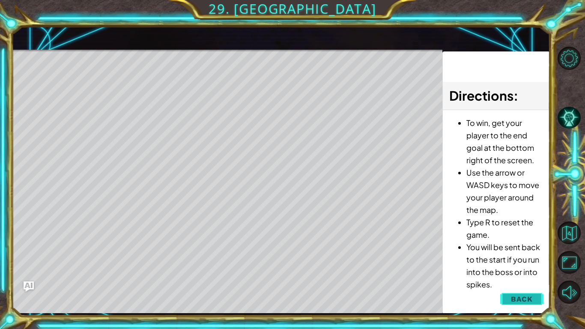
click at [511, 256] on button "Back" at bounding box center [521, 298] width 43 height 17
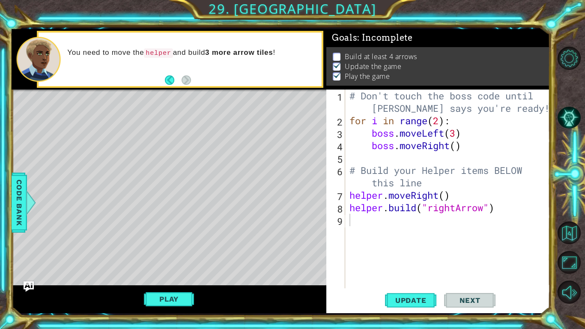
click at [451, 147] on div "# Don't touch the boss code until [PERSON_NAME] says you're ready! for i in ran…" at bounding box center [450, 207] width 204 height 236
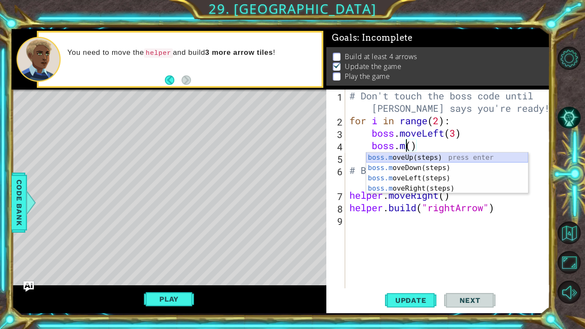
click at [450, 158] on div "boss.m oveUp(steps) press enter boss.m oveDown(steps) press enter boss.[PERSON_…" at bounding box center [447, 183] width 162 height 62
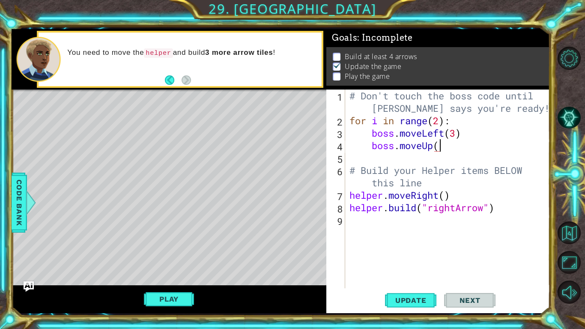
scroll to position [0, 4]
type textarea "boss.moveUp(3)"
click at [176, 256] on button "Play" at bounding box center [169, 299] width 50 height 16
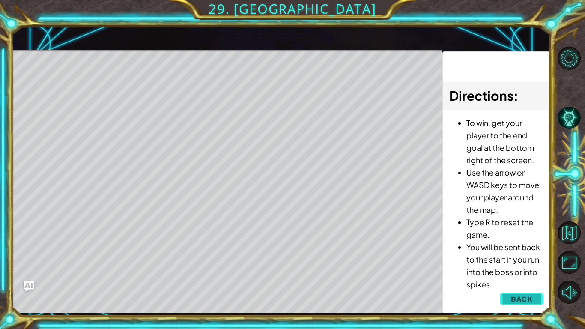
click at [510, 256] on button "Back" at bounding box center [521, 298] width 43 height 17
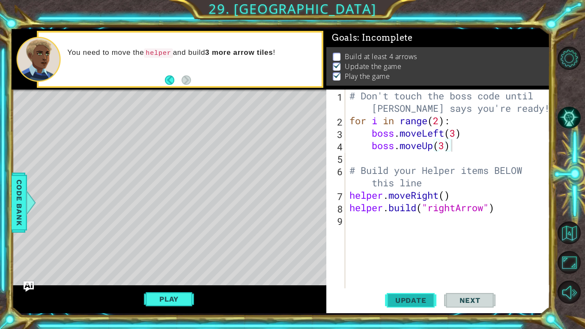
click at [387, 256] on span "Update" at bounding box center [411, 300] width 48 height 9
click at [362, 223] on div "# Don't touch the boss code until [PERSON_NAME] says you're ready! for i in ran…" at bounding box center [450, 207] width 204 height 236
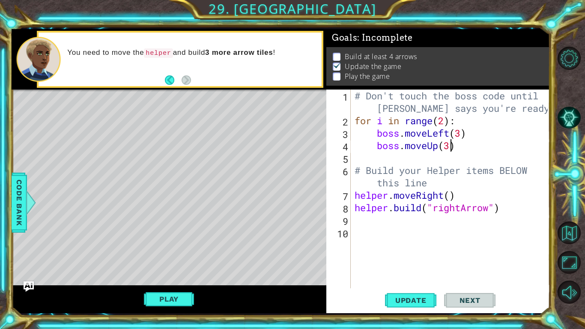
click at [451, 146] on div "# Don't touch the boss code until [PERSON_NAME] says you're ready! for i in ran…" at bounding box center [452, 207] width 199 height 236
type textarea "boss.moveUp(1)"
click at [369, 223] on div "# Don't touch the boss code until [PERSON_NAME] says you're ready! for i in ran…" at bounding box center [452, 207] width 199 height 236
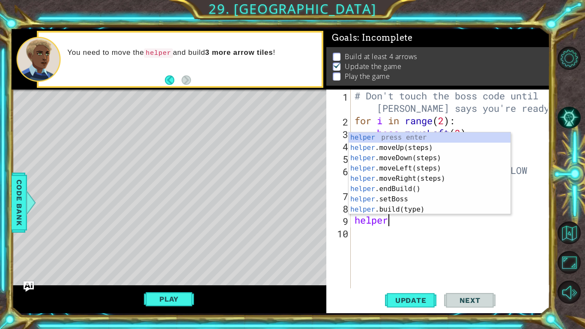
scroll to position [0, 1]
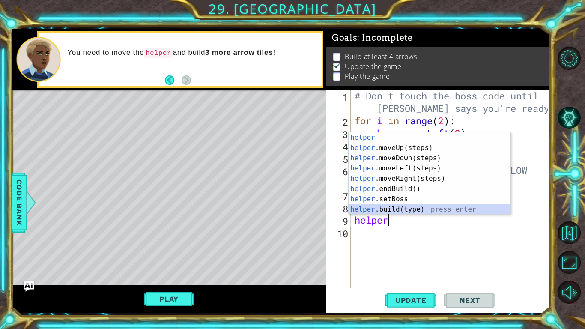
click at [400, 208] on div "helper press enter helper .moveUp(steps) press enter helper .moveDown(steps) pr…" at bounding box center [429, 183] width 162 height 103
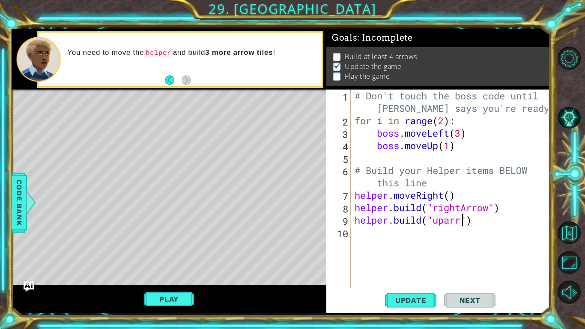
scroll to position [0, 5]
click at [449, 221] on div "# Don't touch the boss code until [PERSON_NAME] says you're ready! for i in ran…" at bounding box center [452, 207] width 199 height 236
click at [412, 256] on span "Update" at bounding box center [411, 300] width 48 height 9
click at [159, 256] on button "Play" at bounding box center [169, 299] width 50 height 16
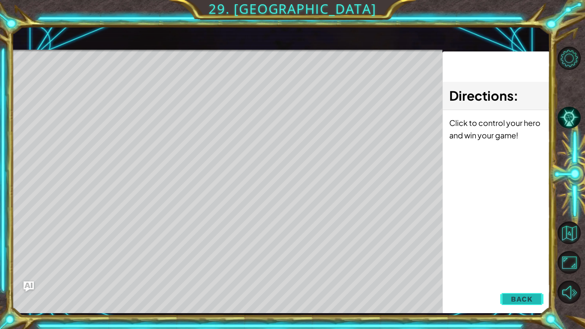
click at [520, 256] on button "Back" at bounding box center [521, 298] width 43 height 17
click at [0, 0] on span "Update" at bounding box center [0, 0] width 0 height 0
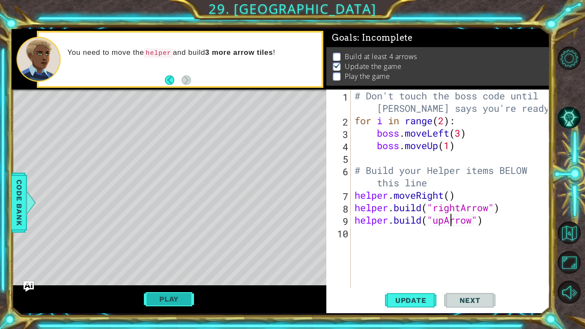
click at [180, 256] on button "Play" at bounding box center [169, 299] width 50 height 16
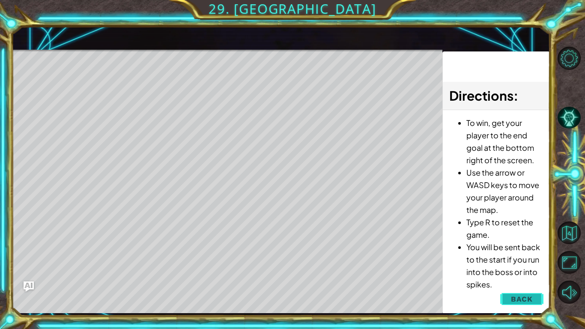
click at [537, 256] on button "Back" at bounding box center [521, 298] width 43 height 17
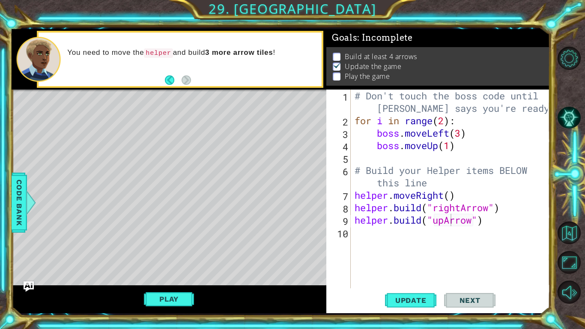
click at [444, 196] on div "# Don't touch the boss code until [PERSON_NAME] says you're ready! for i in ran…" at bounding box center [452, 207] width 199 height 236
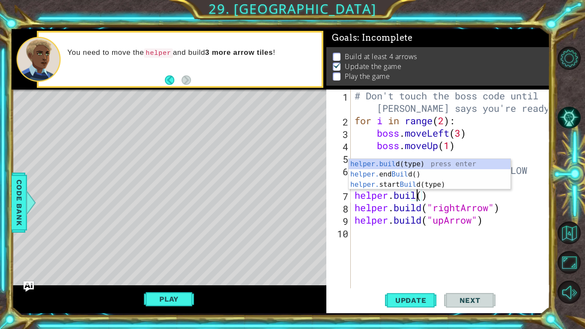
scroll to position [0, 3]
click at [450, 163] on div "helper.buil d(type) press enter helper. end Buil d() press enter helper. start …" at bounding box center [429, 184] width 162 height 51
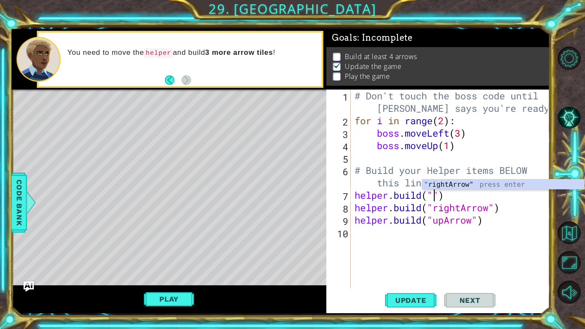
type textarea "[DOMAIN_NAME]("rightArrow")"
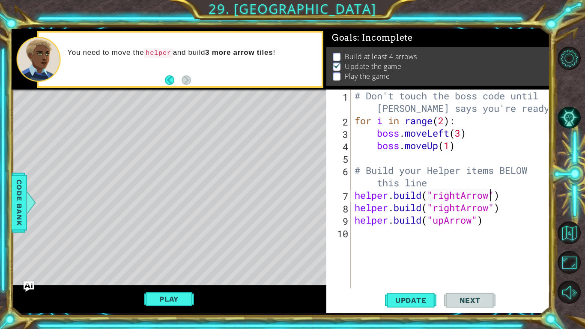
click at [373, 235] on div "# Don't touch the boss code until [PERSON_NAME] says you're ready! for i in ran…" at bounding box center [452, 207] width 199 height 236
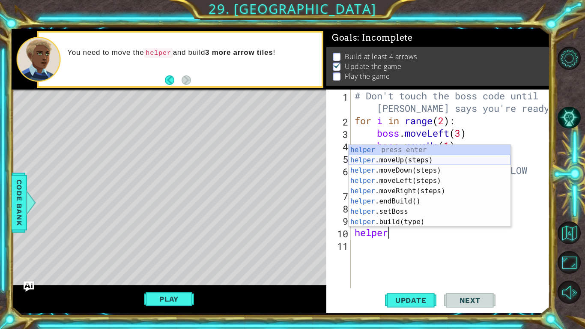
scroll to position [0, 1]
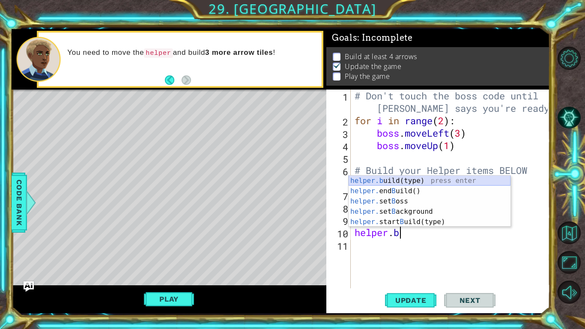
click at [413, 179] on div "helper.b uild(type) press enter helper. end B uild() press enter helper. set B …" at bounding box center [429, 212] width 162 height 72
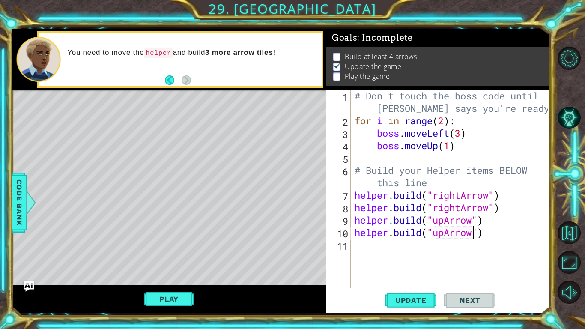
scroll to position [0, 5]
type textarea "[DOMAIN_NAME]("upArrow")"
click at [419, 256] on span "Update" at bounding box center [411, 300] width 48 height 9
click at [420, 256] on span "Update" at bounding box center [411, 300] width 48 height 9
click at [184, 256] on button "Play" at bounding box center [169, 299] width 50 height 16
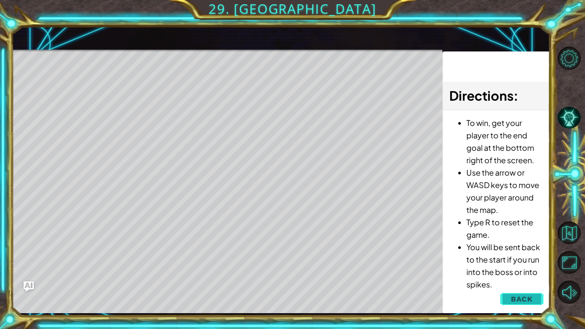
click at [534, 256] on button "Back" at bounding box center [521, 298] width 43 height 17
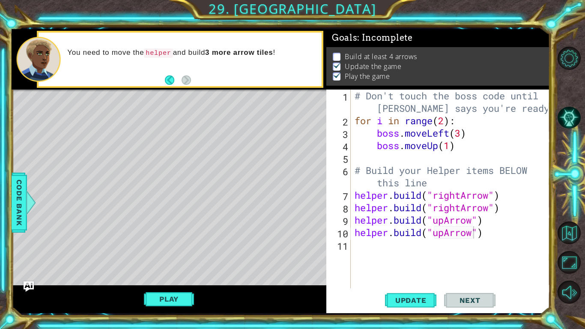
click at [376, 250] on div "# Don't touch the boss code until [PERSON_NAME] says you're ready! for i in ran…" at bounding box center [452, 207] width 199 height 236
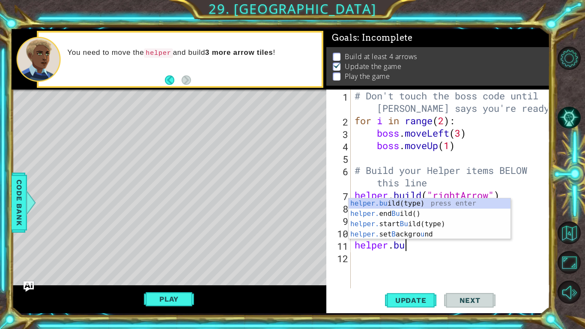
scroll to position [0, 2]
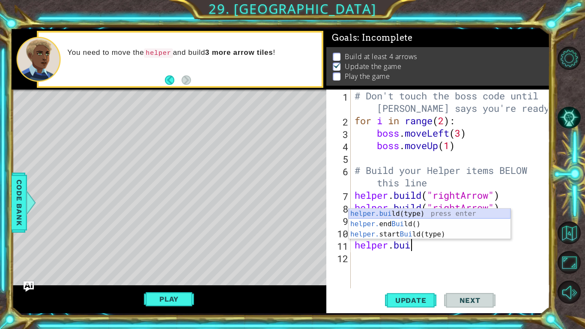
click at [426, 212] on div "helper.[PERSON_NAME](type) press enter helper. end [PERSON_NAME]() press enter …" at bounding box center [429, 233] width 162 height 51
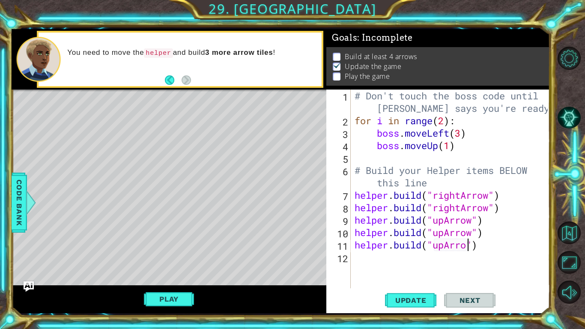
scroll to position [0, 5]
click at [414, 256] on span "Update" at bounding box center [411, 300] width 48 height 9
click at [161, 256] on button "Play" at bounding box center [169, 299] width 50 height 16
click at [485, 245] on div "# Don't touch the boss code until [PERSON_NAME] says you're ready! for i in ran…" at bounding box center [452, 207] width 199 height 236
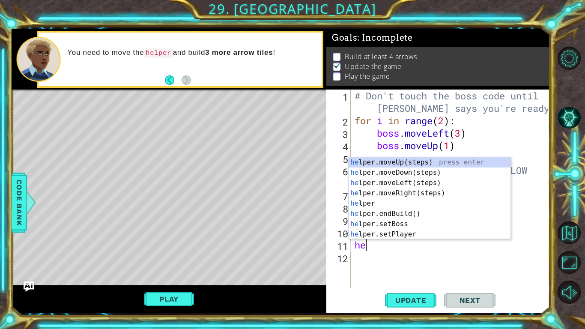
scroll to position [0, 0]
type textarea "h"
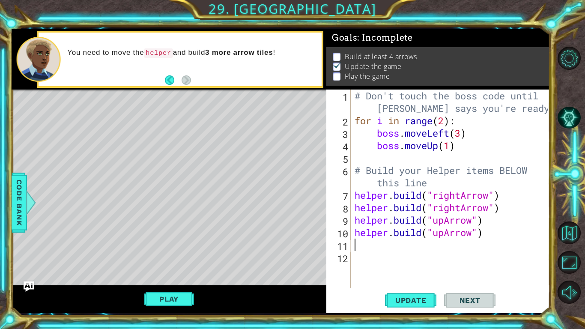
click at [507, 207] on div "# Don't touch the boss code until [PERSON_NAME] says you're ready! for i in ran…" at bounding box center [452, 207] width 199 height 236
type textarea "[DOMAIN_NAME]("rightArrow")"
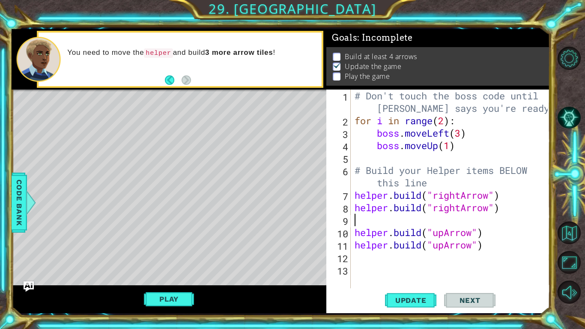
type textarea "hel"
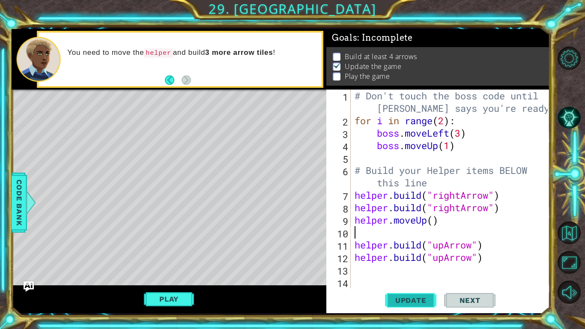
click at [400, 256] on span "Update" at bounding box center [411, 300] width 48 height 9
click at [399, 256] on span "Update" at bounding box center [411, 300] width 48 height 9
click at [183, 256] on button "Play" at bounding box center [169, 299] width 50 height 16
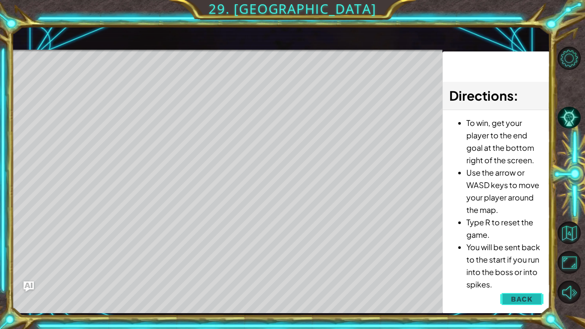
click at [521, 256] on span "Back" at bounding box center [522, 299] width 22 height 9
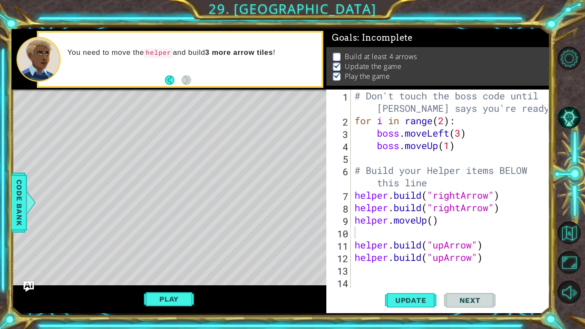
click at [434, 221] on div "# Don't touch the boss code until [PERSON_NAME] says you're ready! for i in ran…" at bounding box center [452, 207] width 199 height 236
click at [423, 256] on span "Update" at bounding box center [411, 300] width 48 height 9
click at [183, 256] on button "Play" at bounding box center [169, 299] width 50 height 16
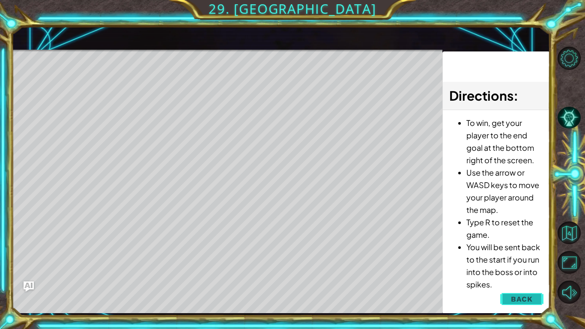
click at [527, 256] on button "Back" at bounding box center [521, 298] width 43 height 17
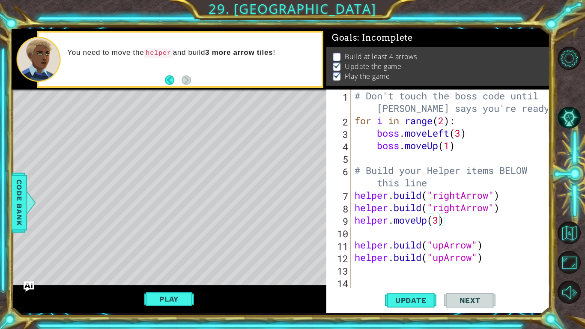
click at [527, 256] on div "Update Next" at bounding box center [439, 300] width 223 height 22
click at [483, 256] on div "# Don't touch the boss code until [PERSON_NAME] says you're ready! for i in ran…" at bounding box center [452, 207] width 199 height 236
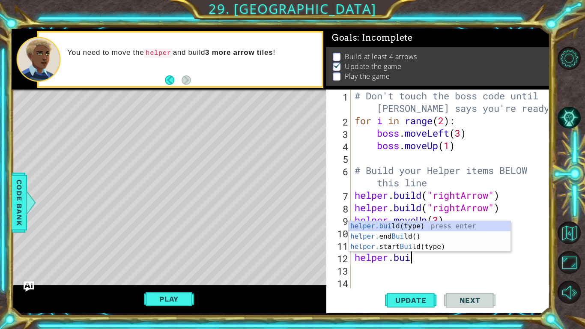
type textarea "h"
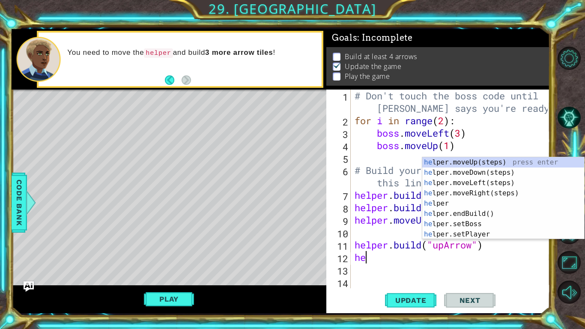
scroll to position [0, 0]
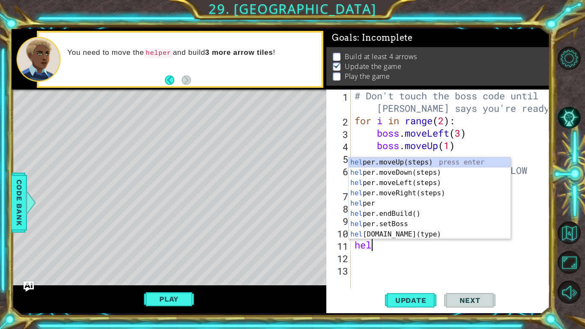
type textarea "h"
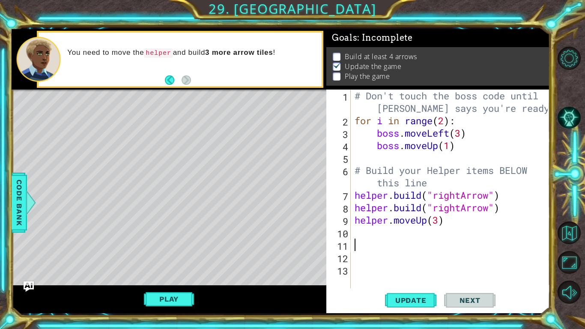
click at [439, 222] on div "# Don't touch the boss code until [PERSON_NAME] says you're ready! for i in ran…" at bounding box center [452, 207] width 199 height 236
type textarea "helper.moveUp()"
click at [361, 237] on div "# Don't touch the boss code until [PERSON_NAME] says you're ready! for i in ran…" at bounding box center [452, 207] width 199 height 236
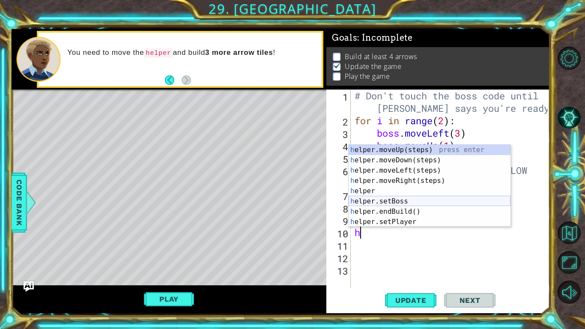
click at [403, 201] on div "h elper.moveUp(steps) press enter h elper.moveDown(steps) press enter h elper.m…" at bounding box center [429, 196] width 162 height 103
type textarea "helper.setBoss("bats")"
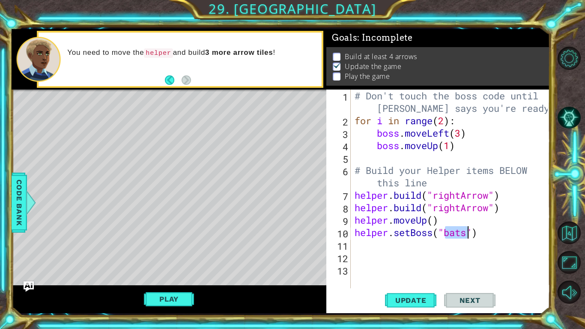
click at [362, 247] on div "# Don't touch the boss code until [PERSON_NAME] says you're ready! for i in ran…" at bounding box center [452, 207] width 199 height 236
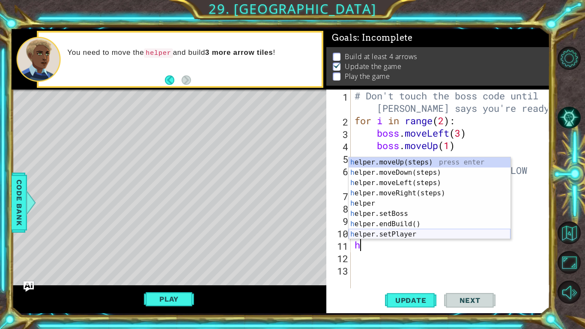
click at [414, 237] on div "h elper.moveUp(steps) press enter h elper.moveDown(steps) press enter h elper.m…" at bounding box center [429, 208] width 162 height 103
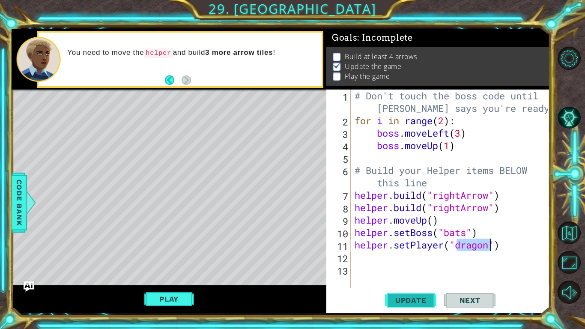
type textarea "helper.setPlayer("dragon")"
click at [420, 256] on span "Update" at bounding box center [411, 300] width 48 height 9
click at [169, 256] on button "Play" at bounding box center [169, 299] width 50 height 16
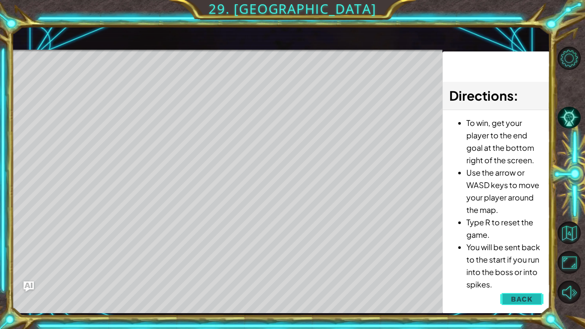
click at [509, 256] on button "Back" at bounding box center [521, 298] width 43 height 17
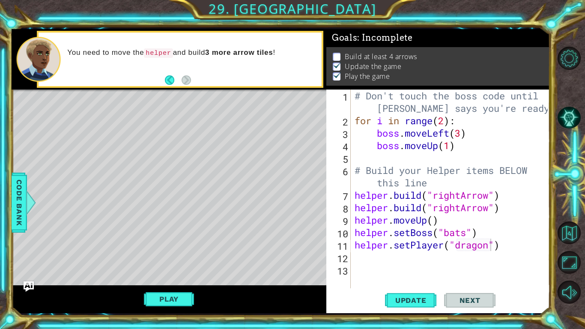
click at [357, 256] on div "# Don't touch the boss code until [PERSON_NAME] says you're ready! for i in ran…" at bounding box center [452, 207] width 199 height 236
click at [358, 256] on div "# Don't touch the boss code until [PERSON_NAME] says you're ready! for i in ran…" at bounding box center [452, 207] width 199 height 236
type textarea "h"
type textarea "b"
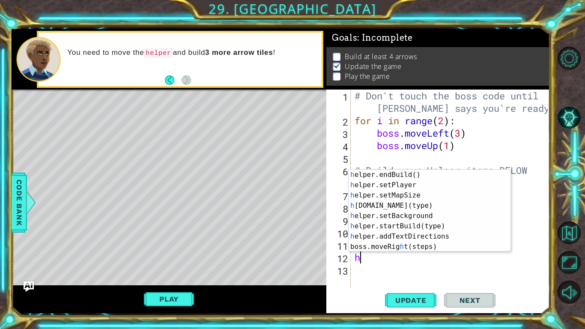
scroll to position [62, 0]
click at [421, 215] on div "h elper.endBuild() press enter h elper.setPlayer press enter h elper.setMapSize…" at bounding box center [429, 221] width 162 height 103
type textarea "helper.setBackground("crystal")"
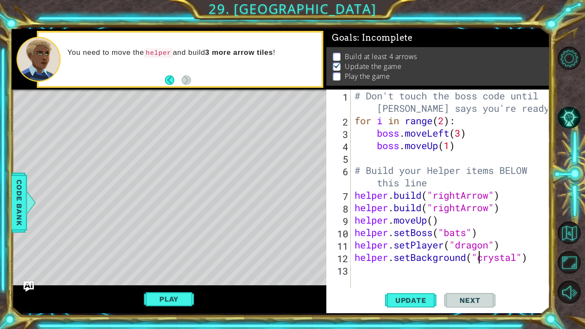
click at [374, 256] on div "# Don't touch the boss code until [PERSON_NAME] says you're ready! for i in ran…" at bounding box center [452, 207] width 199 height 236
type textarea "h"
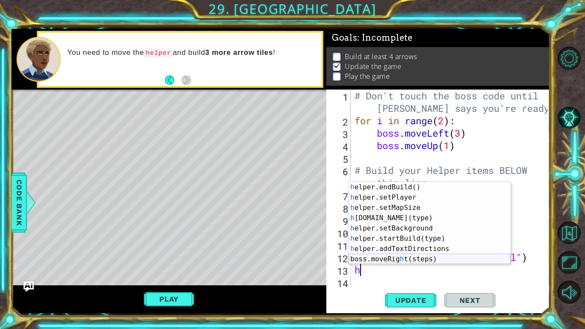
click at [401, 256] on div "h elper.endBuild() press enter h elper.setPlayer press enter h elper.setMapSize…" at bounding box center [429, 233] width 162 height 103
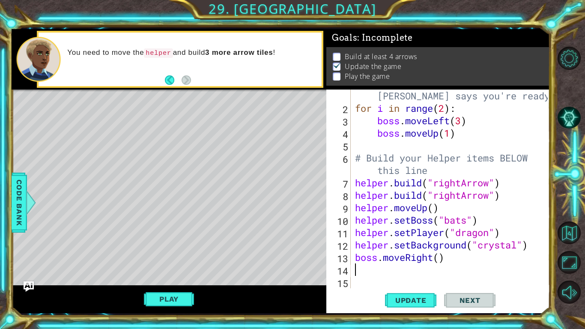
scroll to position [12, 0]
click at [433, 256] on div "# Don't touch the boss code until [PERSON_NAME] says you're ready! for i in ran…" at bounding box center [452, 195] width 199 height 236
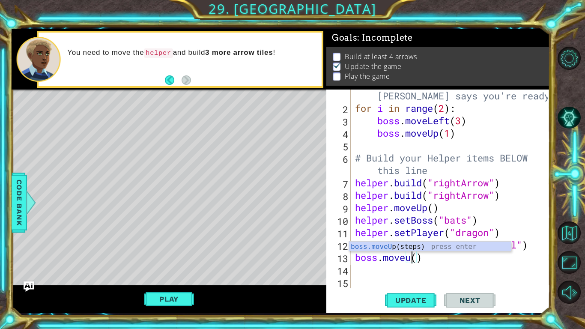
scroll to position [0, 3]
type textarea "boss.moveUp()"
click at [425, 256] on span "Update" at bounding box center [411, 300] width 48 height 9
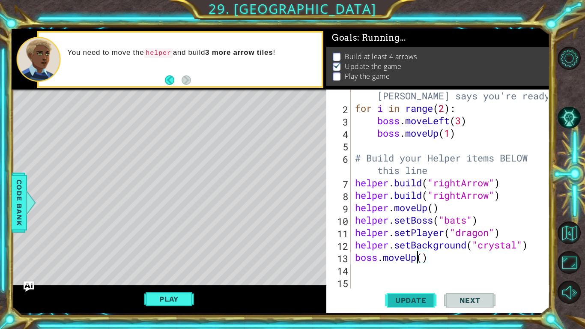
click at [409, 256] on span "Update" at bounding box center [411, 300] width 48 height 9
click at [163, 256] on button "Play" at bounding box center [169, 299] width 50 height 16
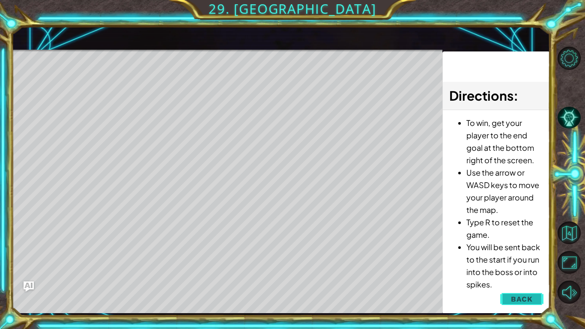
click at [522, 256] on span "Back" at bounding box center [522, 299] width 22 height 9
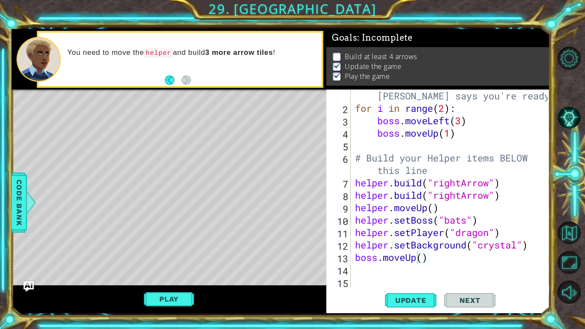
click at [356, 256] on div "# Don't touch the boss code until [PERSON_NAME] says you're ready! for i in ran…" at bounding box center [452, 195] width 199 height 236
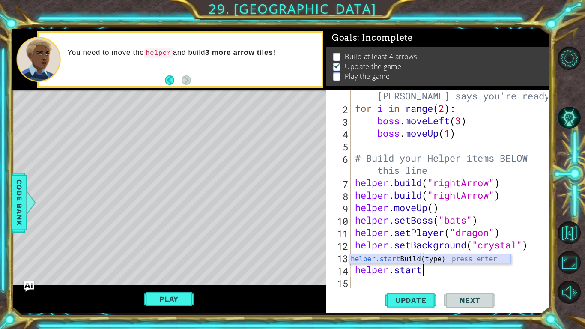
click at [432, 255] on div "helper.start Build(type) press enter" at bounding box center [430, 269] width 162 height 31
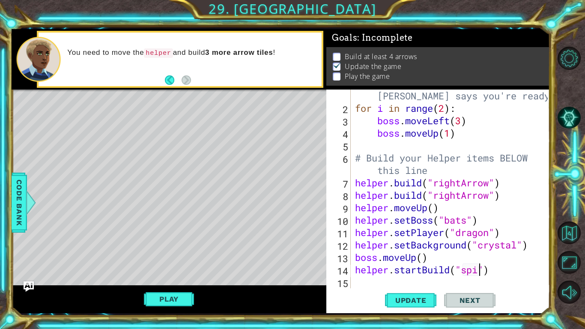
scroll to position [0, 6]
type textarea "helper.startBuild("spikes")"
click at [514, 256] on div "# Don't touch the boss code until [PERSON_NAME] says you're ready! for i in ran…" at bounding box center [452, 195] width 199 height 236
click at [367, 256] on div "# Don't touch the boss code until [PERSON_NAME] says you're ready! for i in ran…" at bounding box center [452, 195] width 199 height 236
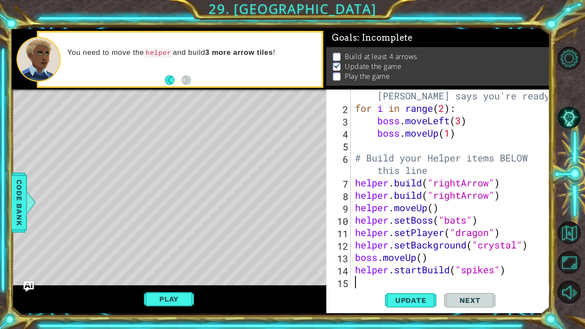
scroll to position [0, 0]
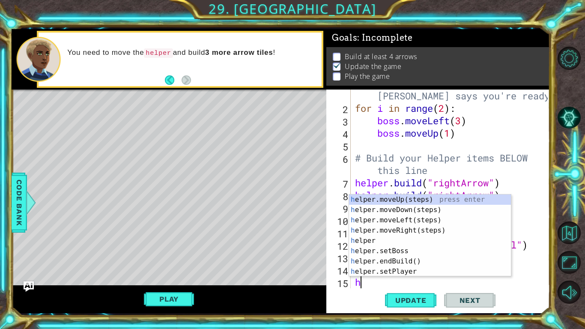
type textarea "he"
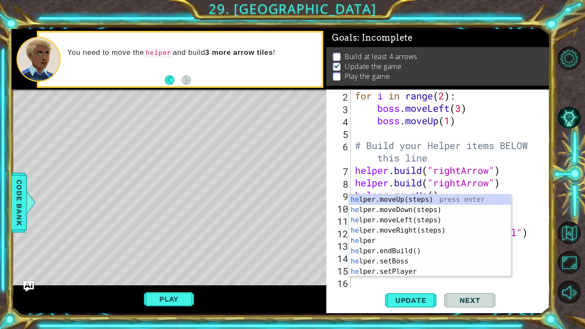
scroll to position [25, 0]
click at [414, 250] on div "he lper.moveUp(steps) press enter he lper.moveDown(steps) press enter he lper.m…" at bounding box center [430, 245] width 162 height 103
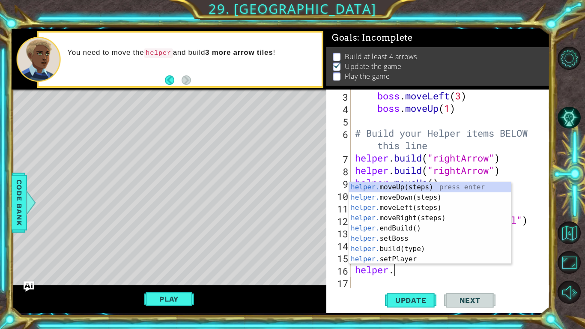
scroll to position [0, 1]
click at [411, 249] on div "helper. moveUp(steps) press enter helper. moveDown(steps) press enter helper. m…" at bounding box center [430, 233] width 162 height 103
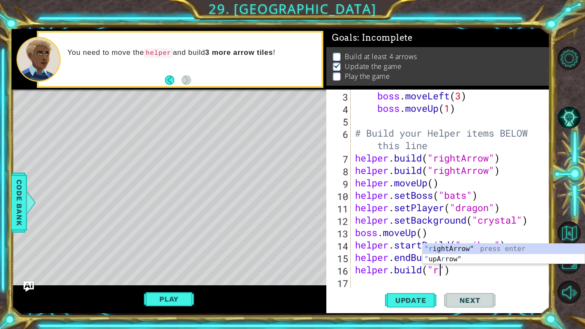
scroll to position [0, 4]
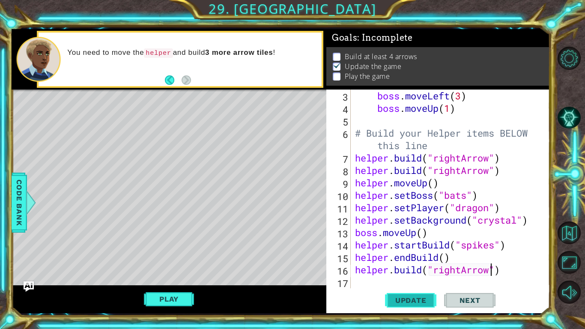
click at [416, 256] on span "Update" at bounding box center [411, 300] width 48 height 9
click at [154, 256] on button "Play" at bounding box center [169, 299] width 50 height 16
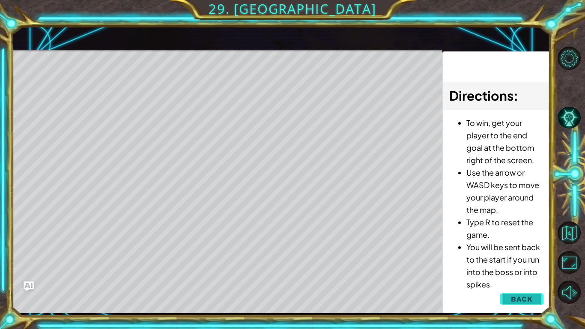
click at [513, 256] on button "Back" at bounding box center [521, 298] width 43 height 17
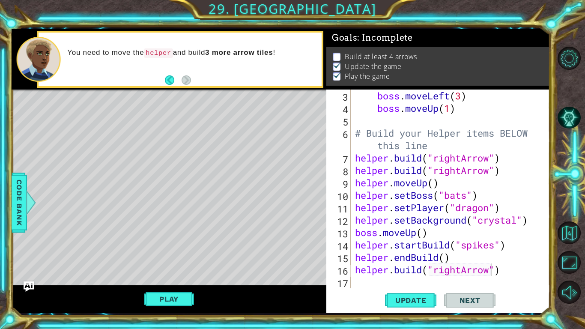
click at [423, 231] on div "boss . moveLeft ( 3 ) boss . moveUp ( 1 ) # Build your Helper items BELOW this …" at bounding box center [452, 200] width 199 height 223
click at [414, 256] on span "Update" at bounding box center [411, 300] width 48 height 9
click at [185, 256] on button "Play" at bounding box center [169, 299] width 50 height 16
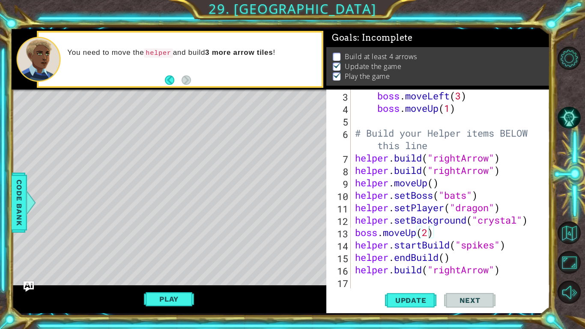
click at [505, 173] on div "boss . moveLeft ( 3 ) boss . moveUp ( 1 ) # Build your Helper items BELOW this …" at bounding box center [452, 200] width 199 height 223
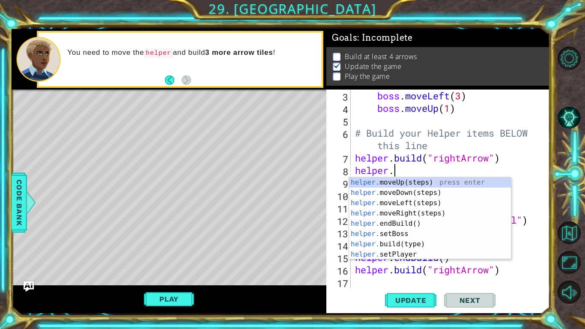
scroll to position [0, 1]
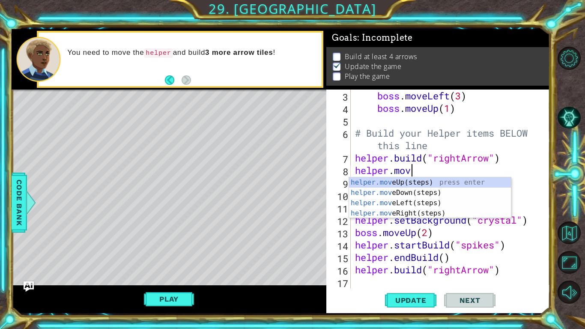
type textarea "helper.mover"
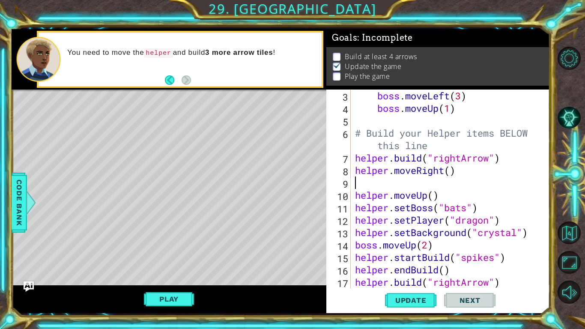
scroll to position [0, 0]
click at [423, 256] on button "Update" at bounding box center [410, 300] width 51 height 22
click at [163, 256] on button "Play" at bounding box center [169, 299] width 50 height 16
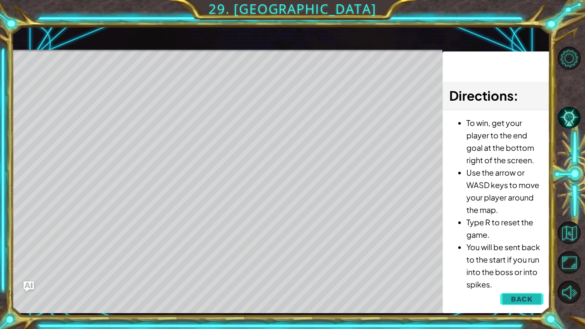
click at [534, 256] on button "Back" at bounding box center [521, 298] width 43 height 17
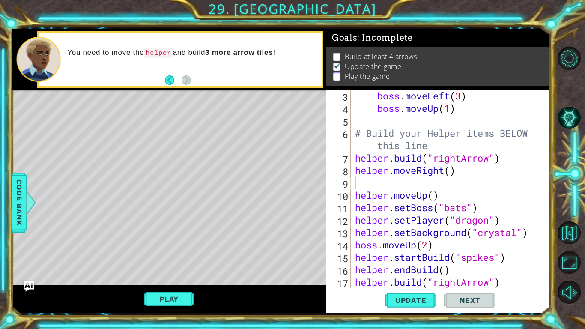
click at [362, 181] on div "boss . moveLeft ( 3 ) boss . moveUp ( 1 ) # Build your Helper items BELOW this …" at bounding box center [452, 200] width 199 height 223
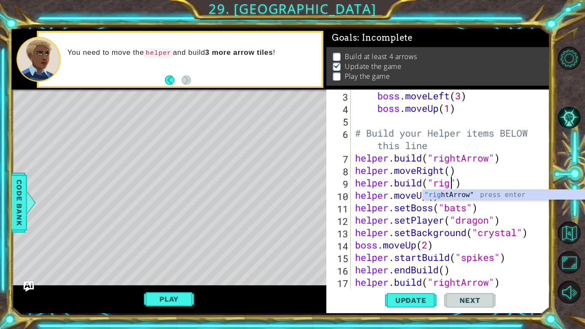
scroll to position [0, 5]
type textarea "[DOMAIN_NAME]("rightArrow")"
click at [512, 185] on div "boss . moveLeft ( 3 ) boss . moveUp ( 1 ) # Build your Helper items BELOW this …" at bounding box center [452, 200] width 199 height 223
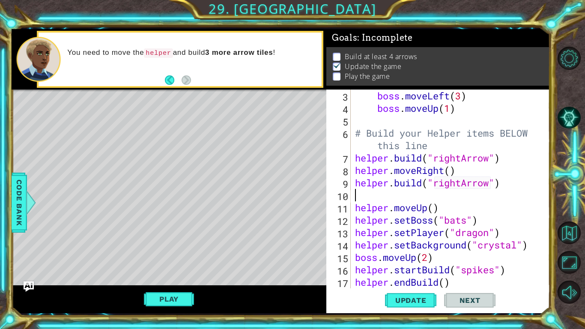
scroll to position [0, 0]
type textarea "h"
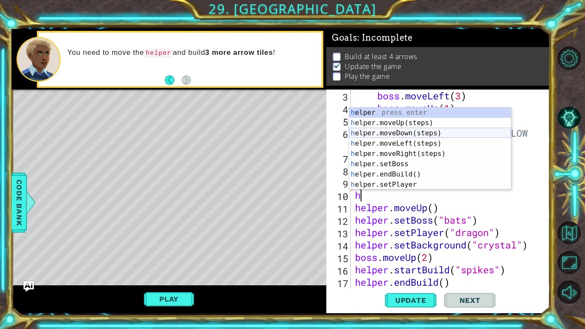
click at [459, 131] on div "h elper press enter h elper.moveUp(steps) press enter h elper.moveDown(steps) p…" at bounding box center [430, 158] width 162 height 103
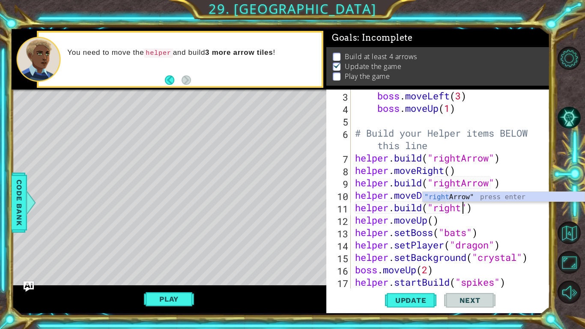
scroll to position [0, 5]
type textarea "[DOMAIN_NAME]("rightArrow")"
click at [509, 209] on div "boss . moveLeft ( 3 ) boss . moveUp ( 1 ) # Build your Helper items BELOW this …" at bounding box center [452, 200] width 199 height 223
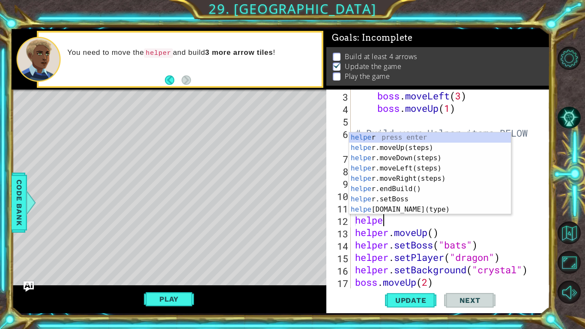
scroll to position [0, 1]
type textarea "helper.r"
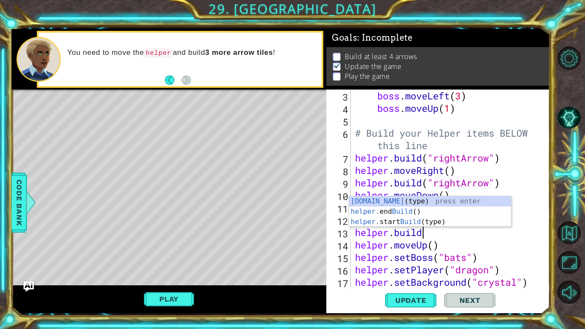
scroll to position [0, 3]
click at [471, 202] on div "[DOMAIN_NAME] (type) press enter helper. end Build () press enter helper. start…" at bounding box center [430, 221] width 162 height 51
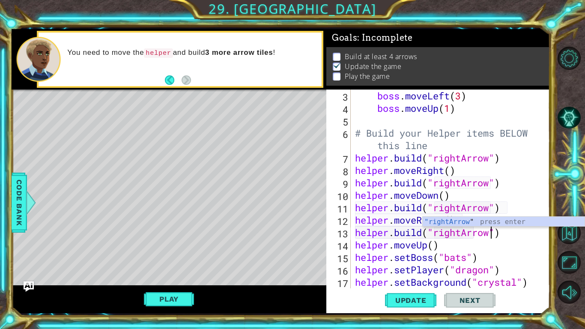
scroll to position [0, 6]
type textarea "[DOMAIN_NAME]("rightArrow")"
click at [424, 256] on span "Update" at bounding box center [411, 300] width 48 height 9
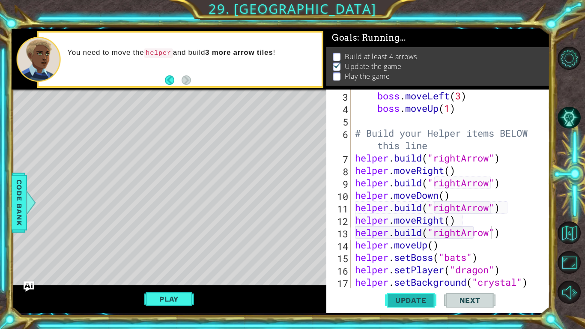
click at [424, 256] on span "Update" at bounding box center [411, 300] width 48 height 9
click at [162, 256] on button "Play" at bounding box center [169, 299] width 50 height 16
click at [451, 256] on button "Next" at bounding box center [469, 301] width 51 height 22
click at [464, 256] on body "1 ההההההההההההההההההההההההההההההההההההההההההההההההההההההההההההההההההההההההההההה…" at bounding box center [292, 164] width 585 height 329
click at [479, 256] on body "1 ההההההההההההההההההההההההההההההההההההההההההההההההההההההההההההההההההההההההההההה…" at bounding box center [292, 164] width 585 height 329
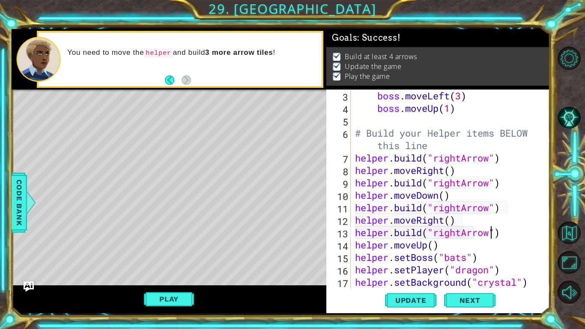
click at [479, 256] on body "1 ההההההההההההההההההההההההההההההההההההההההההההההההההההההההההההההההההההההההההההה…" at bounding box center [292, 164] width 585 height 329
click at [474, 256] on body "1 ההההההההההההההההההההההההההההההההההההההההההההההההההההההההההההההההההההההההההההה…" at bounding box center [292, 164] width 585 height 329
